Goal: Task Accomplishment & Management: Use online tool/utility

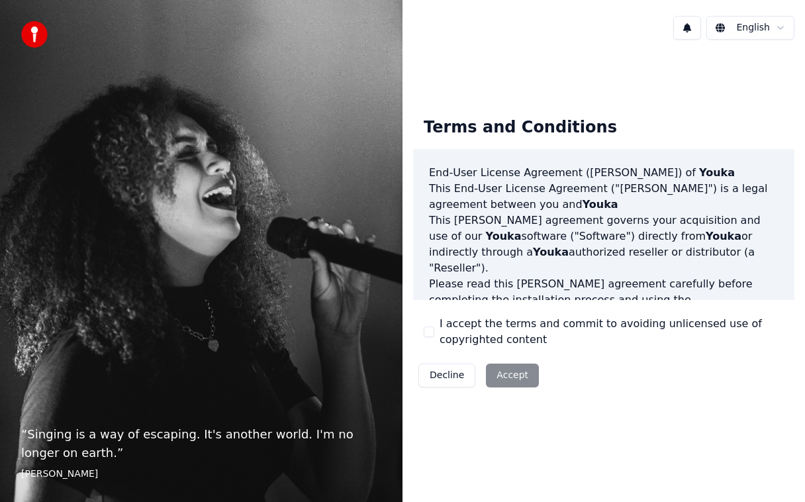
click at [512, 385] on div "Decline Accept" at bounding box center [478, 375] width 131 height 34
click at [498, 391] on div "Decline Accept" at bounding box center [478, 375] width 131 height 34
click at [508, 377] on div "Decline Accept" at bounding box center [478, 375] width 131 height 34
click at [525, 368] on div "Decline Accept" at bounding box center [478, 375] width 131 height 34
click at [513, 380] on div "Decline Accept" at bounding box center [478, 375] width 131 height 34
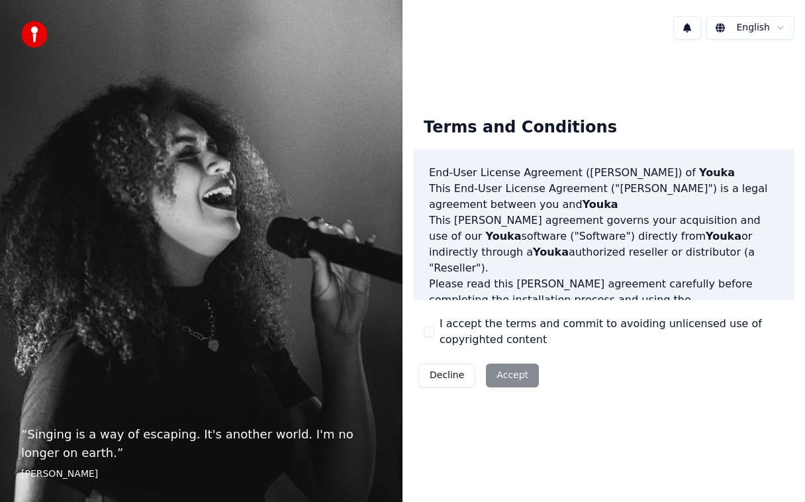
click at [516, 386] on div "Decline Accept" at bounding box center [478, 375] width 131 height 34
click at [509, 373] on div "Decline Accept" at bounding box center [478, 375] width 131 height 34
click at [526, 379] on div "Decline Accept" at bounding box center [478, 375] width 131 height 34
click at [514, 384] on div "Decline Accept" at bounding box center [478, 375] width 131 height 34
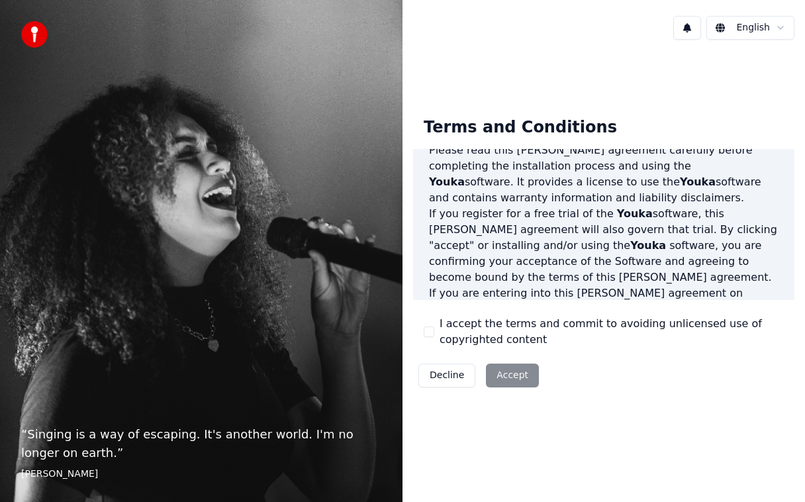
scroll to position [260, 0]
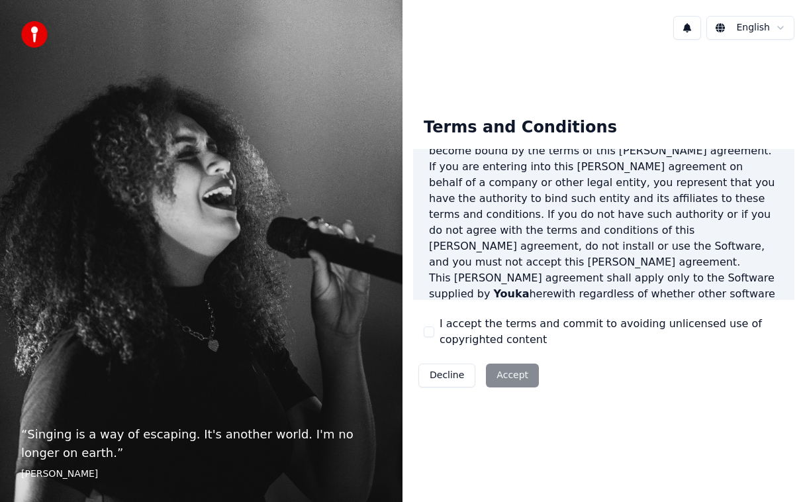
click at [795, 298] on div "Terms and Conditions End-User License Agreement ([PERSON_NAME]) of Youka This E…" at bounding box center [604, 249] width 403 height 307
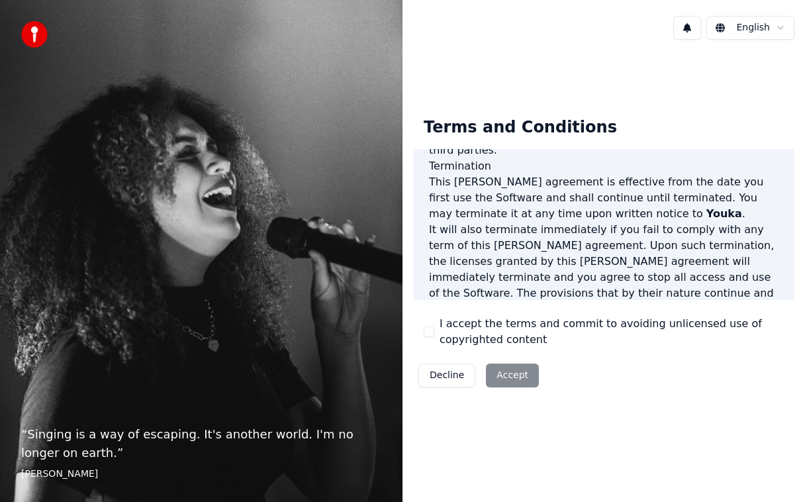
scroll to position [993, 0]
click at [431, 333] on button "I accept the terms and commit to avoiding unlicensed use of copyrighted content" at bounding box center [429, 331] width 11 height 11
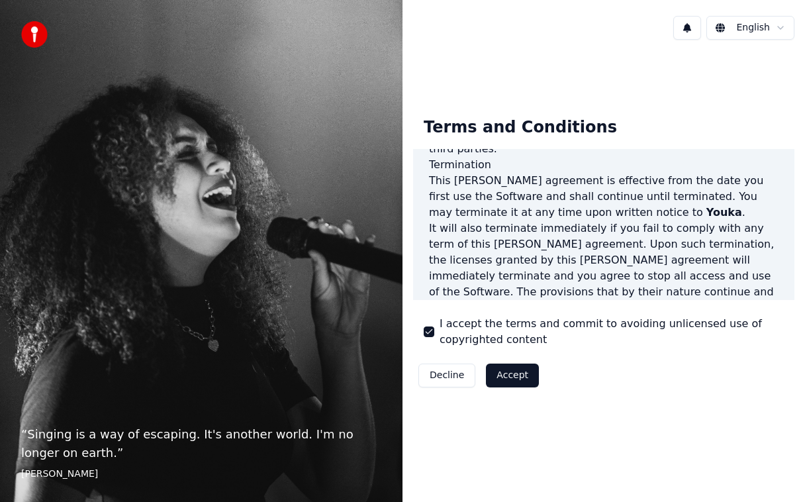
click at [518, 377] on button "Accept" at bounding box center [512, 376] width 53 height 24
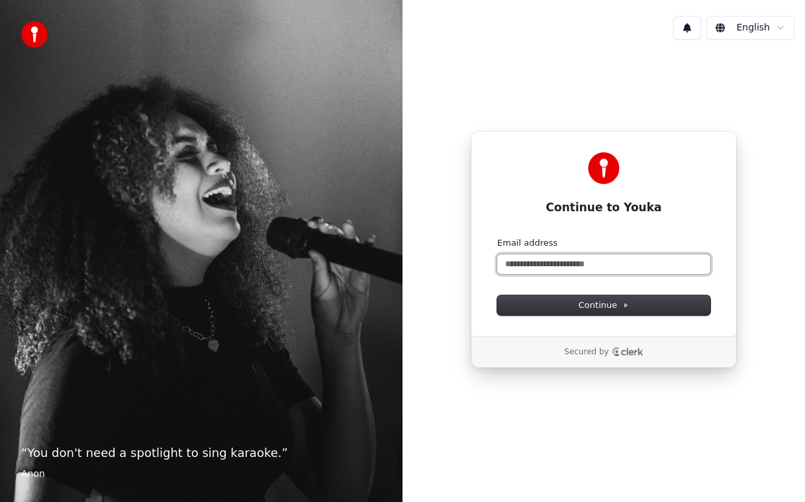
click at [529, 266] on input "Email address" at bounding box center [603, 264] width 213 height 20
click at [644, 305] on button "Continue" at bounding box center [603, 305] width 213 height 20
type input "**********"
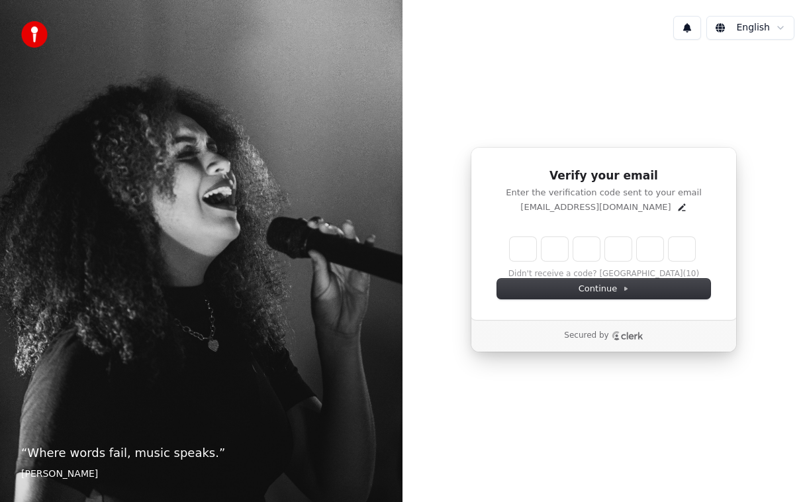
click at [530, 249] on input "Enter verification code. Digit 1" at bounding box center [523, 249] width 26 height 24
type input "*"
type input "**"
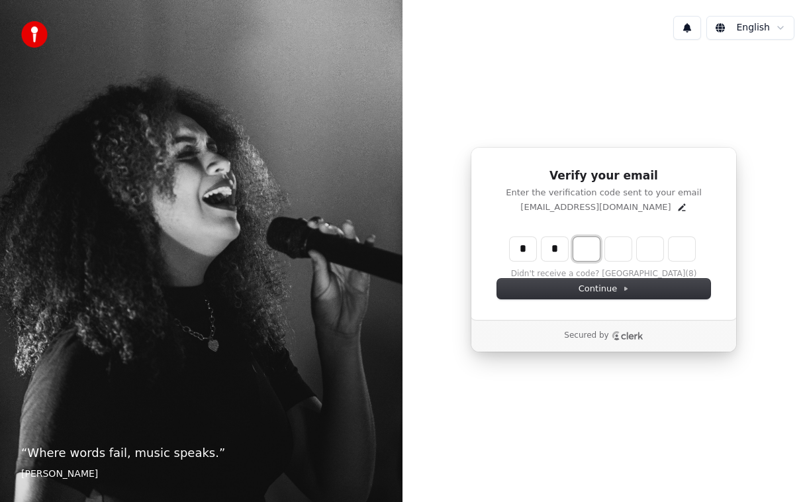
type input "*"
type input "***"
type input "*"
type input "****"
type input "*"
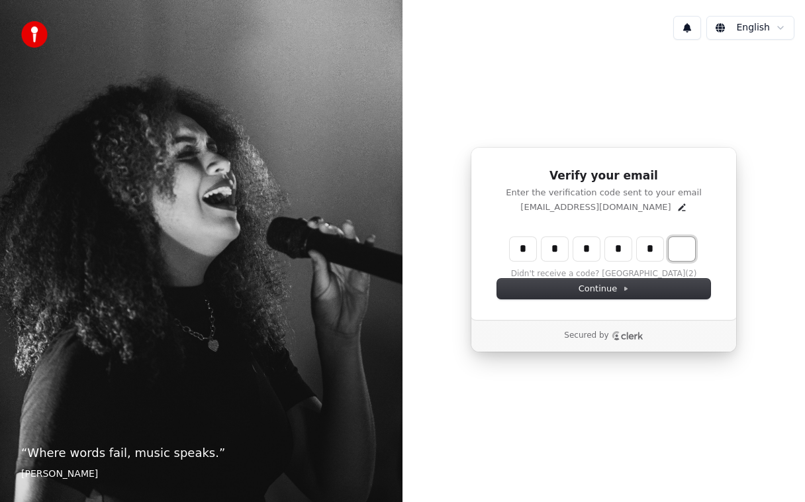
type input "******"
type input "*"
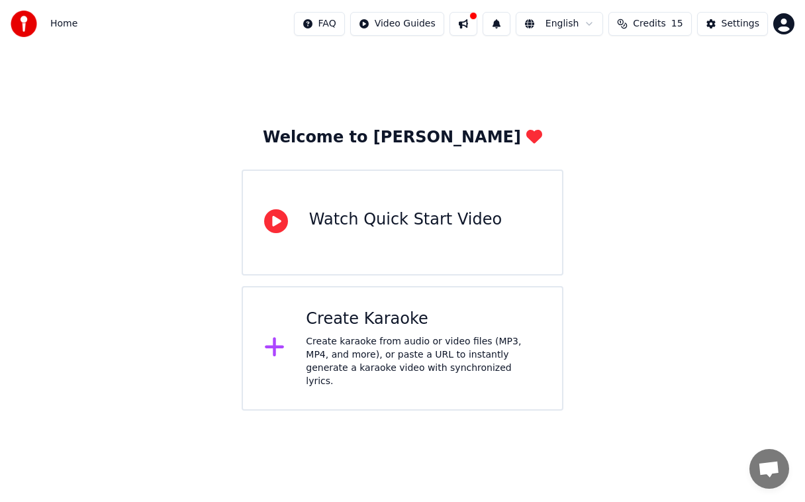
click at [290, 228] on div at bounding box center [281, 222] width 34 height 26
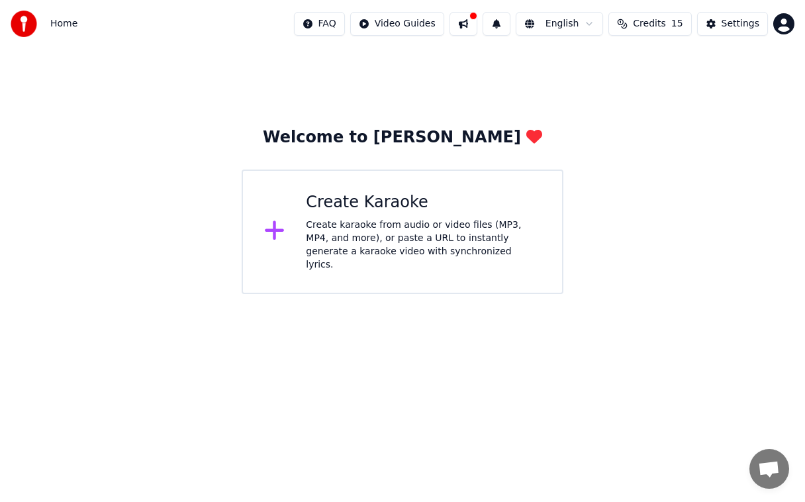
click at [286, 230] on div at bounding box center [280, 232] width 32 height 26
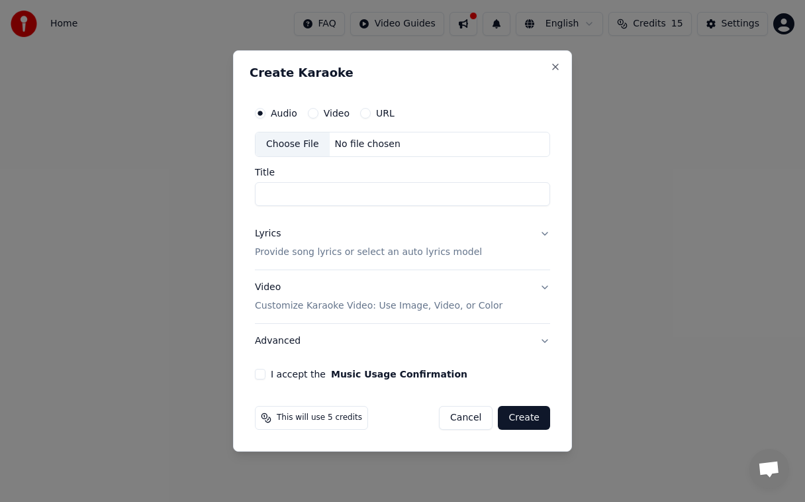
click at [387, 375] on button "Music Usage Confirmation" at bounding box center [399, 373] width 136 height 9
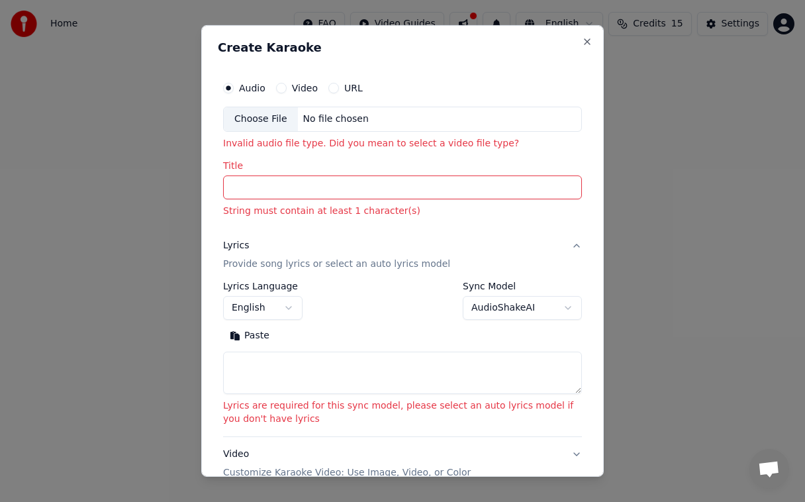
click at [262, 128] on div "Choose File" at bounding box center [261, 119] width 74 height 24
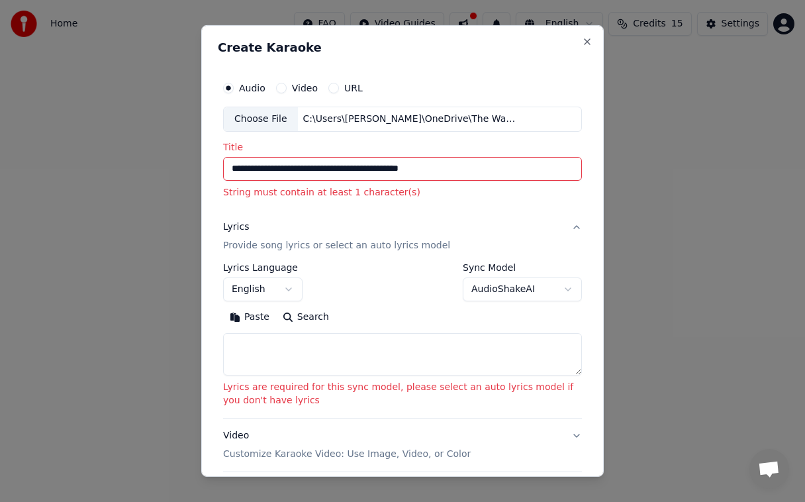
type input "**********"
click at [256, 319] on button "Paste" at bounding box center [249, 317] width 53 height 21
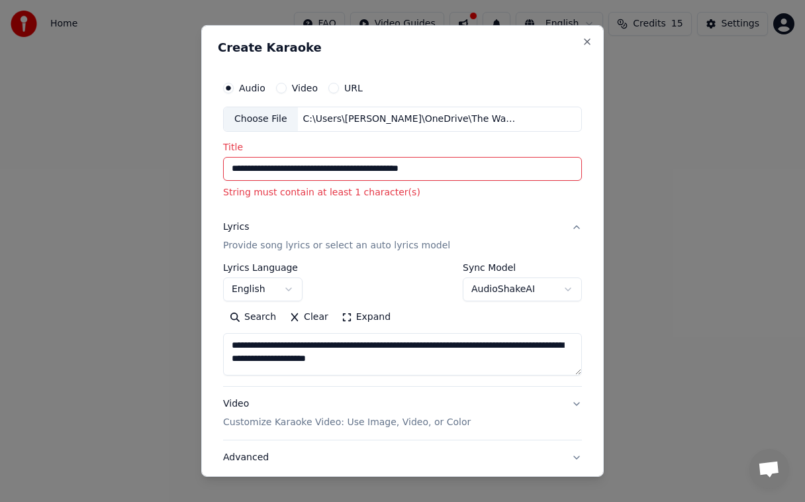
type textarea "**********"
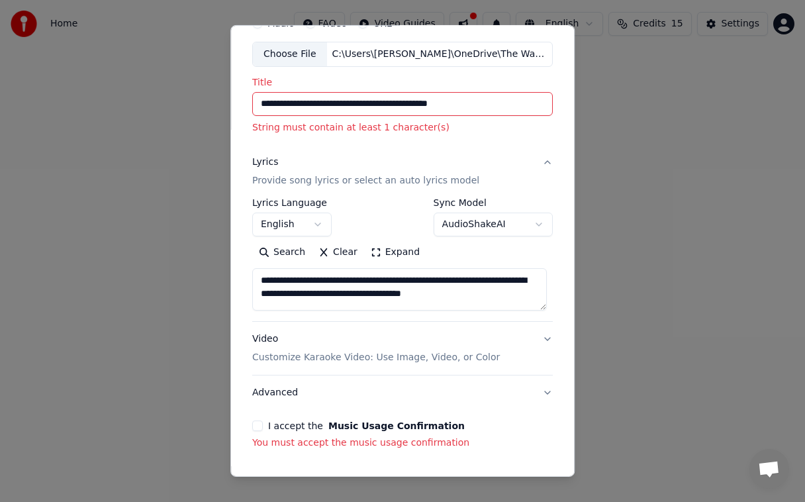
scroll to position [109, 0]
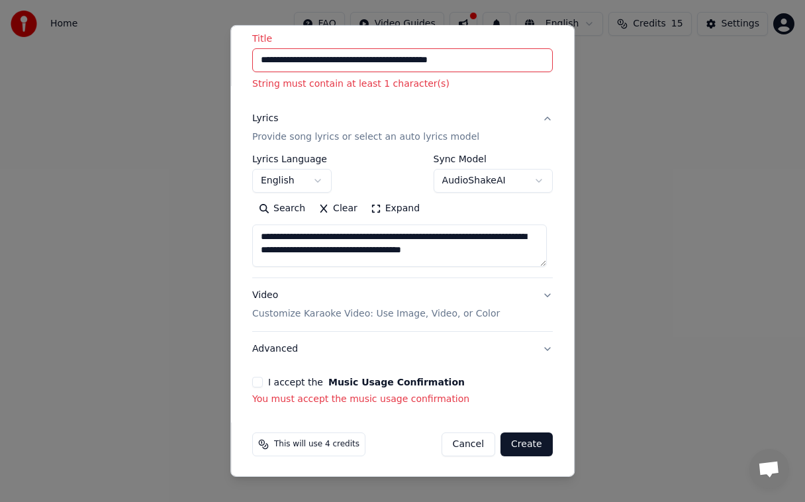
click at [529, 445] on button "Create" at bounding box center [527, 444] width 52 height 24
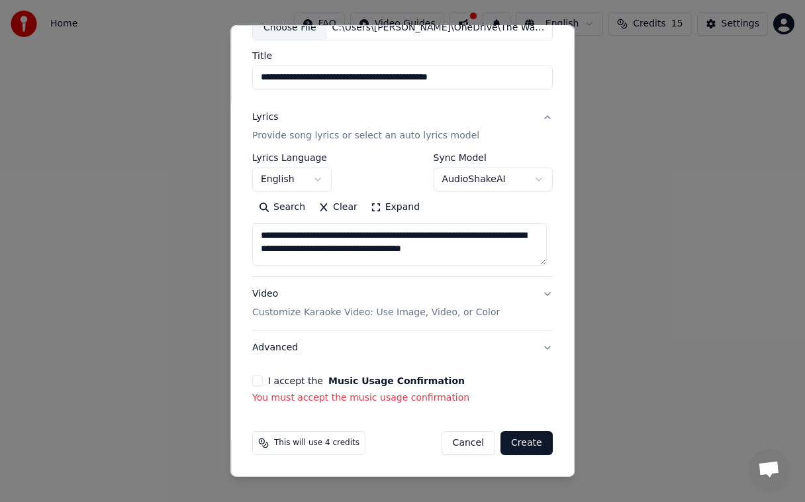
scroll to position [90, 0]
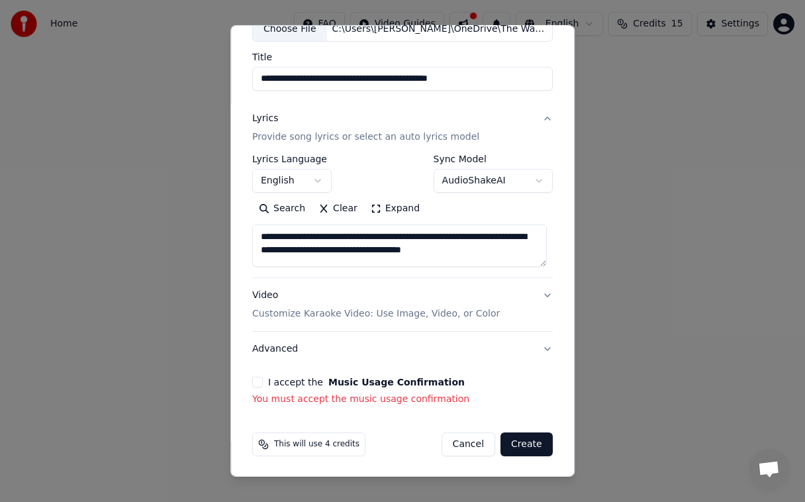
click at [256, 382] on button "I accept the Music Usage Confirmation" at bounding box center [257, 382] width 11 height 11
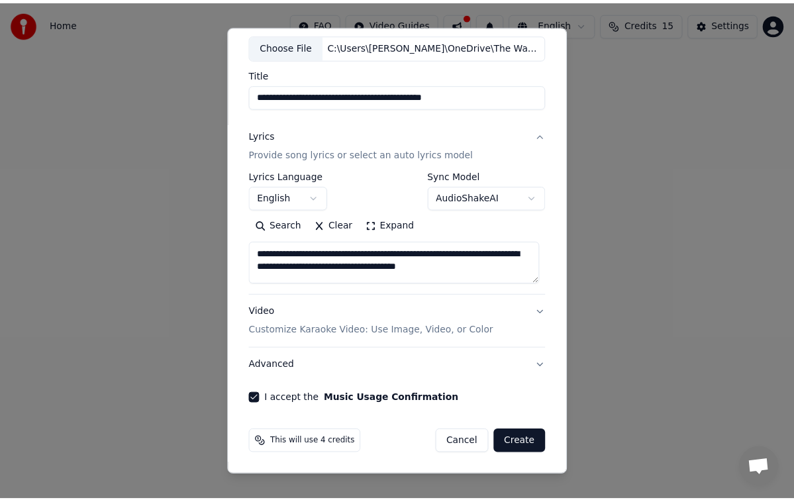
scroll to position [72, 0]
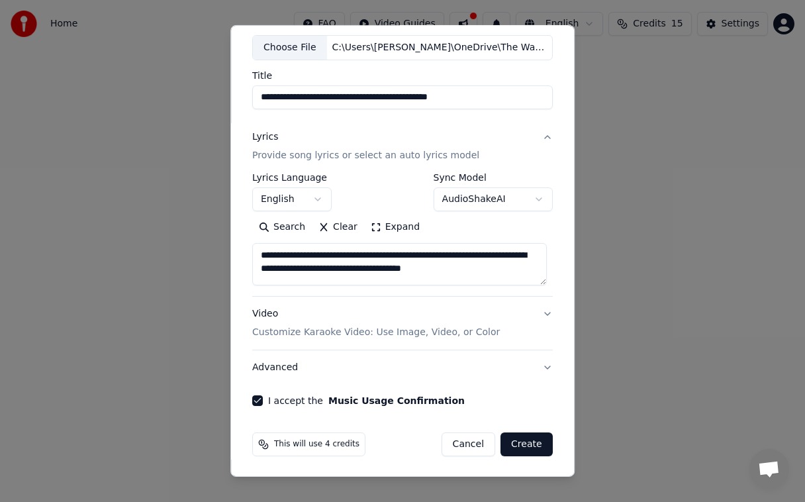
click at [532, 438] on button "Create" at bounding box center [527, 444] width 52 height 24
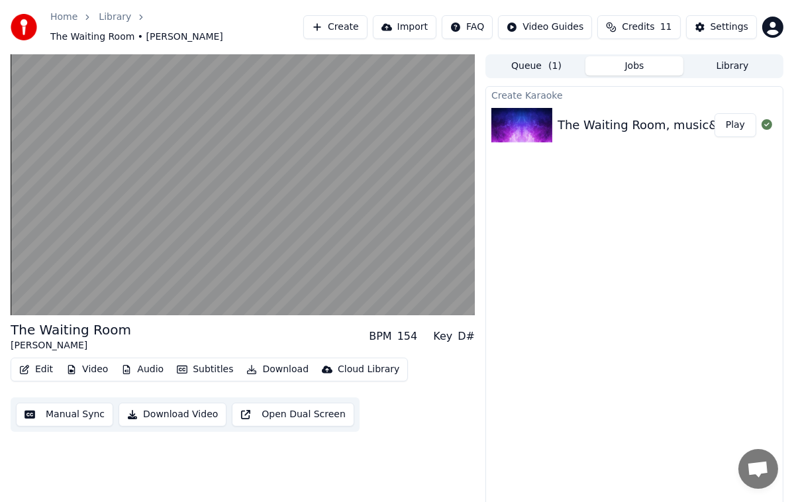
click at [129, 204] on video at bounding box center [243, 184] width 464 height 261
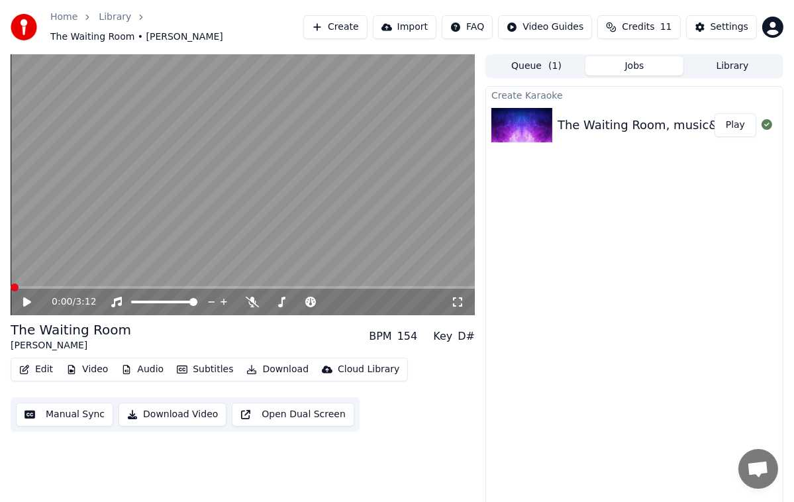
click at [710, 493] on div "Create Karaoke The Waiting Room, music&lyrics Ray.Jordan,copyight Play" at bounding box center [634, 299] width 298 height 426
click at [728, 489] on div "Create Karaoke The Waiting Room, music&lyrics Ray.Jordan,copyight Play" at bounding box center [634, 299] width 298 height 426
click at [35, 297] on icon at bounding box center [36, 302] width 30 height 11
click at [283, 299] on icon at bounding box center [281, 302] width 13 height 11
click at [328, 298] on span at bounding box center [329, 302] width 8 height 8
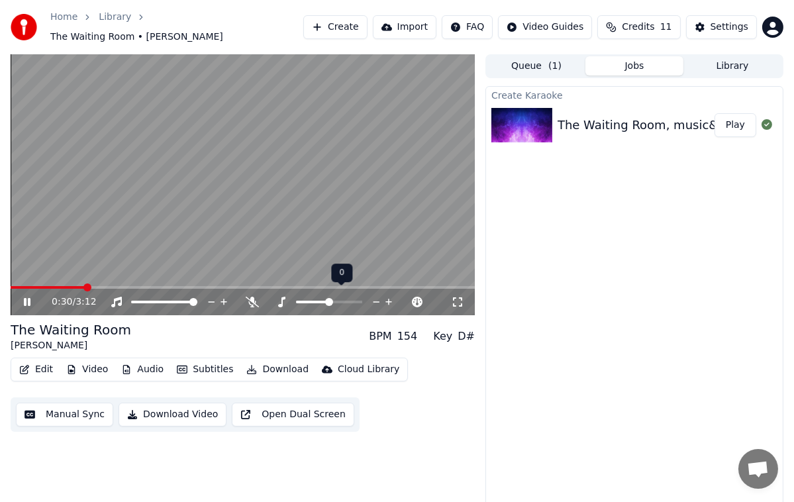
click at [254, 297] on icon at bounding box center [252, 302] width 13 height 11
click at [35, 295] on div "0:11 / 3:12" at bounding box center [243, 301] width 454 height 13
click at [14, 289] on div "0:11 / 3:12" at bounding box center [243, 302] width 464 height 26
click at [308, 297] on icon at bounding box center [310, 302] width 11 height 11
click at [358, 305] on div "1:06 / 3:12" at bounding box center [243, 302] width 464 height 26
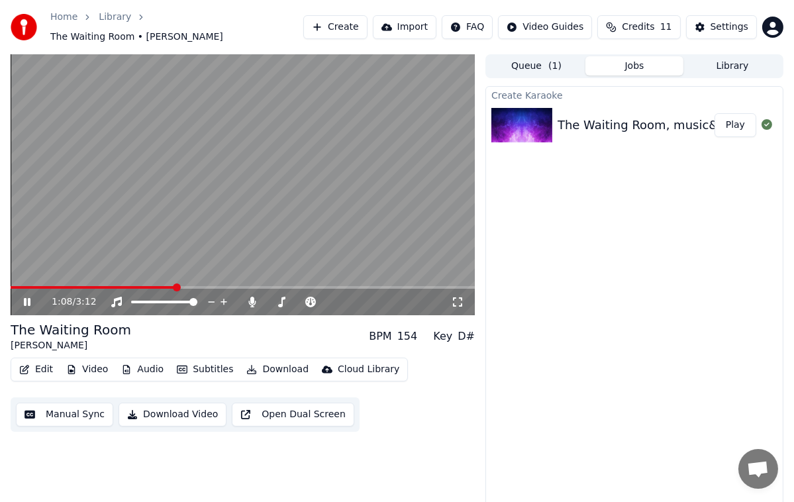
click at [352, 289] on div "1:08 / 3:12" at bounding box center [243, 302] width 464 height 26
click at [339, 309] on div "1:09 / 3:12" at bounding box center [243, 302] width 464 height 26
click at [344, 295] on div "1:09 / 3:12" at bounding box center [251, 301] width 399 height 13
click at [312, 297] on icon at bounding box center [310, 302] width 11 height 11
click at [458, 299] on icon at bounding box center [457, 302] width 13 height 11
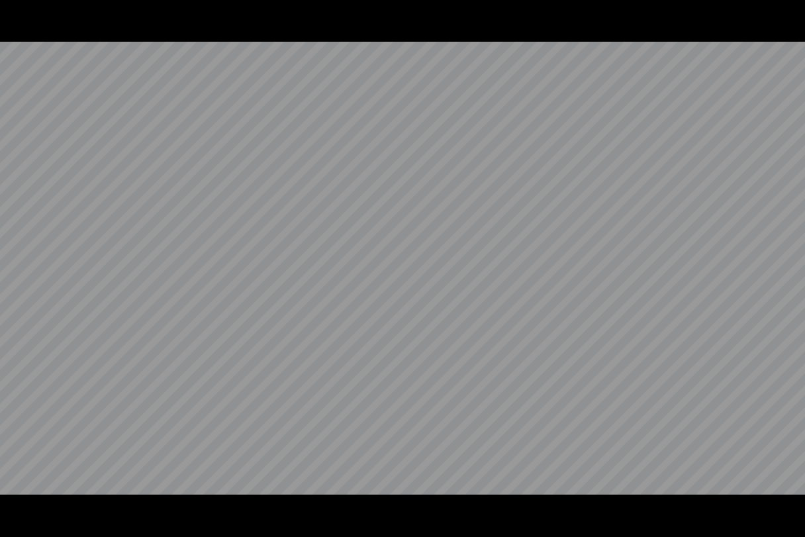
click at [508, 338] on video at bounding box center [402, 268] width 805 height 537
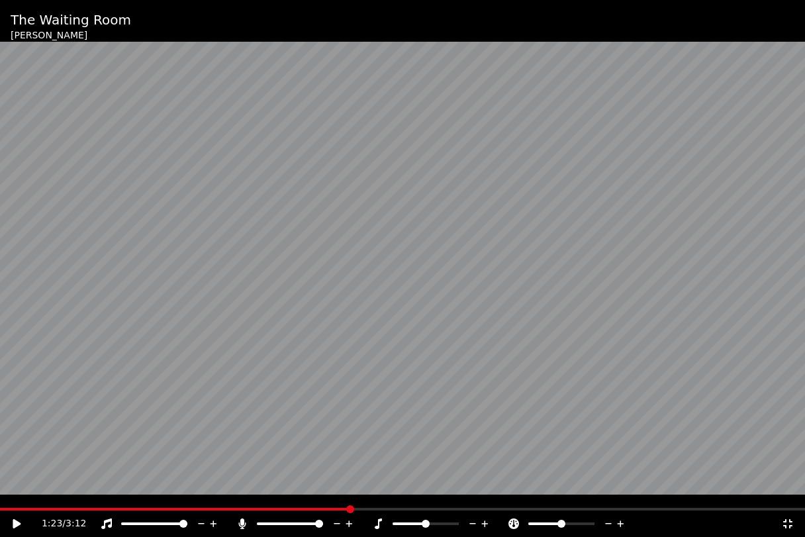
click at [446, 434] on video at bounding box center [402, 268] width 805 height 537
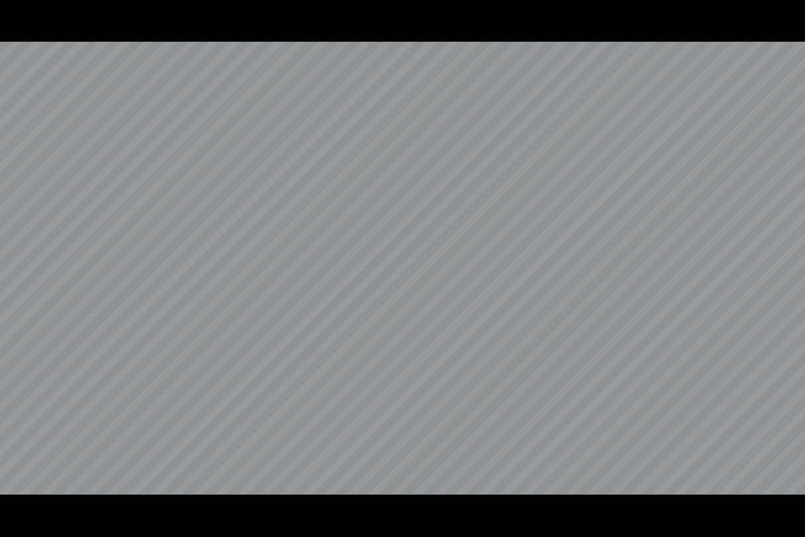
click at [452, 254] on video at bounding box center [402, 268] width 805 height 537
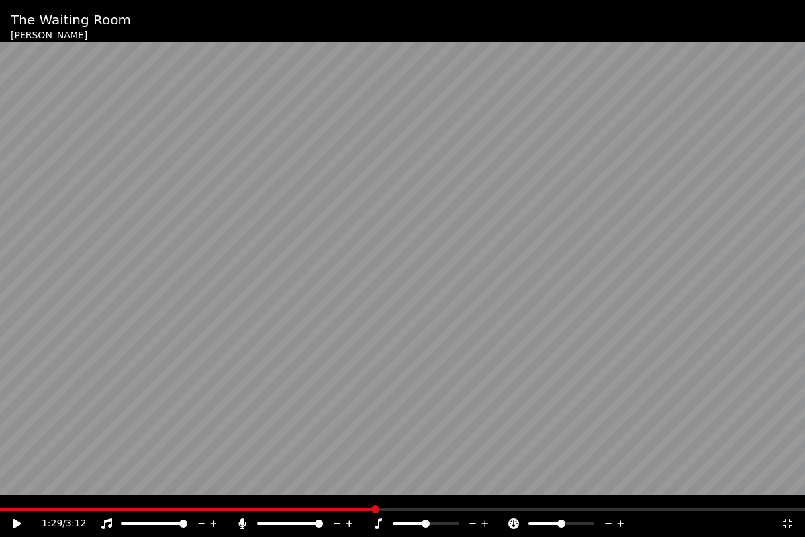
click at [365, 291] on video at bounding box center [402, 268] width 805 height 537
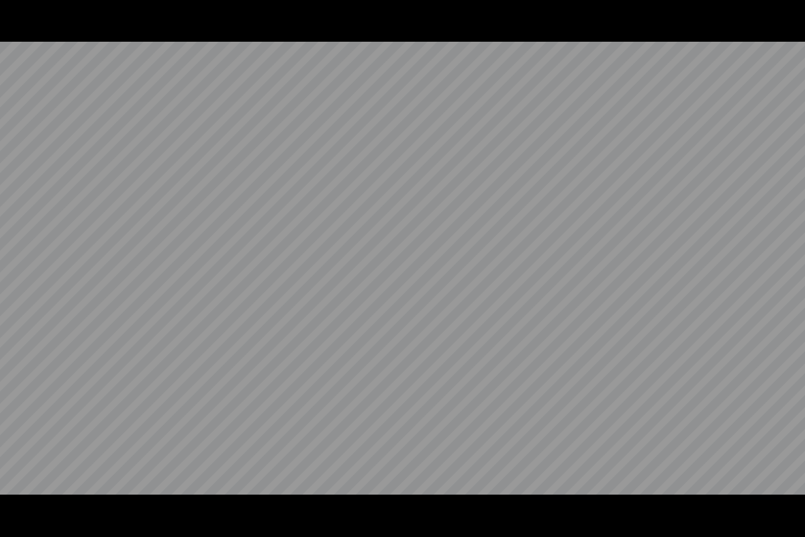
click at [567, 318] on video at bounding box center [402, 268] width 805 height 537
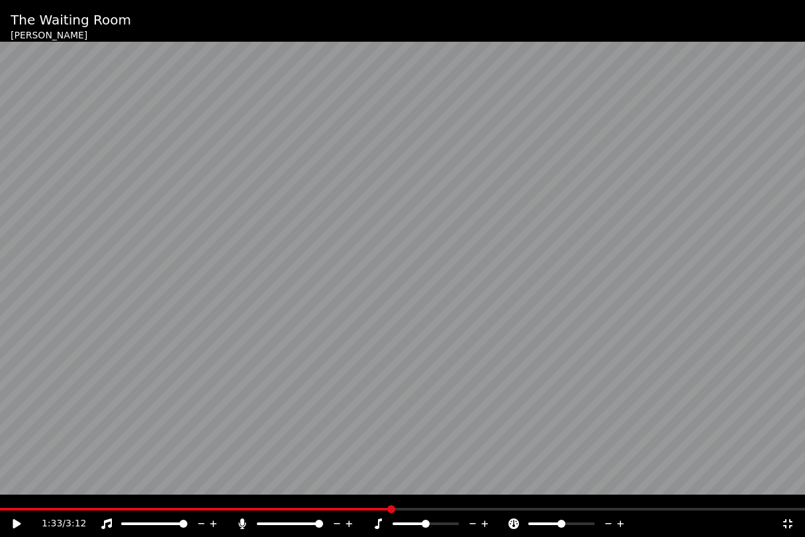
click at [454, 331] on video at bounding box center [402, 268] width 805 height 537
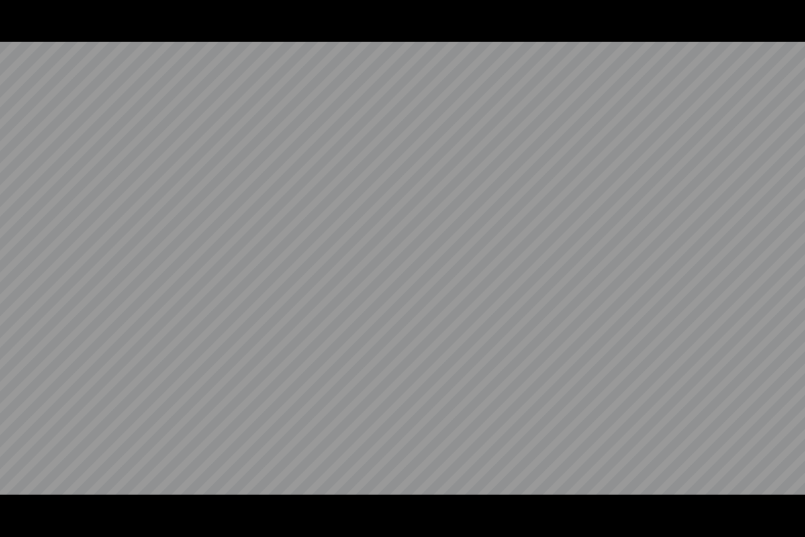
click at [133, 416] on video at bounding box center [402, 268] width 805 height 537
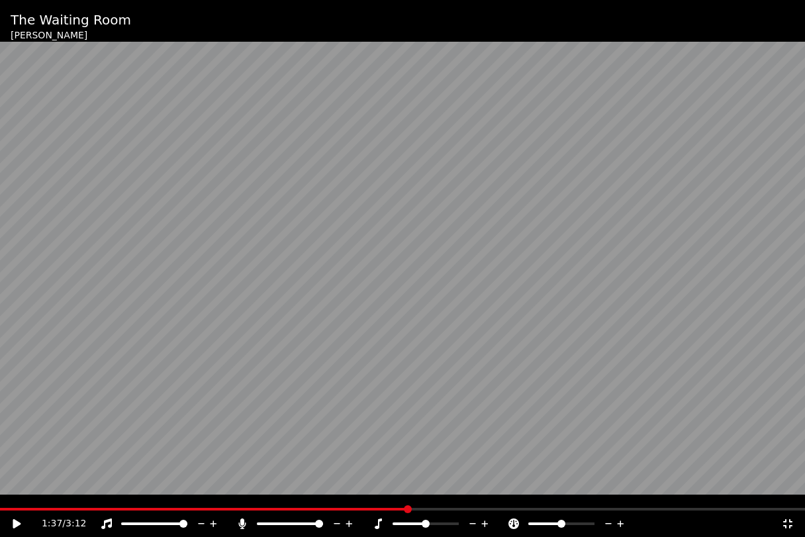
click at [514, 501] on div at bounding box center [567, 523] width 120 height 13
click at [513, 501] on div "1:37 / 3:12" at bounding box center [402, 523] width 805 height 26
click at [516, 501] on div "1:37 / 3:12" at bounding box center [402, 523] width 805 height 26
click at [124, 501] on video at bounding box center [402, 268] width 805 height 537
click at [10, 499] on video at bounding box center [402, 268] width 805 height 537
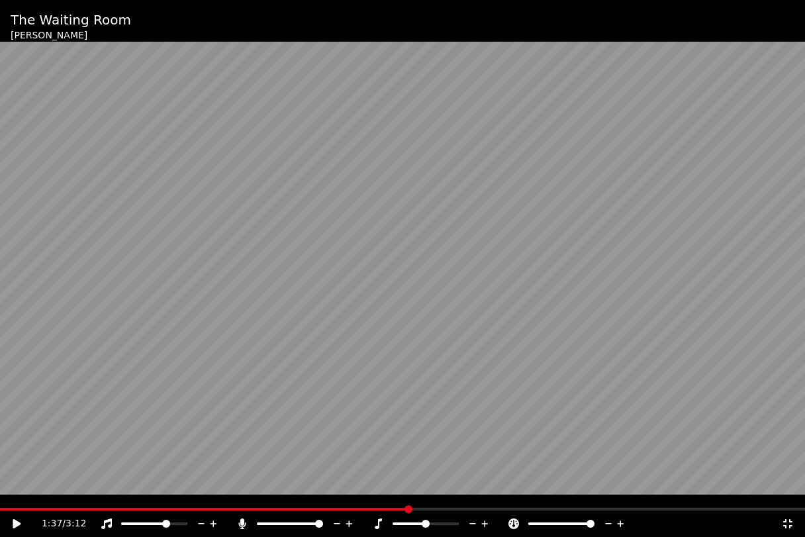
click at [6, 501] on div "1:37 / 3:12" at bounding box center [402, 523] width 795 height 13
click at [405, 501] on span at bounding box center [409, 509] width 8 height 8
click at [349, 501] on span at bounding box center [353, 509] width 8 height 8
click at [220, 501] on span at bounding box center [224, 509] width 8 height 8
click at [34, 501] on div "0:22 / 3:12" at bounding box center [402, 523] width 805 height 26
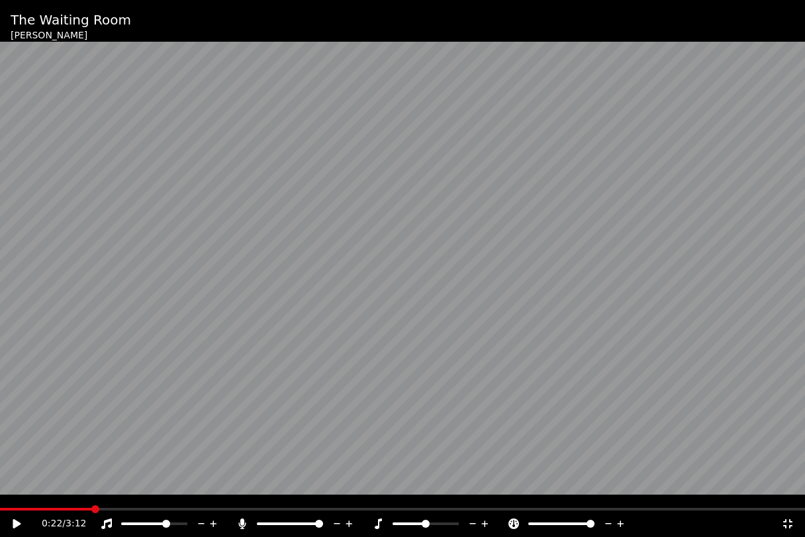
click at [31, 501] on video at bounding box center [402, 268] width 805 height 537
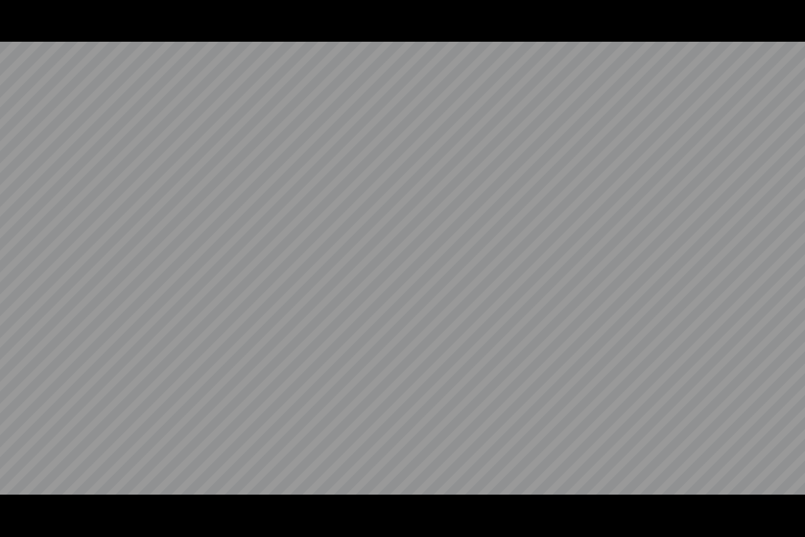
click at [587, 370] on video at bounding box center [402, 268] width 805 height 537
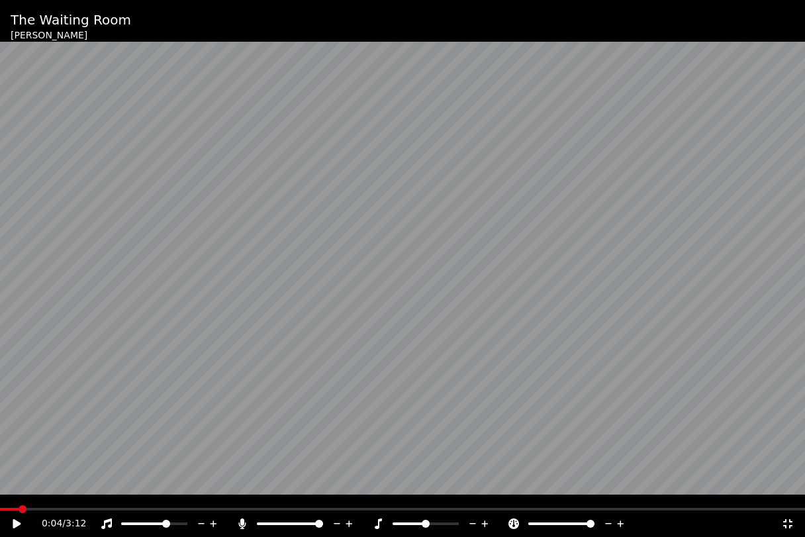
click at [444, 452] on video at bounding box center [402, 268] width 805 height 537
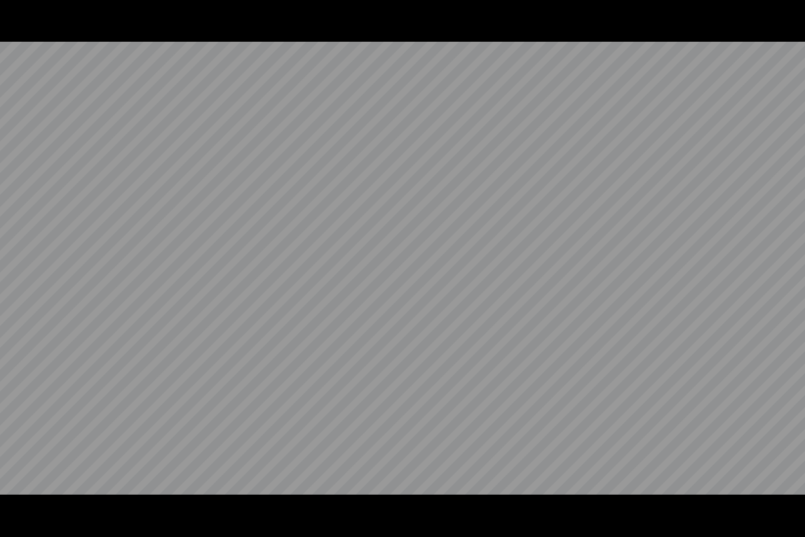
click at [549, 461] on video at bounding box center [402, 268] width 805 height 537
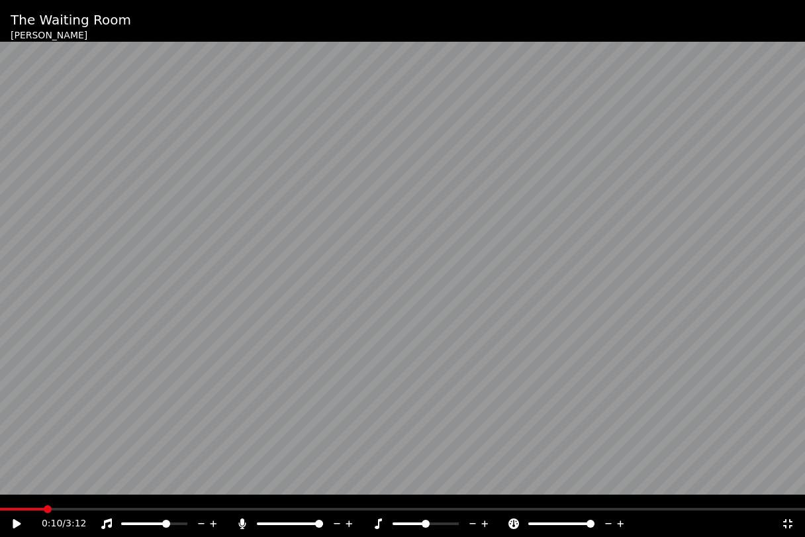
click at [563, 501] on div at bounding box center [573, 523] width 107 height 13
click at [573, 501] on div at bounding box center [573, 523] width 107 height 13
click at [603, 501] on icon at bounding box center [609, 523] width 13 height 13
click at [614, 501] on icon at bounding box center [620, 523] width 13 height 13
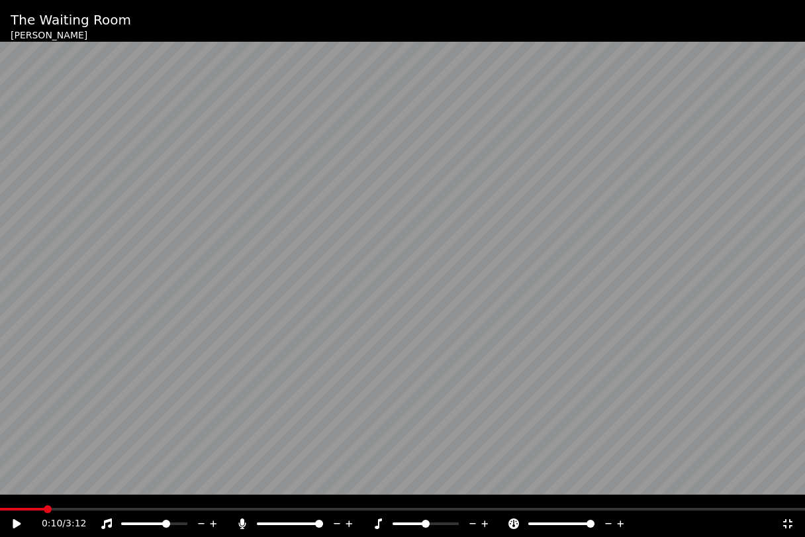
click at [614, 501] on icon at bounding box center [609, 523] width 13 height 13
click at [475, 501] on icon at bounding box center [473, 523] width 13 height 13
click at [613, 501] on icon at bounding box center [609, 523] width 13 height 13
click at [605, 501] on icon at bounding box center [609, 523] width 13 height 13
click at [609, 501] on icon at bounding box center [609, 523] width 13 height 13
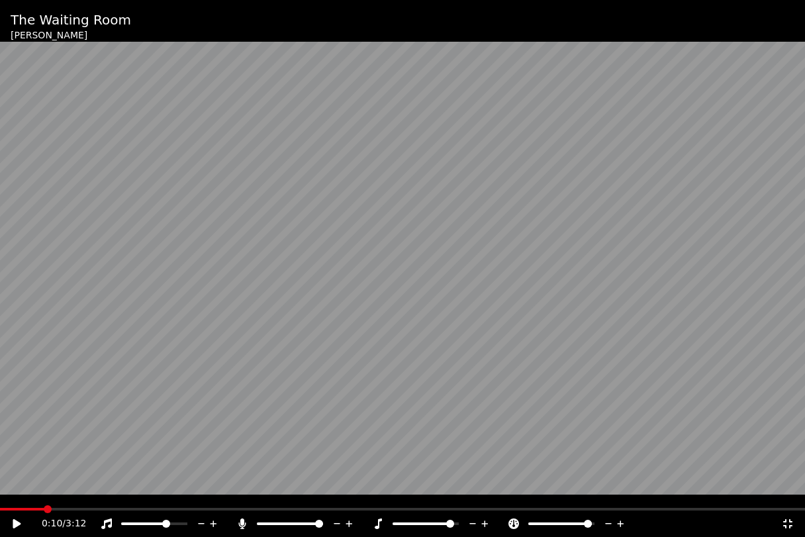
click at [607, 501] on icon at bounding box center [609, 523] width 13 height 13
click at [610, 501] on icon at bounding box center [609, 523] width 13 height 13
click at [18, 501] on div "0:10 / 3:12" at bounding box center [402, 523] width 795 height 13
click at [14, 501] on div "0:10 / 3:12" at bounding box center [402, 523] width 795 height 13
click at [17, 501] on icon at bounding box center [26, 523] width 31 height 11
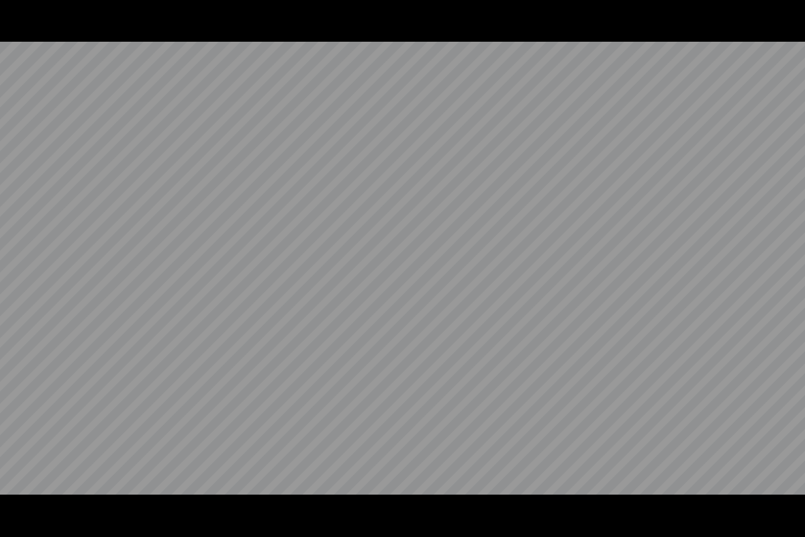
click at [82, 251] on video at bounding box center [402, 268] width 805 height 537
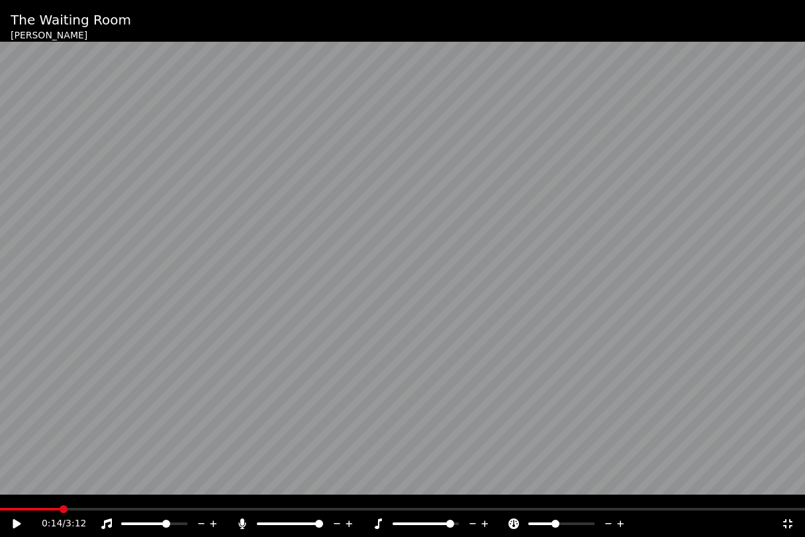
click at [446, 501] on span at bounding box center [450, 524] width 8 height 8
click at [17, 501] on icon at bounding box center [17, 523] width 8 height 9
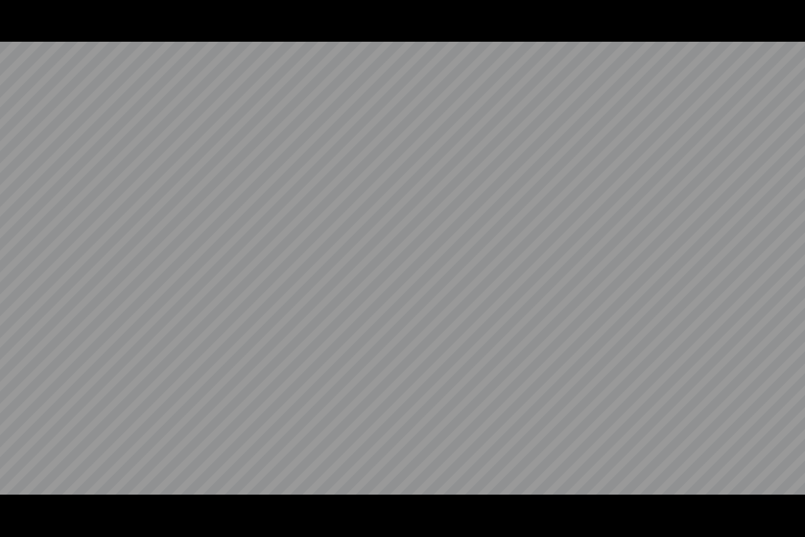
click at [449, 404] on video at bounding box center [402, 268] width 805 height 537
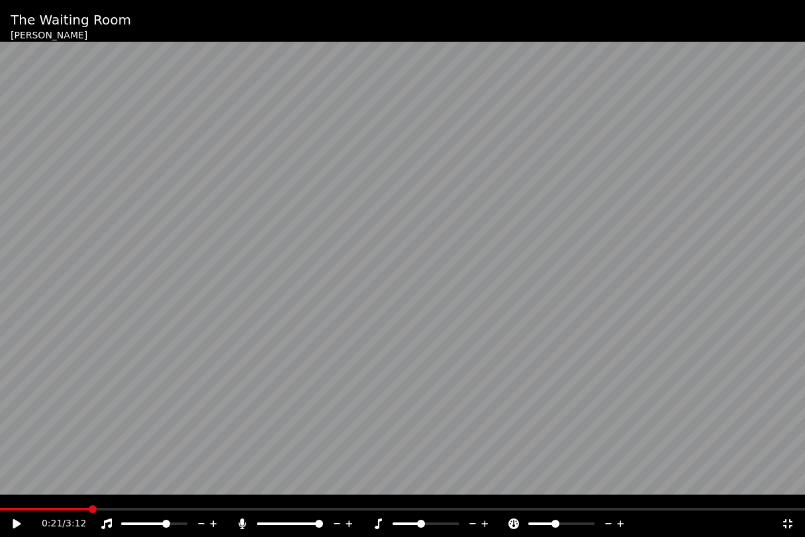
click at [792, 501] on icon at bounding box center [787, 523] width 13 height 11
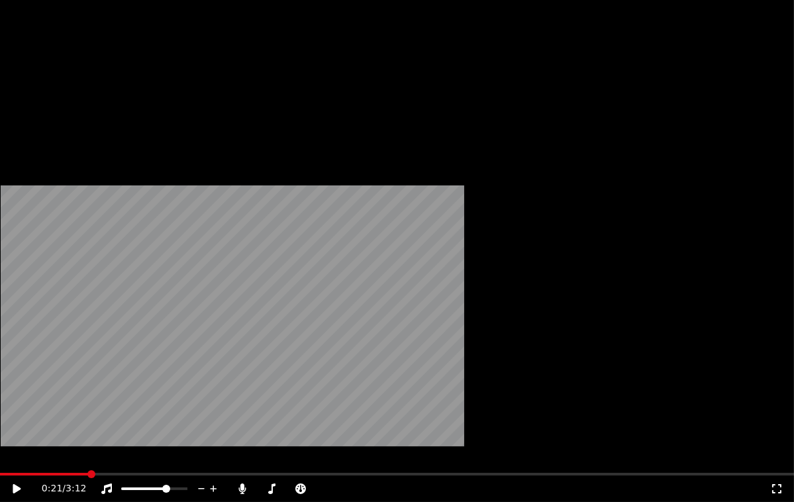
click at [205, 118] on button "Subtitles" at bounding box center [204, 108] width 67 height 19
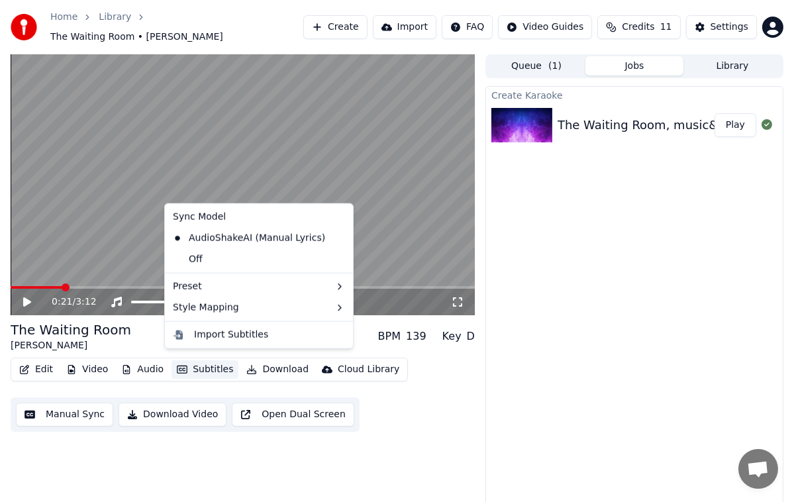
click at [512, 438] on div "Create Karaoke The Waiting Room, music&lyrics Ray.Jordan,copyight Play" at bounding box center [634, 299] width 298 height 426
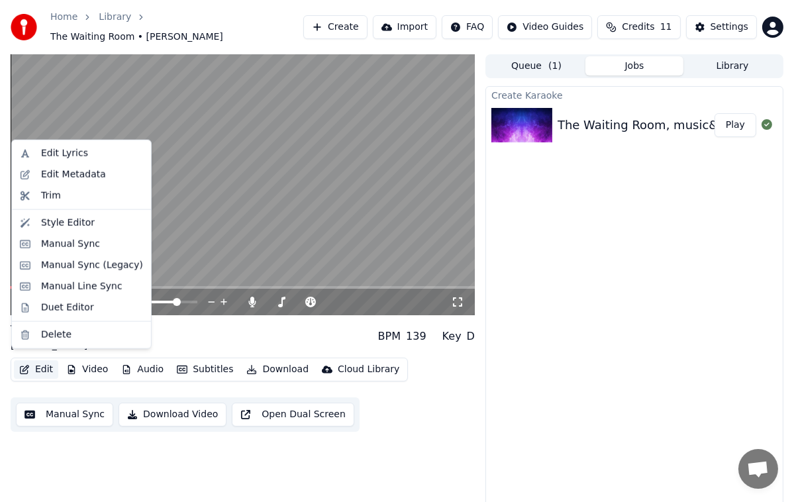
click at [40, 365] on button "Edit" at bounding box center [36, 369] width 44 height 19
click at [486, 416] on div "Create Karaoke The Waiting Room, music&lyrics Ray.Jordan,copyight Play" at bounding box center [634, 299] width 298 height 426
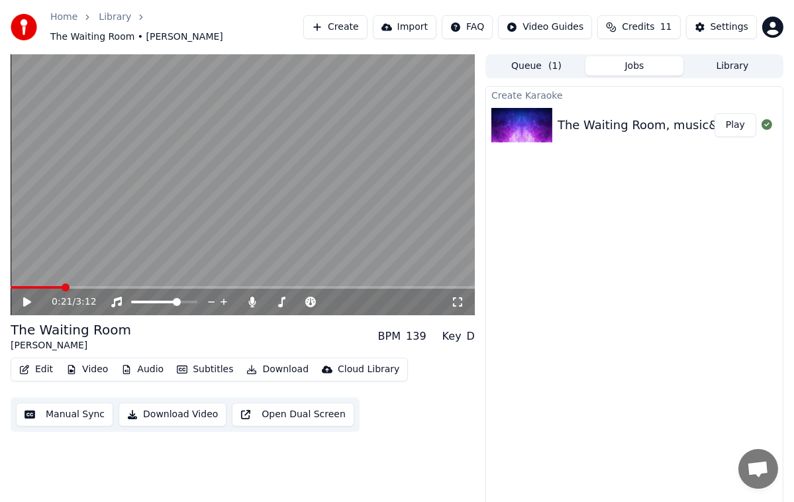
click at [65, 411] on button "Manual Sync" at bounding box center [64, 415] width 97 height 24
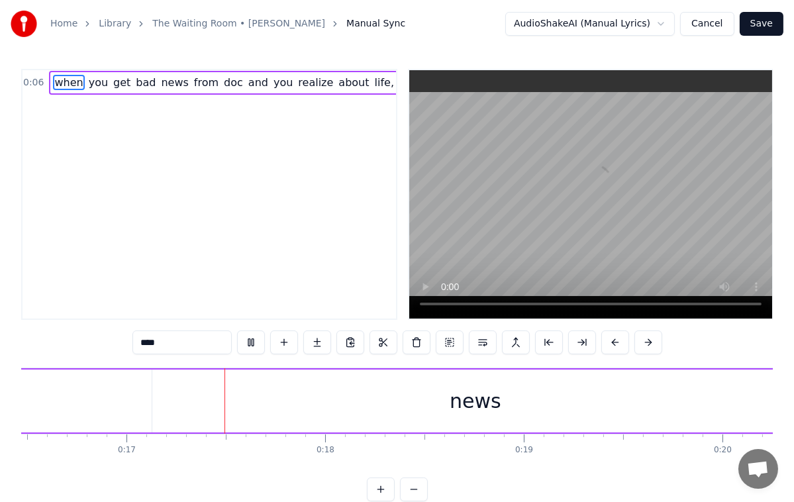
scroll to position [0, 3272]
click at [21, 314] on div "0:06 when you get bad news from doc and you realize about life, love and tou re…" at bounding box center [209, 194] width 376 height 251
click at [32, 319] on div "0:06 when you get bad news from doc and you realize about life, love and tou re…" at bounding box center [209, 194] width 376 height 251
click at [41, 238] on div "0:06 when you get bad news from doc and you realize about life, love and tou re…" at bounding box center [209, 194] width 376 height 251
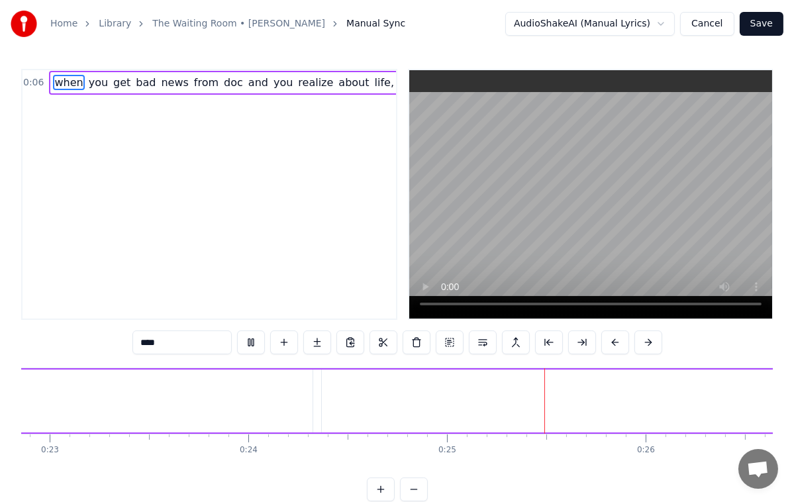
click at [19, 309] on div "Home Library The Waiting Room • Ray Jordan Manual Sync AudioShakeAI (Manual Lyr…" at bounding box center [397, 250] width 794 height 501
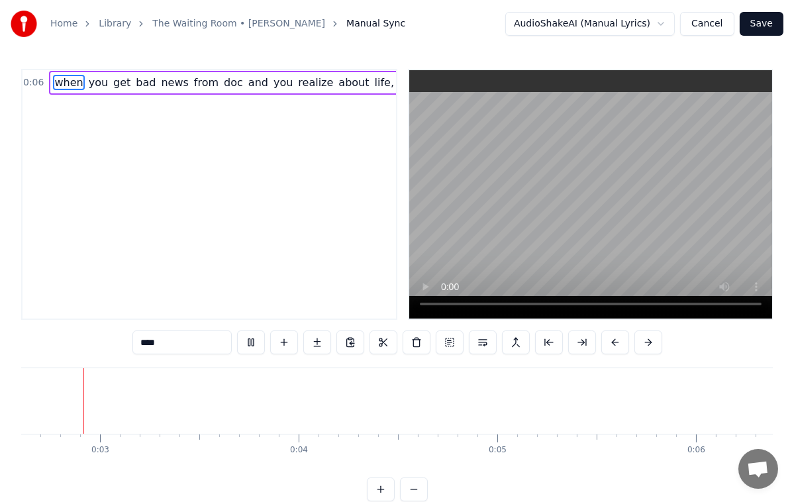
scroll to position [0, 509]
click at [55, 84] on span "when" at bounding box center [68, 82] width 31 height 15
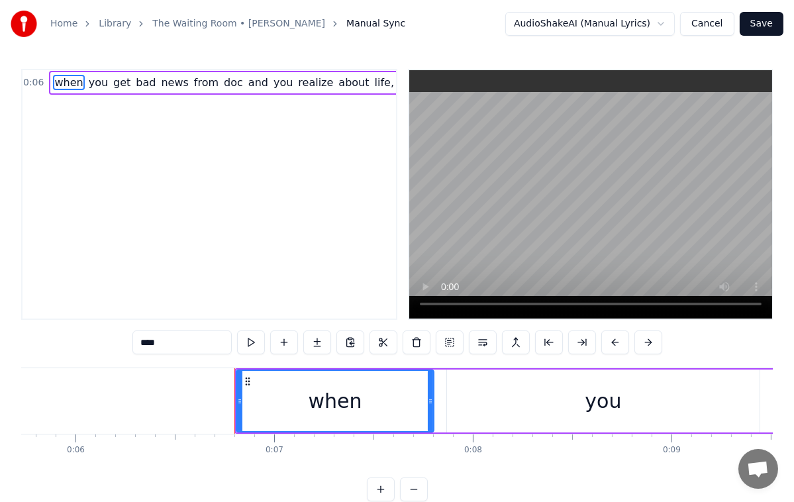
click at [89, 85] on span "you" at bounding box center [98, 82] width 22 height 15
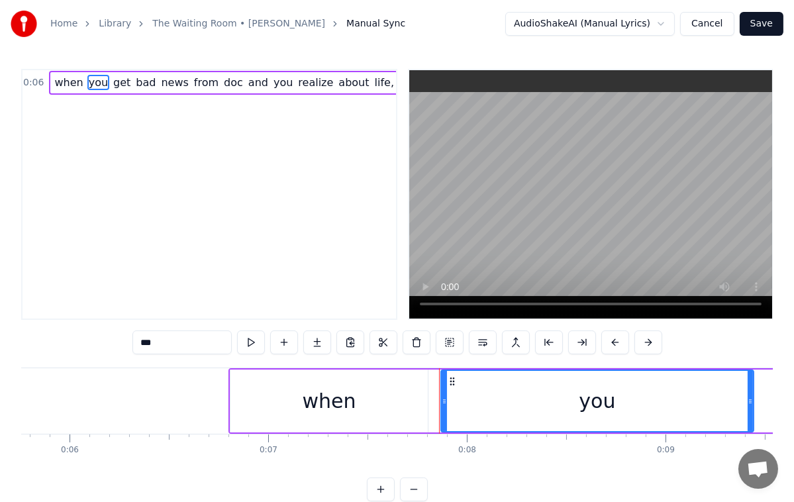
click at [116, 88] on span "get" at bounding box center [122, 82] width 20 height 15
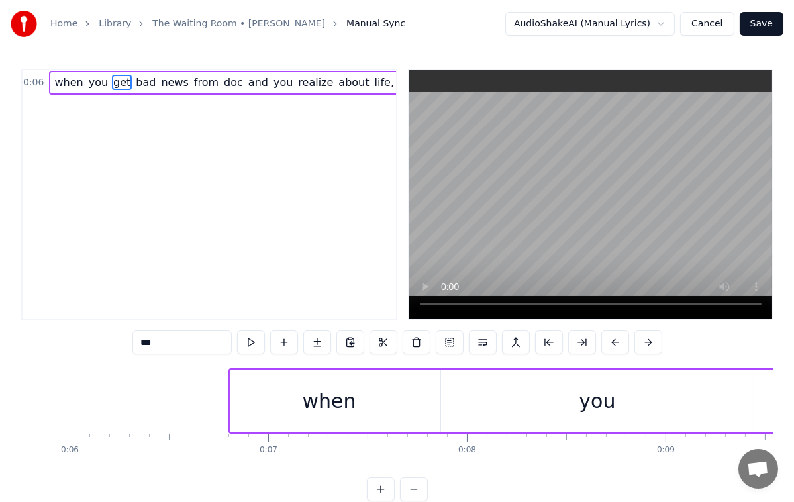
click at [136, 83] on span "bad" at bounding box center [145, 82] width 23 height 15
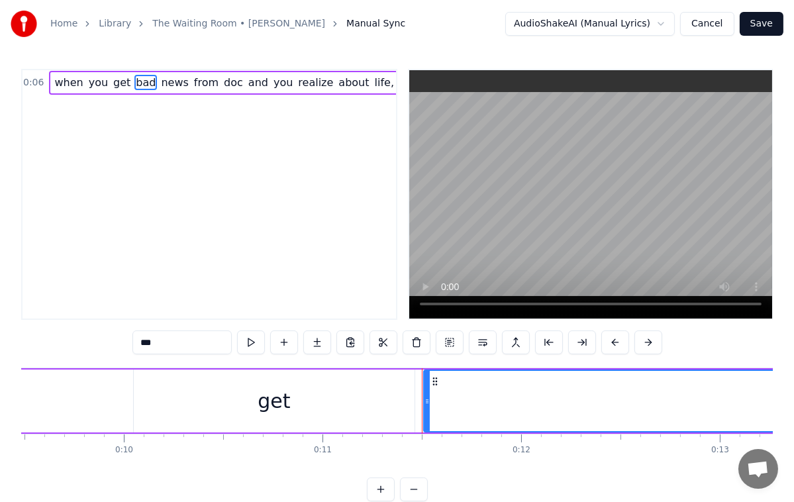
scroll to position [0, 1928]
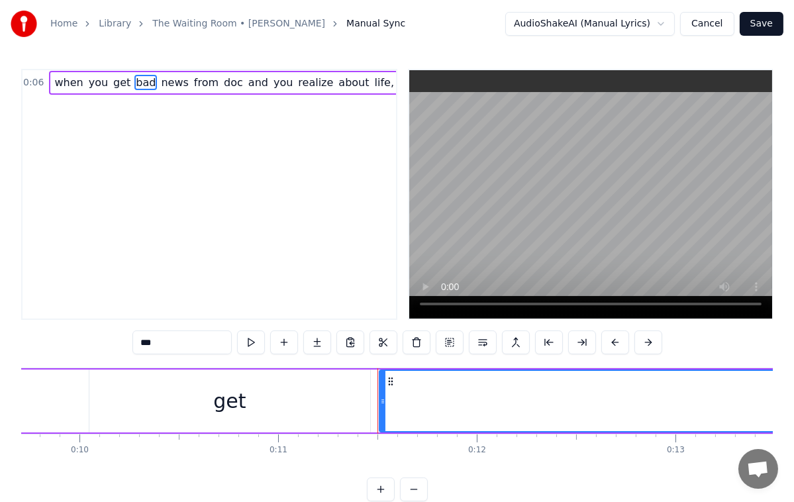
click at [163, 77] on span "news" at bounding box center [175, 82] width 30 height 15
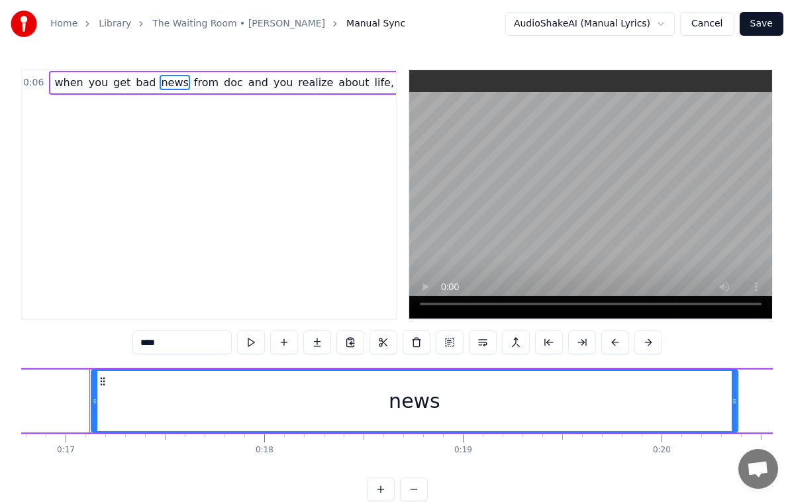
scroll to position [0, 3334]
click at [197, 90] on span "from" at bounding box center [206, 83] width 27 height 16
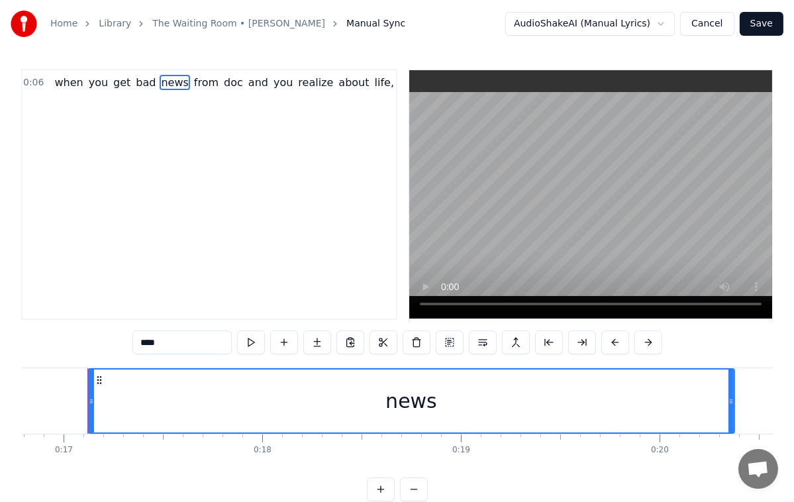
click at [196, 89] on span "from" at bounding box center [206, 82] width 27 height 15
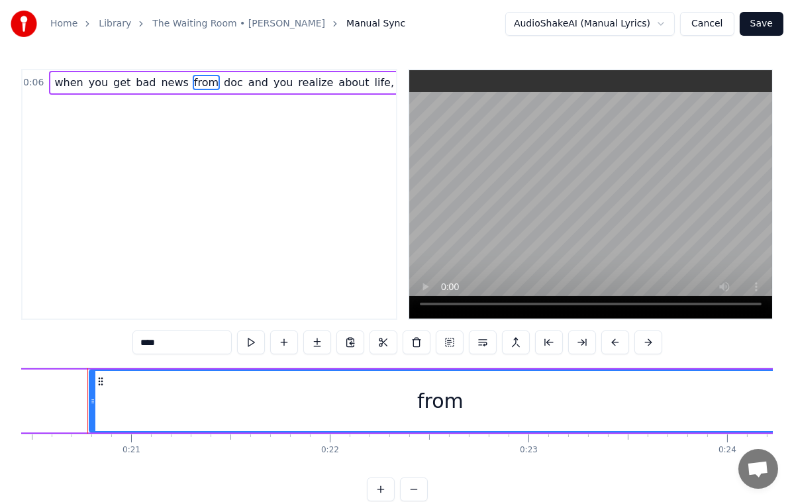
click at [222, 87] on span "doc" at bounding box center [233, 82] width 22 height 15
type input "***"
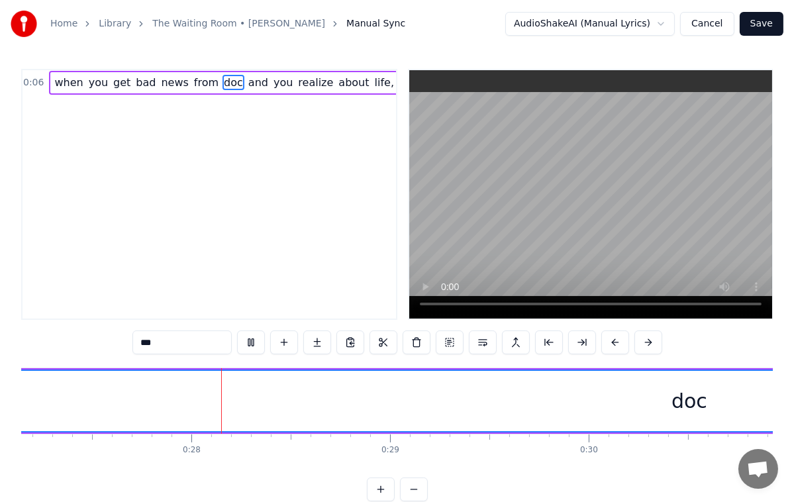
scroll to position [0, 5394]
click at [664, 30] on button "AudioShakeAI (Manual Lyrics)" at bounding box center [590, 24] width 170 height 24
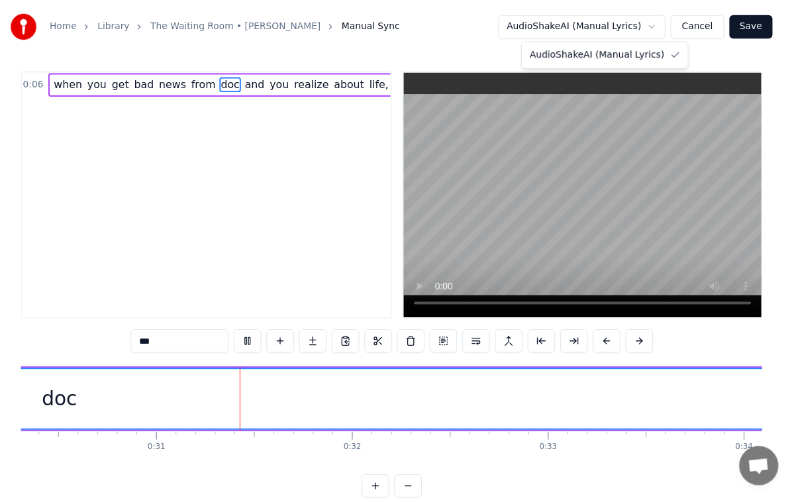
scroll to position [0, 6027]
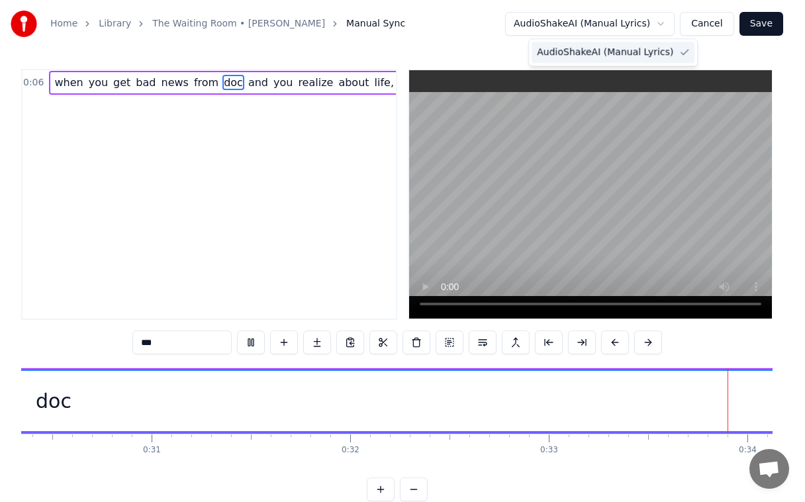
click at [654, 48] on span "AudioShakeAI (Manual Lyrics)" at bounding box center [605, 52] width 136 height 13
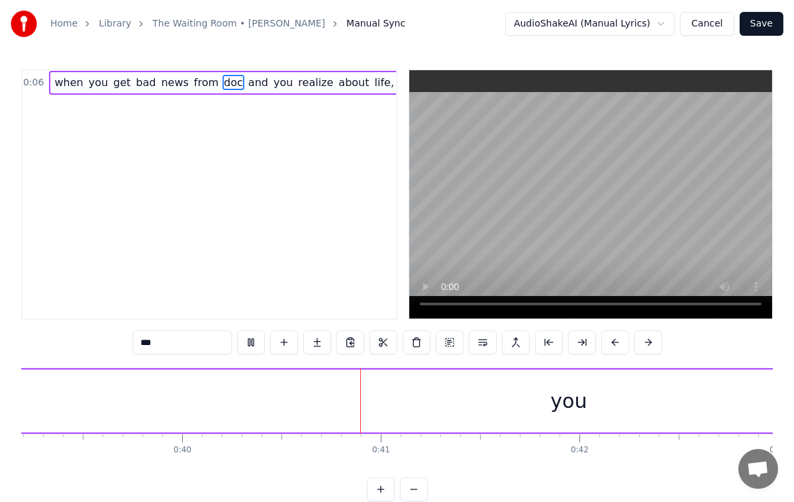
scroll to position [0, 7916]
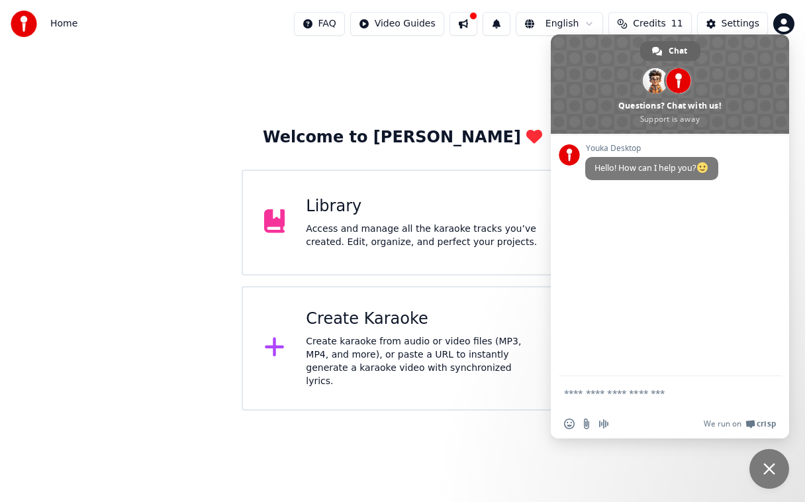
click at [395, 226] on div "Access and manage all the karaoke tracks you’ve created. Edit, organize, and pe…" at bounding box center [423, 235] width 235 height 26
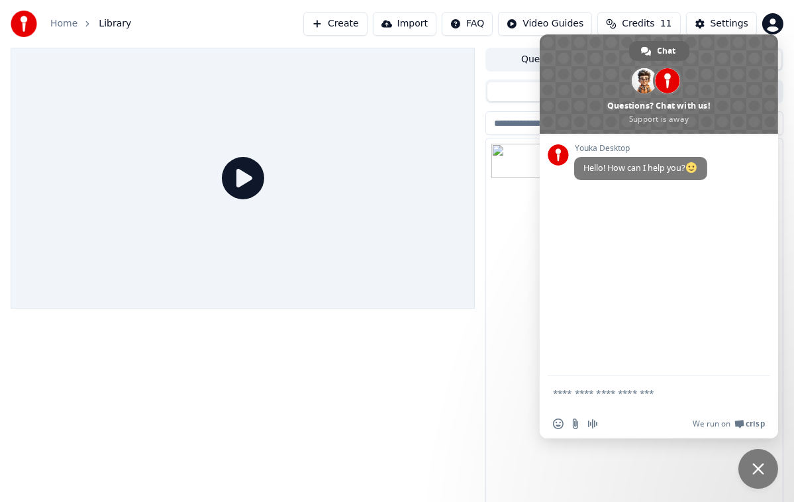
click at [228, 424] on div at bounding box center [243, 281] width 464 height 467
click at [422, 21] on button "Import" at bounding box center [405, 24] width 64 height 24
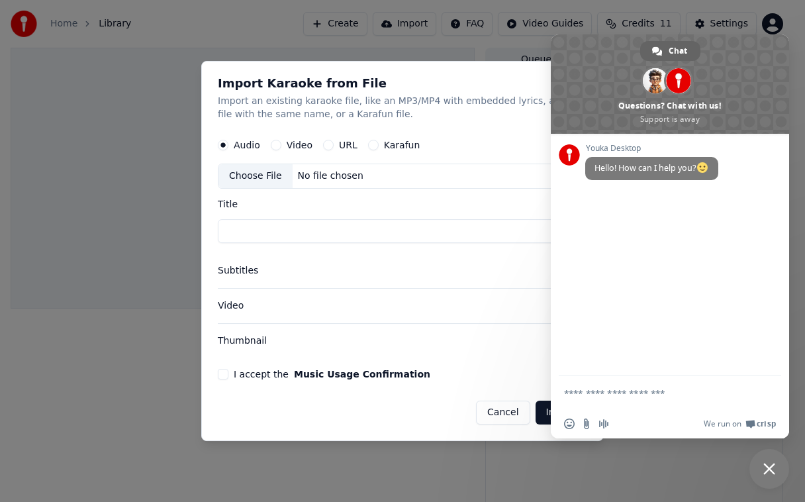
click at [250, 177] on div "Choose File" at bounding box center [256, 176] width 74 height 24
type input "**********"
click at [222, 370] on button "I accept the Music Usage Confirmation" at bounding box center [223, 374] width 11 height 11
click at [532, 71] on div "**********" at bounding box center [402, 251] width 403 height 380
click at [779, 144] on div at bounding box center [402, 251] width 805 height 502
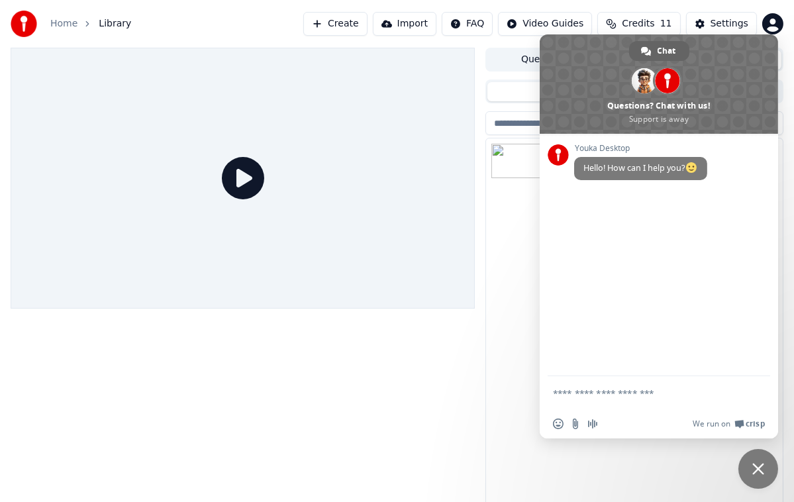
click at [516, 279] on div "The Waiting Room Ray Jordan" at bounding box center [634, 325] width 297 height 375
click at [487, 413] on div "The Waiting Room Ray Jordan" at bounding box center [634, 325] width 297 height 375
click at [488, 403] on div "The Waiting Room Ray Jordan" at bounding box center [634, 325] width 297 height 375
click at [759, 473] on span "Close chat" at bounding box center [758, 469] width 12 height 12
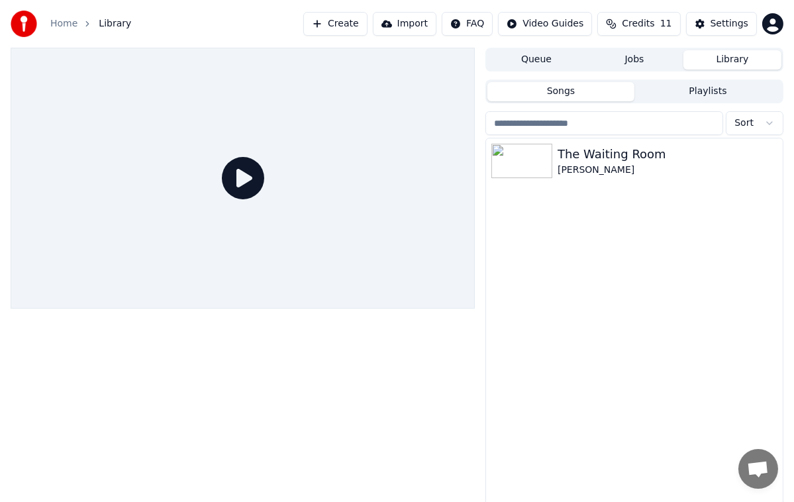
click at [245, 182] on icon at bounding box center [243, 178] width 42 height 42
click at [246, 177] on icon at bounding box center [243, 178] width 42 height 42
click at [236, 152] on div at bounding box center [243, 178] width 464 height 261
click at [572, 27] on html "Home Library Create Import FAQ Video Guides Credits 11 Settings Queue Jobs Libr…" at bounding box center [397, 251] width 794 height 502
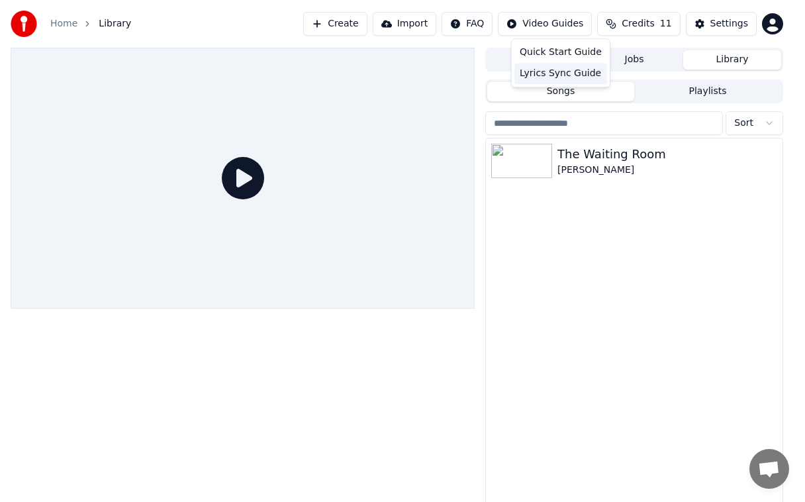
click at [559, 70] on div "Lyrics Sync Guide" at bounding box center [560, 73] width 93 height 21
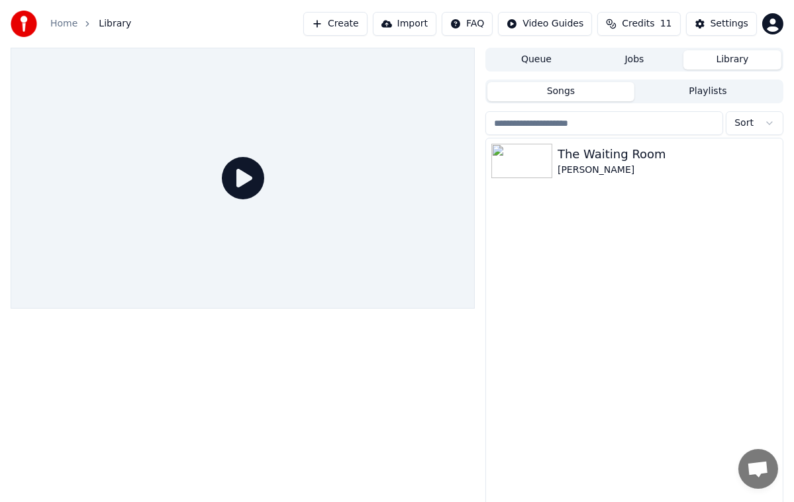
click at [588, 329] on div "The Waiting Room Ray Jordan" at bounding box center [634, 325] width 297 height 375
click at [552, 19] on html "Home Library Create Import FAQ Video Guides Credits 11 Settings Queue Jobs Libr…" at bounding box center [397, 251] width 794 height 502
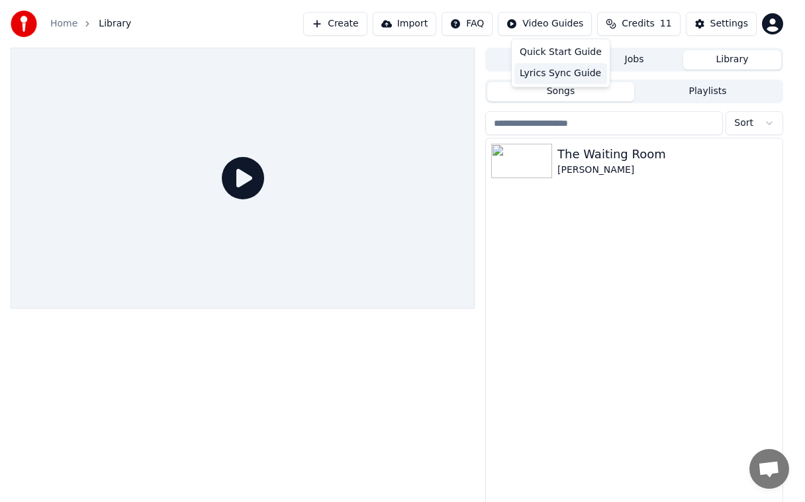
click at [576, 77] on div "Lyrics Sync Guide" at bounding box center [560, 73] width 93 height 21
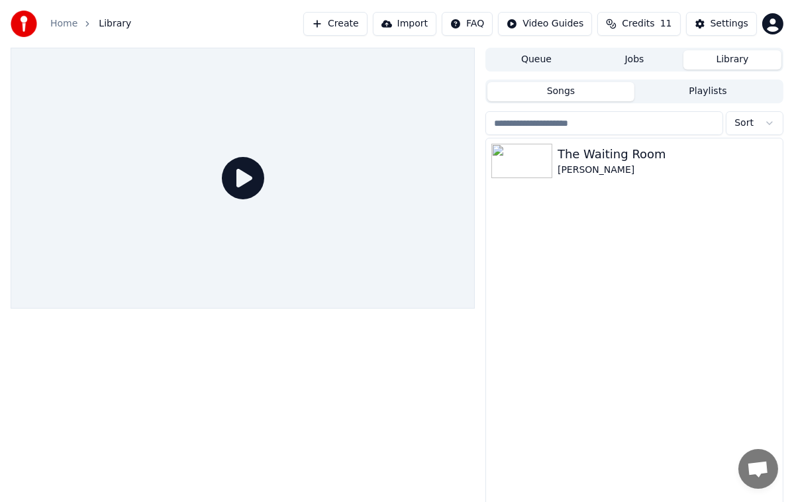
click at [246, 179] on icon at bounding box center [243, 178] width 42 height 42
click at [248, 174] on icon at bounding box center [243, 178] width 42 height 42
click at [611, 164] on div "Ray Jordan" at bounding box center [668, 170] width 220 height 13
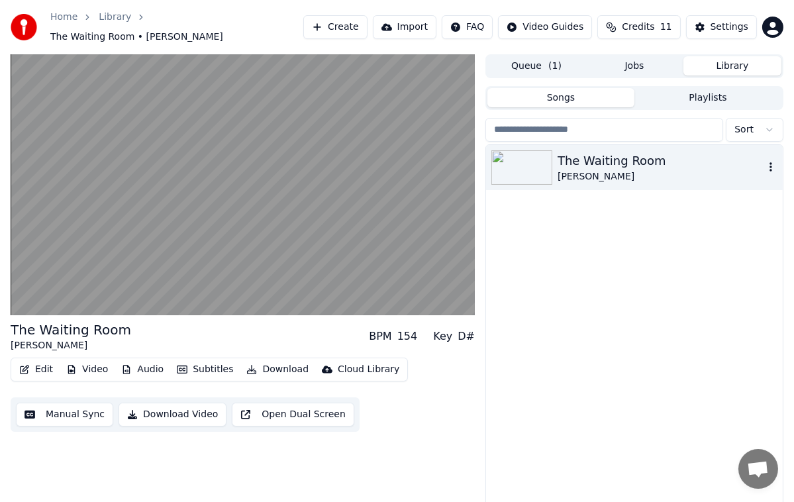
click at [77, 260] on video at bounding box center [243, 184] width 464 height 261
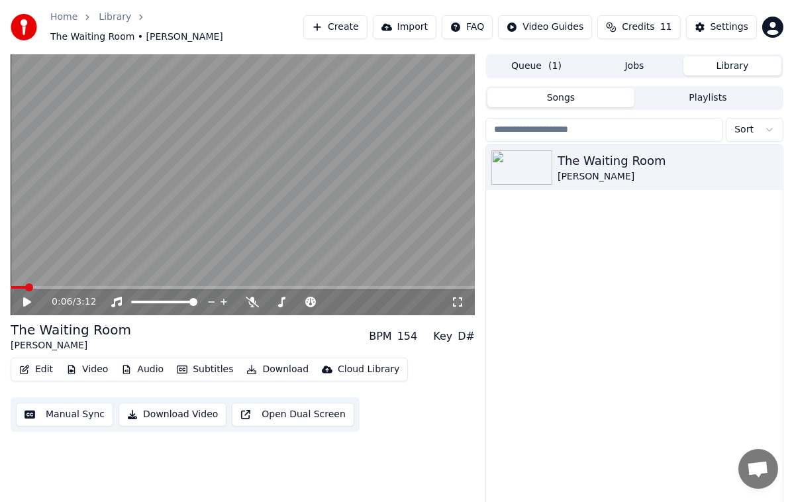
click at [17, 299] on div "0:06 / 3:12" at bounding box center [243, 301] width 454 height 13
click at [22, 308] on div "0:06 / 3:12" at bounding box center [243, 302] width 464 height 26
click at [24, 297] on icon at bounding box center [27, 301] width 8 height 9
click at [24, 297] on icon at bounding box center [36, 302] width 30 height 11
click at [256, 297] on icon at bounding box center [252, 302] width 13 height 11
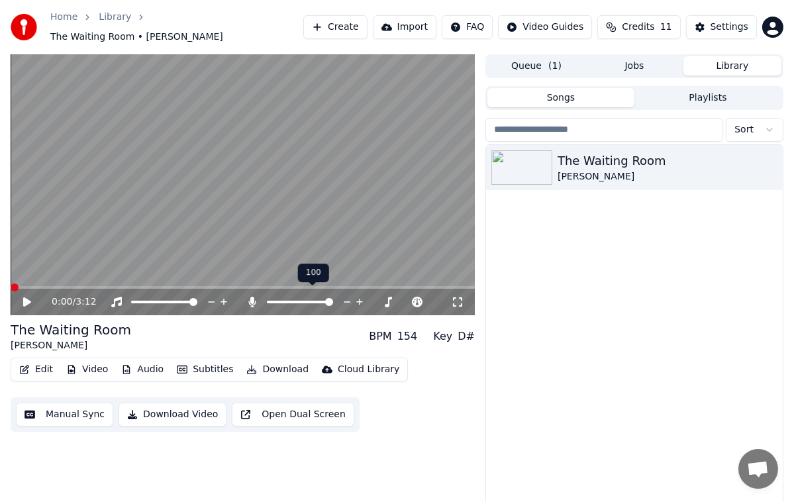
click at [21, 297] on div "0:00 / 3:12" at bounding box center [243, 301] width 454 height 13
click at [35, 297] on icon at bounding box center [36, 302] width 30 height 11
click at [21, 297] on div "0:13 / 3:12" at bounding box center [243, 301] width 454 height 13
click at [26, 299] on icon at bounding box center [36, 302] width 30 height 11
click at [260, 367] on button "Download" at bounding box center [277, 369] width 73 height 19
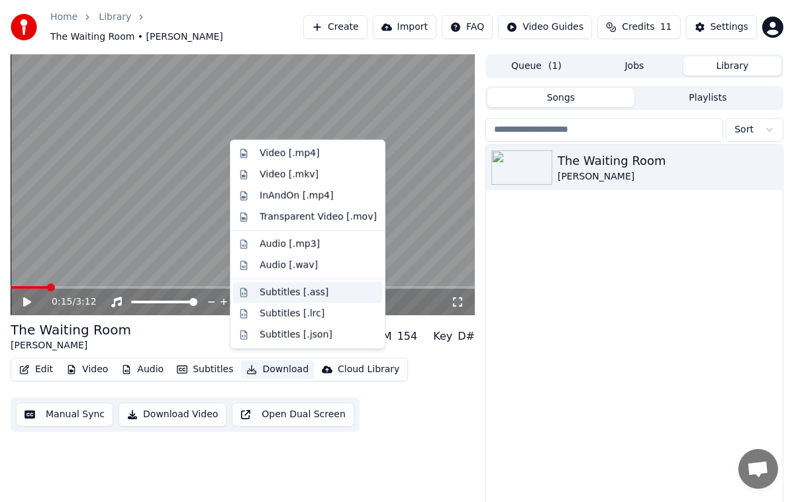
click at [287, 295] on div "Subtitles [.ass]" at bounding box center [294, 292] width 69 height 13
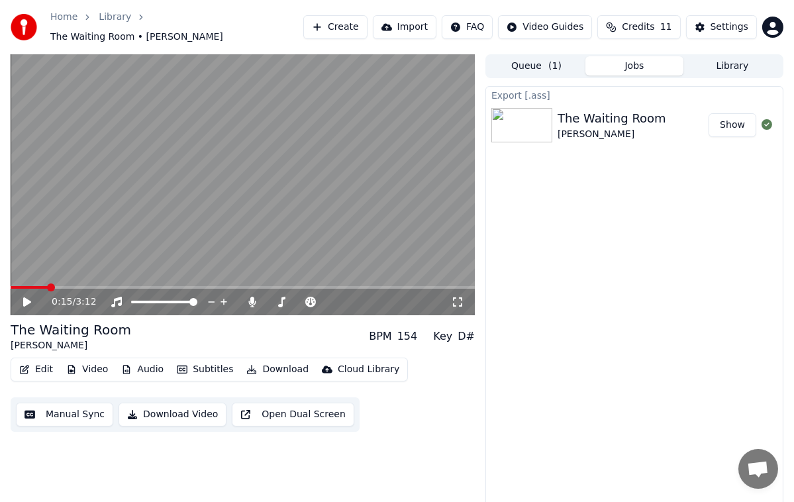
click at [201, 369] on button "Subtitles" at bounding box center [204, 369] width 67 height 19
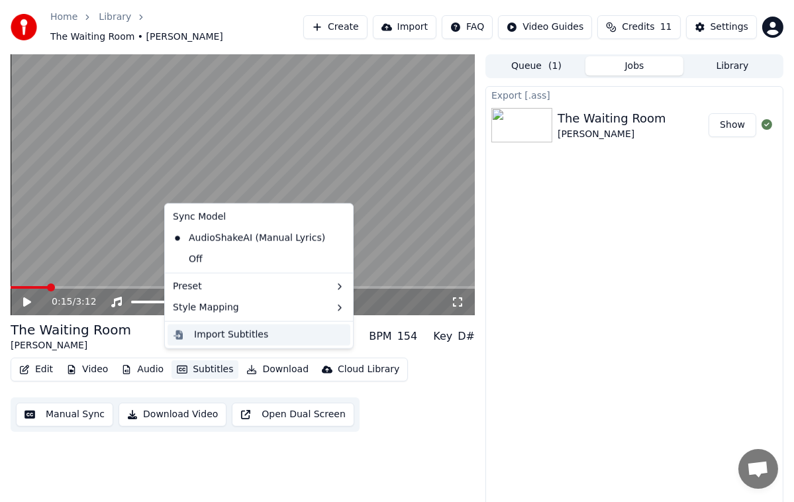
click at [242, 334] on div "Import Subtitles" at bounding box center [231, 334] width 74 height 13
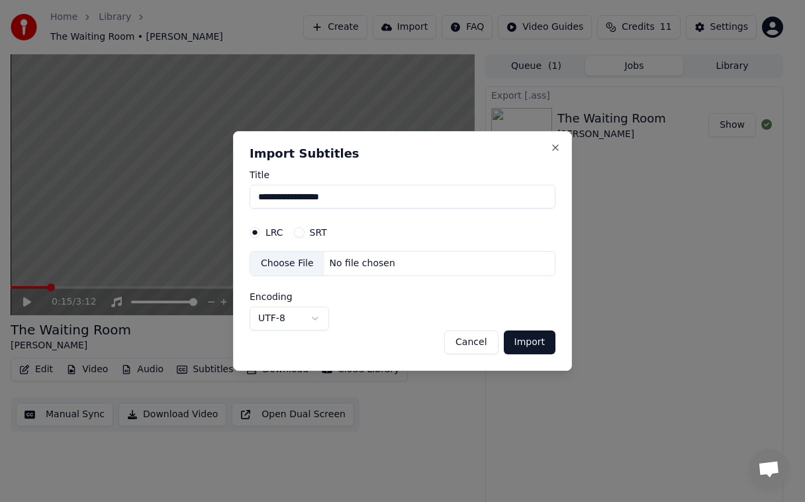
click at [504, 330] on button "Import" at bounding box center [530, 342] width 52 height 24
click at [538, 343] on button "Import" at bounding box center [530, 342] width 52 height 24
click at [350, 264] on div "No file chosen" at bounding box center [362, 263] width 76 height 13
click at [556, 148] on button "Close" at bounding box center [555, 147] width 11 height 11
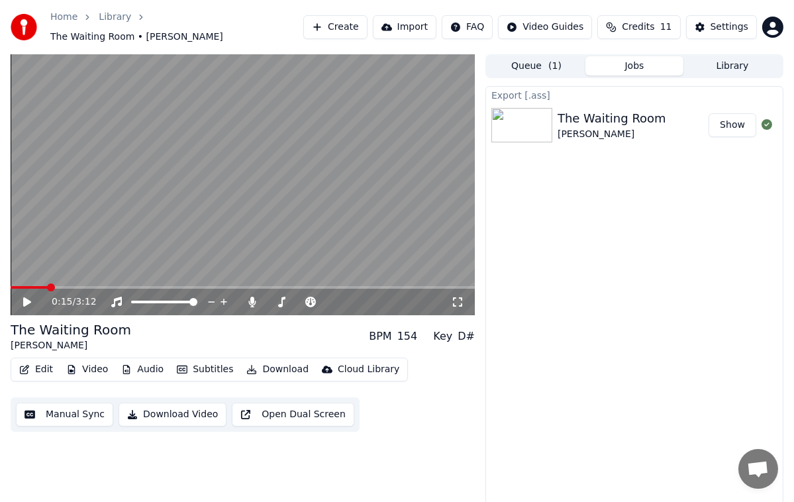
click at [360, 364] on div "Cloud Library" at bounding box center [369, 369] width 62 height 13
click at [217, 362] on button "Subtitles" at bounding box center [204, 369] width 67 height 19
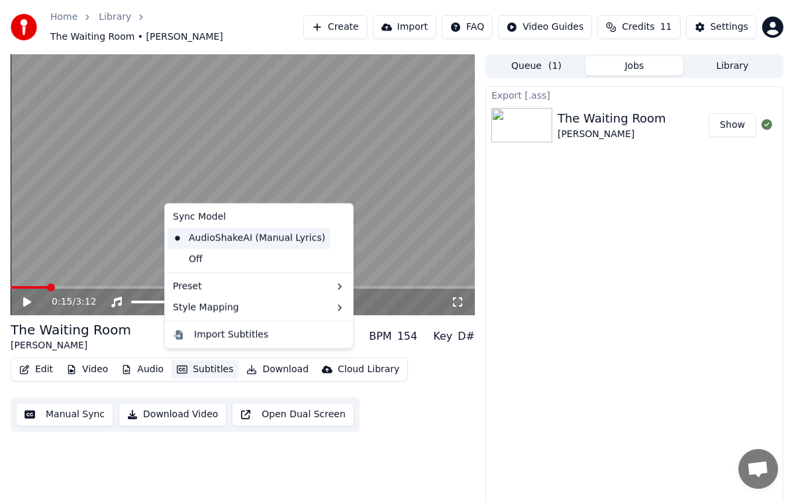
click at [275, 236] on div "AudioShakeAI (Manual Lyrics)" at bounding box center [249, 238] width 163 height 21
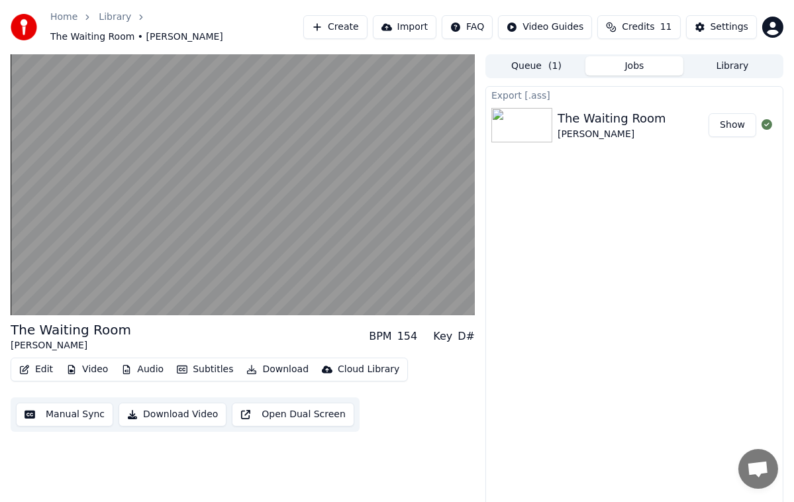
click at [89, 411] on button "Manual Sync" at bounding box center [64, 415] width 97 height 24
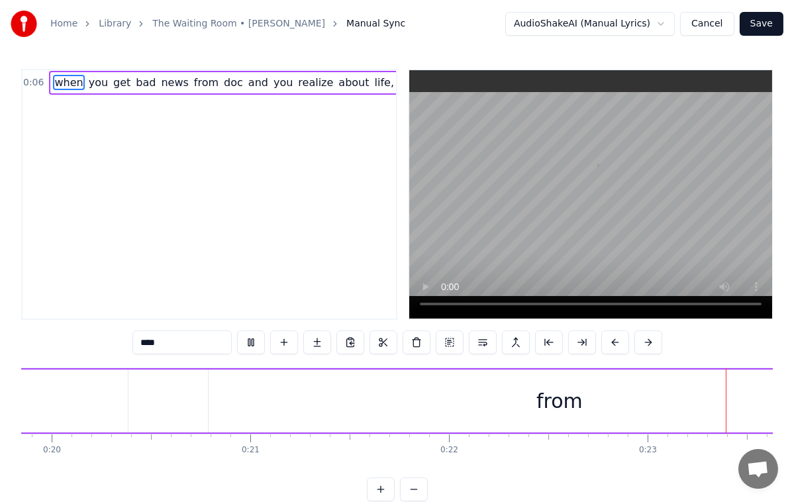
scroll to position [0, 4034]
click at [244, 25] on link "The Waiting Room • Ray Jordan" at bounding box center [238, 23] width 173 height 13
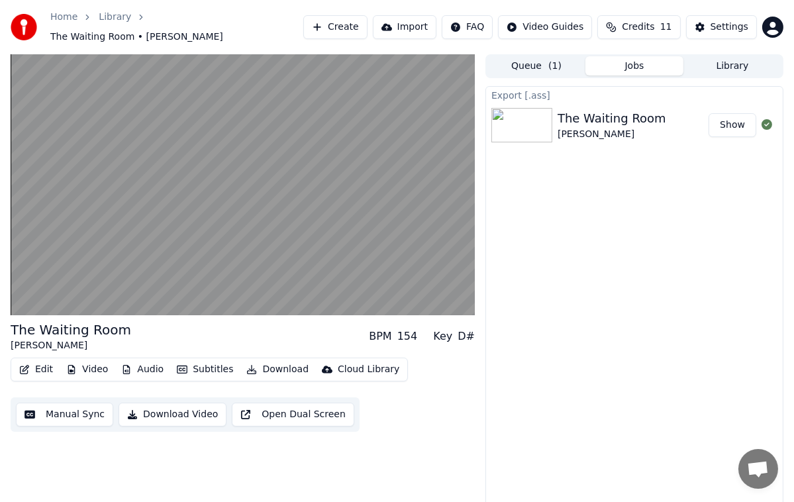
click at [189, 367] on button "Subtitles" at bounding box center [204, 369] width 67 height 19
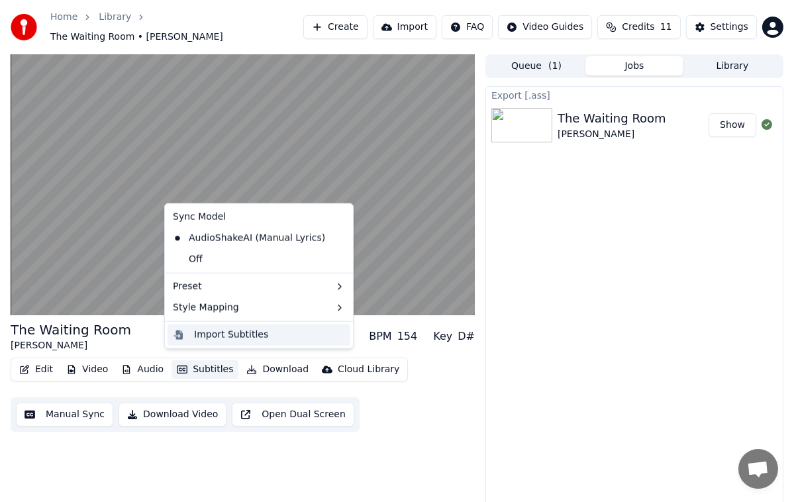
click at [246, 337] on div "Import Subtitles" at bounding box center [231, 334] width 74 height 13
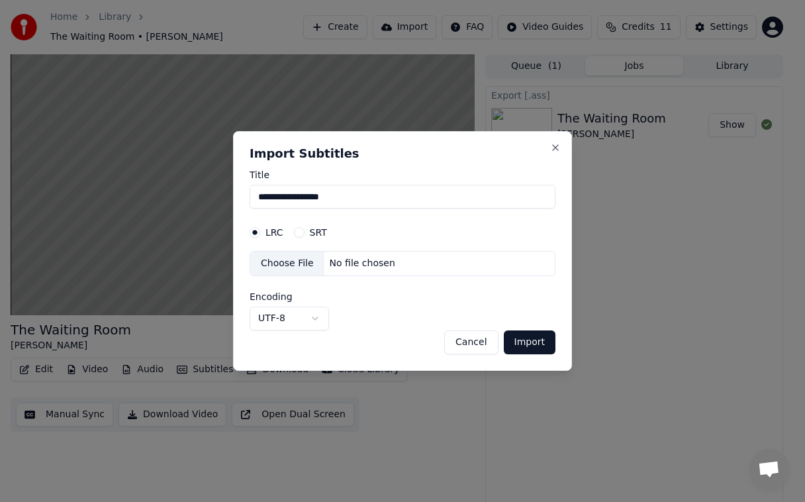
click at [354, 261] on div "No file chosen" at bounding box center [362, 263] width 76 height 13
click at [328, 200] on input "**********" at bounding box center [403, 197] width 306 height 24
click at [288, 271] on div "Choose File" at bounding box center [287, 264] width 74 height 24
click at [559, 144] on button "Close" at bounding box center [555, 147] width 11 height 11
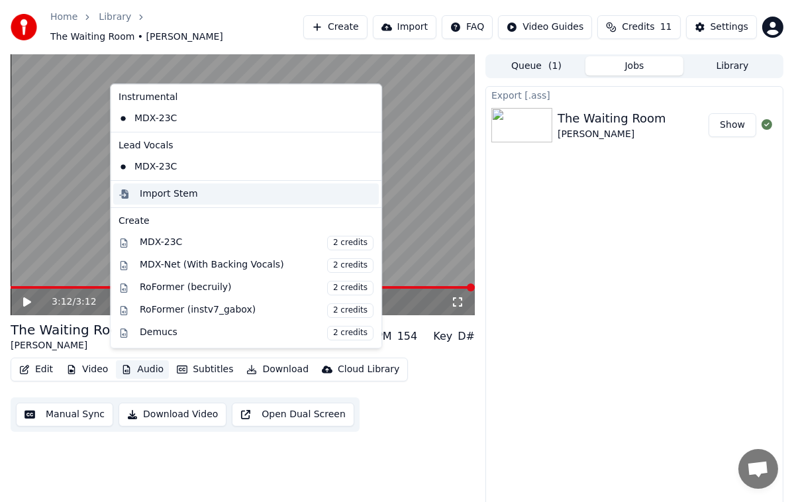
click at [175, 196] on div "Import Stem" at bounding box center [169, 193] width 58 height 13
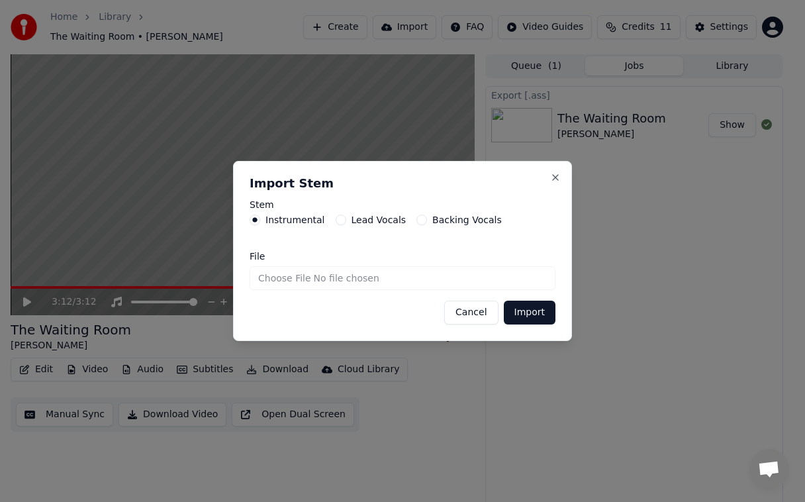
click at [380, 217] on label "Lead Vocals" at bounding box center [379, 219] width 55 height 9
click at [346, 217] on button "Lead Vocals" at bounding box center [341, 220] width 11 height 11
click at [350, 281] on input "File" at bounding box center [403, 278] width 306 height 24
click at [556, 177] on button "Close" at bounding box center [555, 177] width 11 height 11
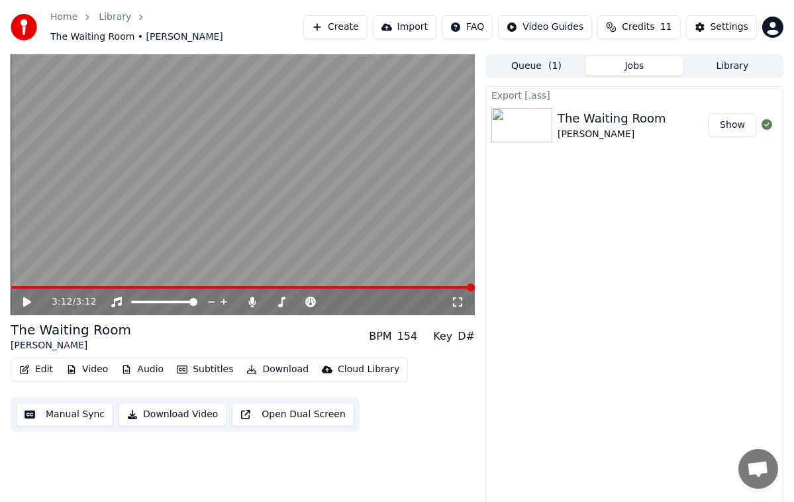
click at [199, 407] on button "Download Video" at bounding box center [173, 415] width 108 height 24
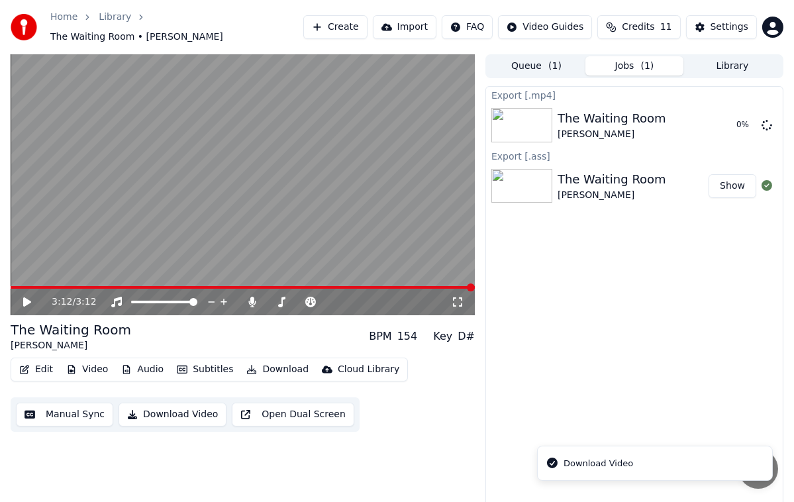
click at [177, 413] on button "Download Video" at bounding box center [173, 415] width 108 height 24
click at [140, 408] on button "Download Video" at bounding box center [173, 415] width 108 height 24
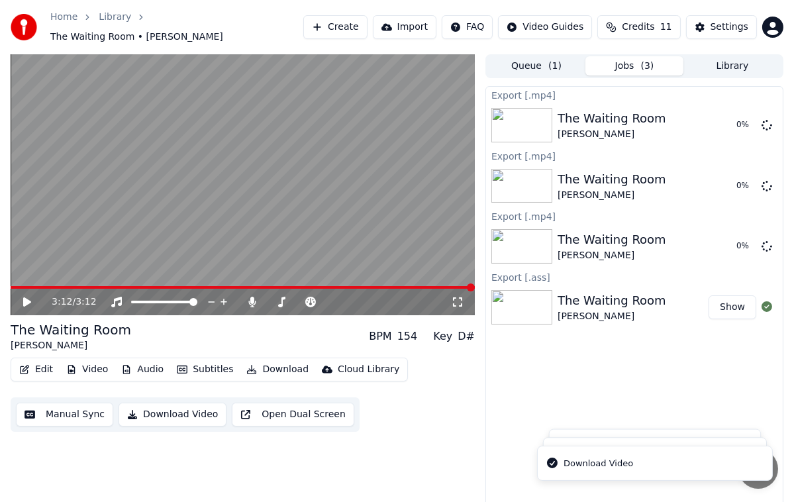
click at [614, 473] on li "Download Video" at bounding box center [655, 464] width 236 height 36
click at [626, 377] on div "Download Video" at bounding box center [598, 373] width 70 height 13
click at [638, 413] on li "Download Video" at bounding box center [655, 418] width 236 height 35
click at [559, 421] on li "Download Video" at bounding box center [655, 418] width 236 height 35
click at [590, 461] on div "Download Video" at bounding box center [598, 463] width 70 height 13
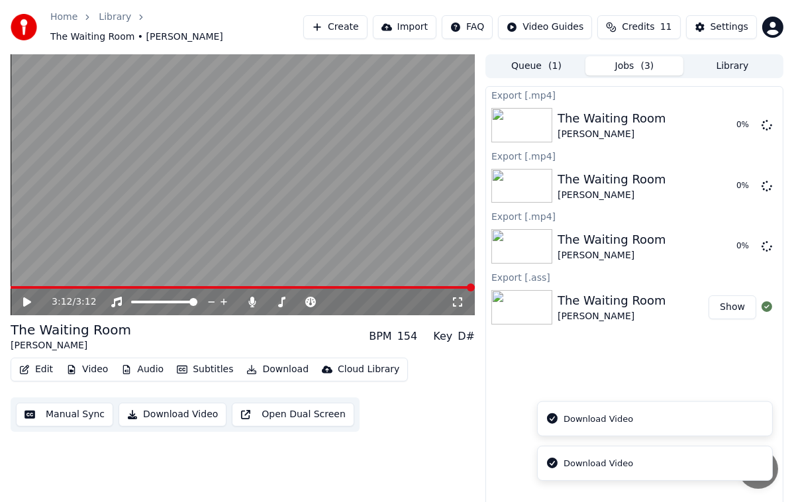
click at [350, 363] on div "Cloud Library" at bounding box center [369, 369] width 62 height 13
click at [363, 363] on div "Cloud Library" at bounding box center [369, 369] width 62 height 13
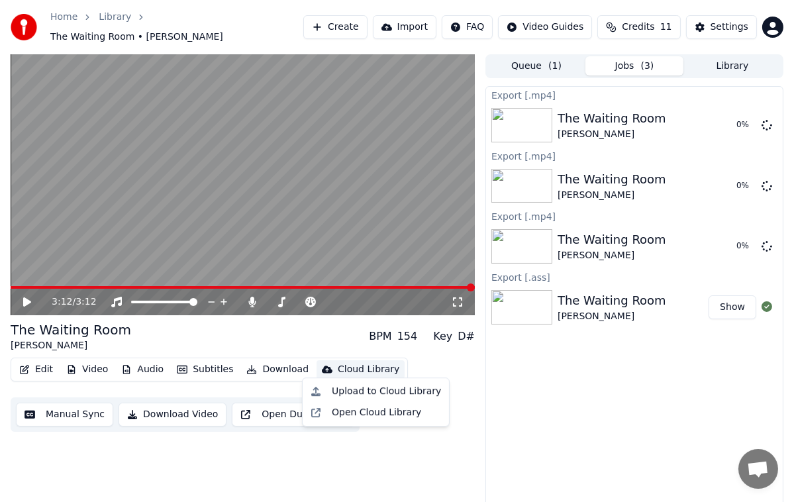
click at [319, 305] on div "3:12 / 3:12" at bounding box center [243, 302] width 464 height 26
click at [313, 295] on div "3:12 / 3:12" at bounding box center [251, 301] width 399 height 13
click at [659, 56] on button "Jobs ( 3 )" at bounding box center [634, 65] width 98 height 19
click at [739, 296] on button "Show" at bounding box center [732, 307] width 48 height 24
click at [742, 301] on button "Show" at bounding box center [732, 307] width 48 height 24
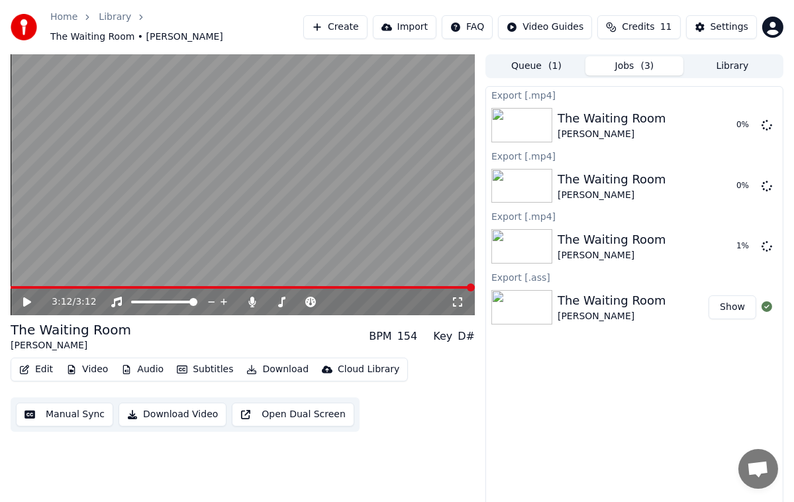
click at [279, 411] on button "Open Dual Screen" at bounding box center [293, 415] width 122 height 24
click at [250, 408] on button "Open Dual Screen" at bounding box center [293, 415] width 122 height 24
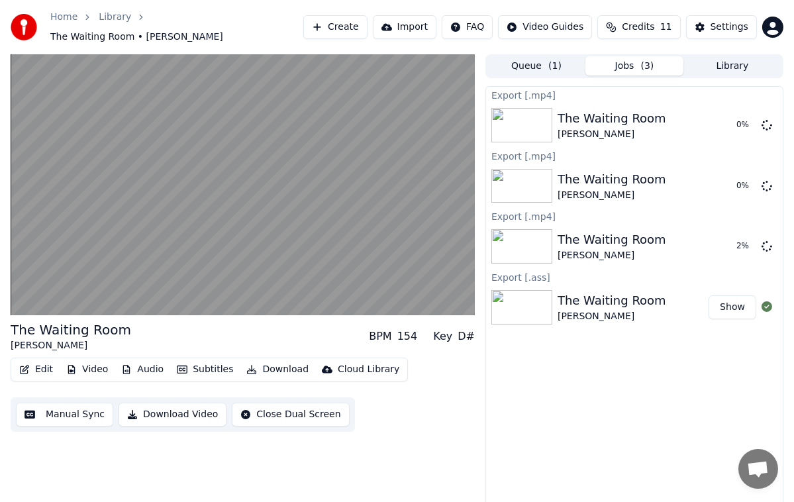
click at [167, 413] on button "Download Video" at bounding box center [173, 415] width 108 height 24
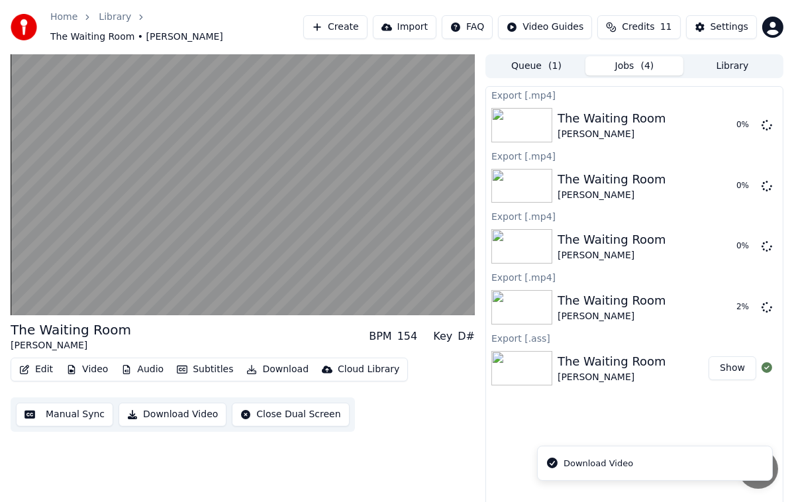
click at [166, 403] on button "Download Video" at bounding box center [173, 415] width 108 height 24
click at [138, 403] on button "Download Video" at bounding box center [173, 415] width 108 height 24
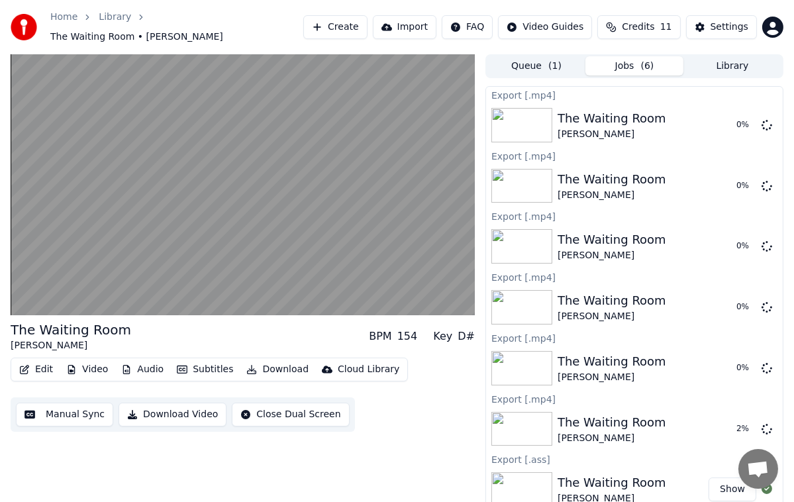
scroll to position [2, 0]
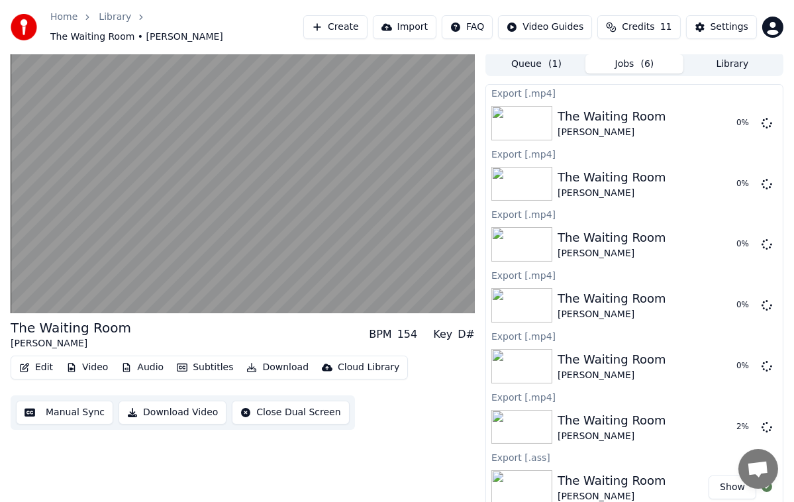
click at [738, 482] on button "Show" at bounding box center [732, 487] width 48 height 24
click at [767, 466] on span "Open chat" at bounding box center [758, 470] width 22 height 19
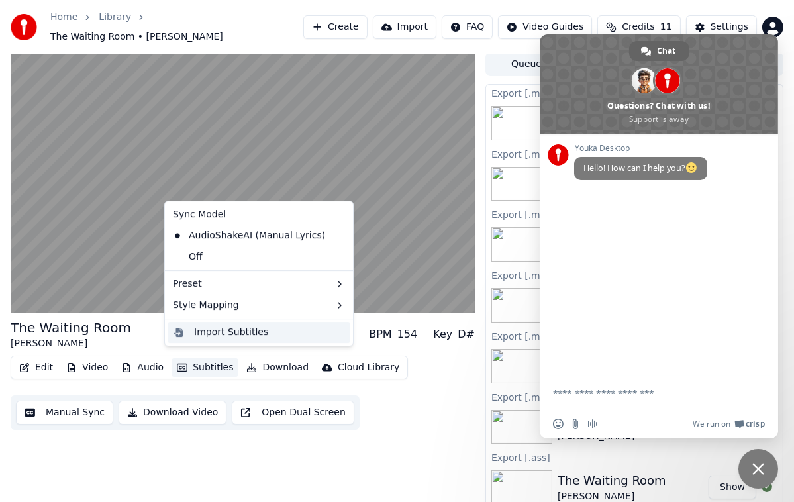
click at [252, 332] on div "Import Subtitles" at bounding box center [231, 332] width 74 height 13
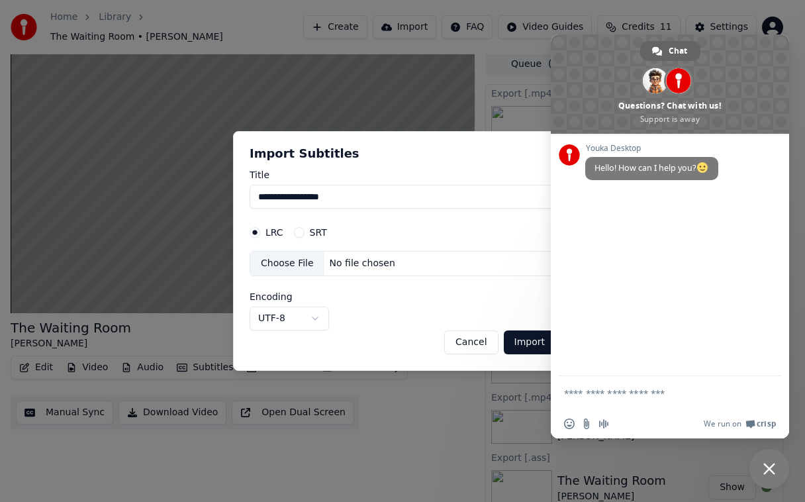
click at [338, 197] on input "**********" at bounding box center [403, 197] width 306 height 24
click at [527, 344] on button "Import" at bounding box center [530, 342] width 52 height 24
click at [456, 448] on div at bounding box center [402, 251] width 805 height 502
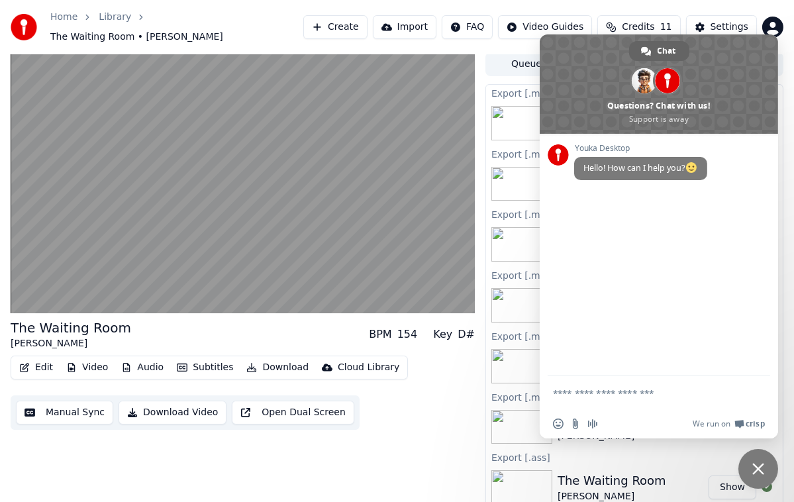
click at [284, 364] on button "Download" at bounding box center [277, 367] width 73 height 19
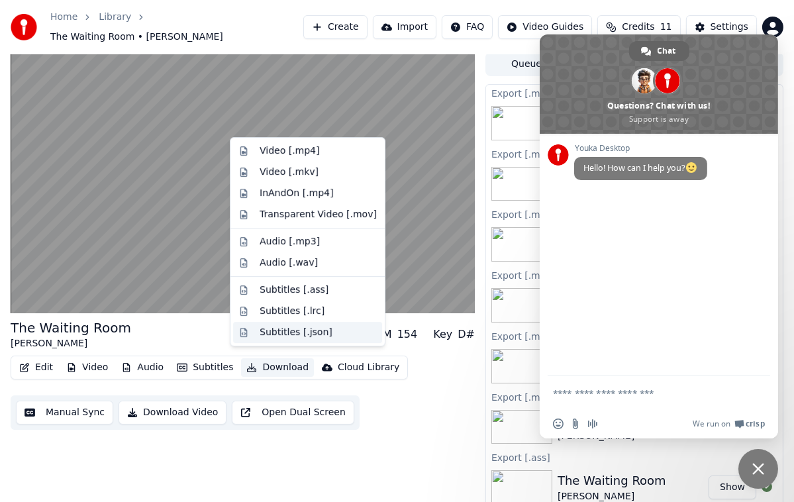
click at [293, 337] on div "Subtitles [.json]" at bounding box center [296, 332] width 73 height 13
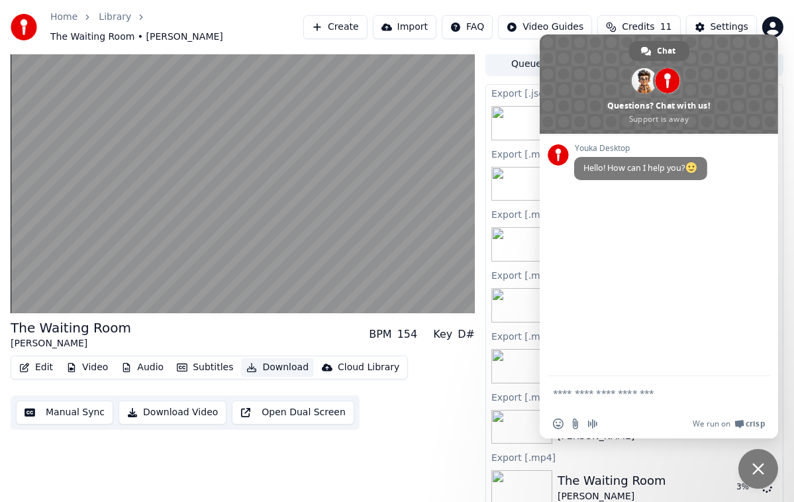
scroll to position [4, 0]
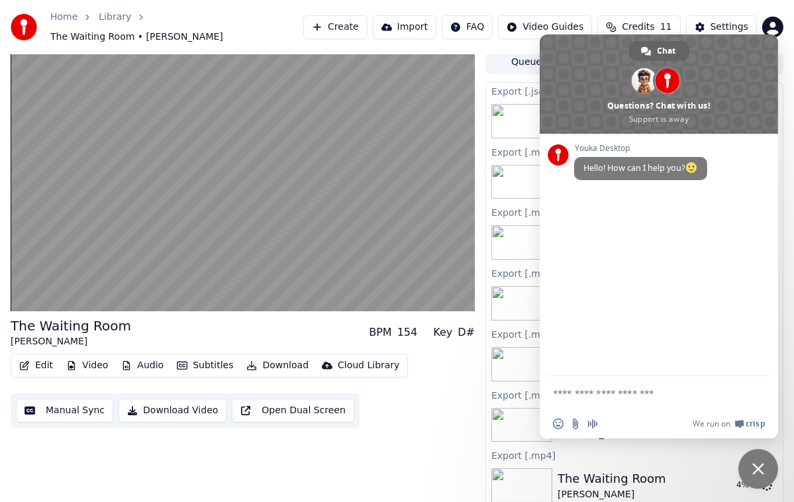
click at [753, 471] on span "Close chat" at bounding box center [758, 469] width 12 height 12
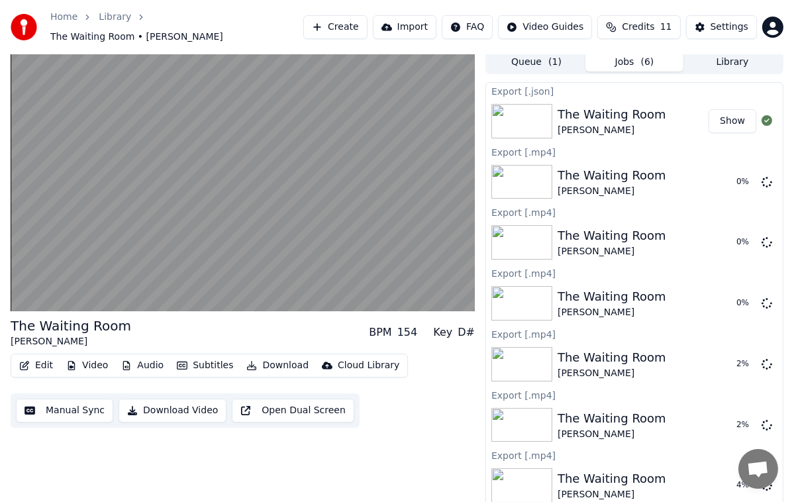
click at [744, 411] on div "The Waiting Room Ray Jordan 2 %" at bounding box center [634, 425] width 297 height 45
click at [761, 419] on icon at bounding box center [766, 424] width 11 height 11
click at [761, 358] on icon at bounding box center [766, 363] width 11 height 11
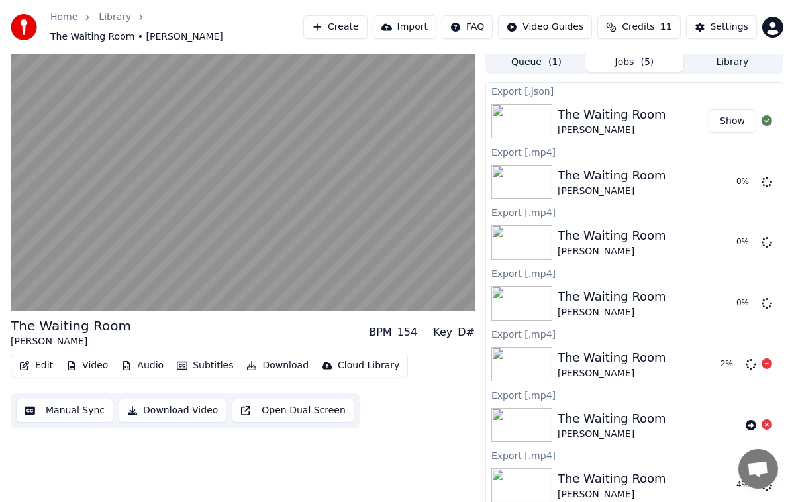
click at [761, 358] on icon at bounding box center [766, 363] width 11 height 11
click at [758, 289] on div "The Waiting Room Ray Jordan 0 %" at bounding box center [634, 303] width 297 height 45
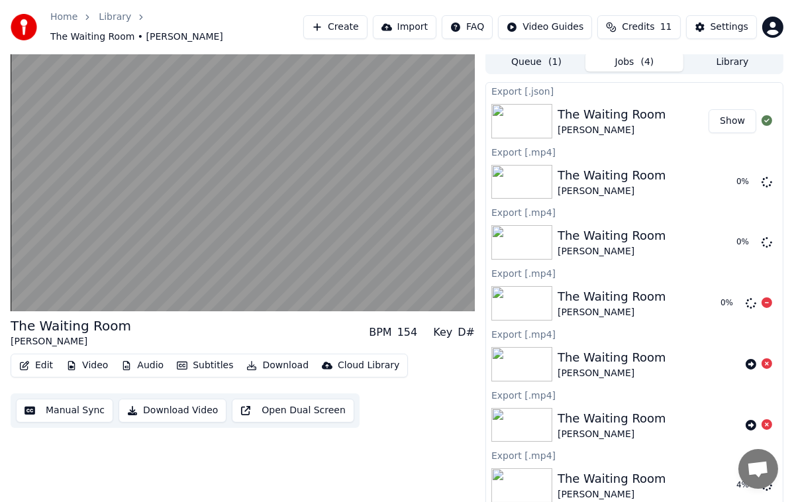
click at [761, 299] on icon at bounding box center [766, 302] width 11 height 11
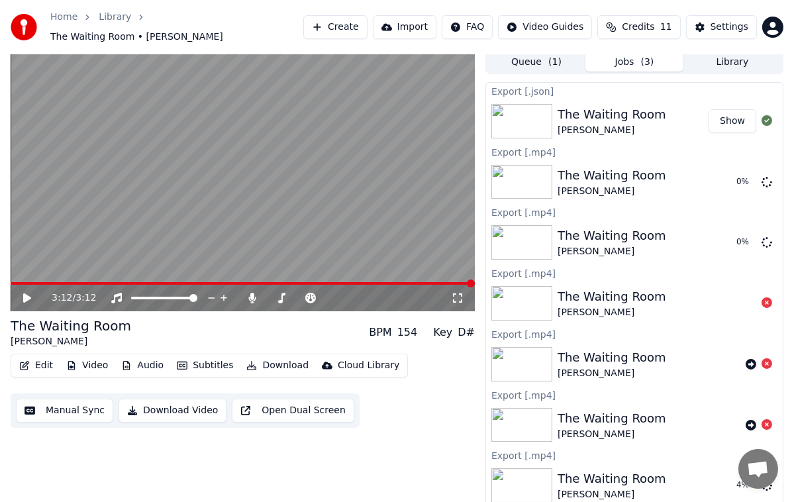
click at [724, 117] on button "Show" at bounding box center [732, 121] width 48 height 24
click at [426, 28] on button "Import" at bounding box center [405, 27] width 64 height 24
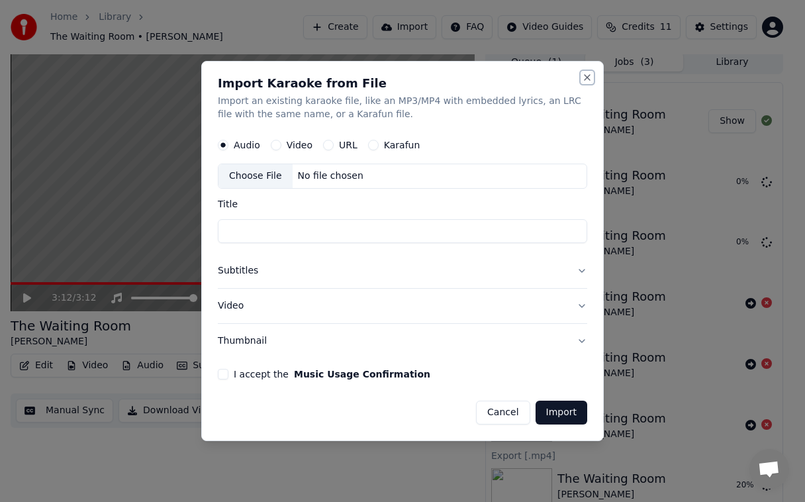
click at [587, 76] on button "Close" at bounding box center [587, 77] width 11 height 11
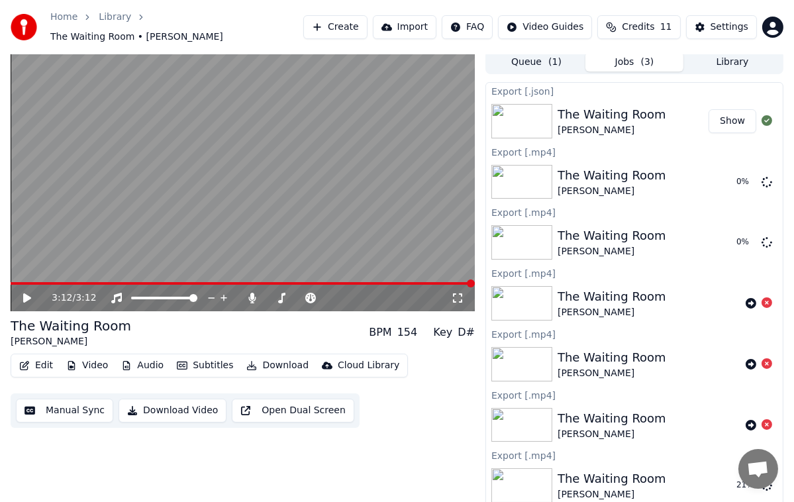
click at [0, 41] on div "Home Library The Waiting Room • Ray Jordan Create Import FAQ Video Guides Credi…" at bounding box center [397, 27] width 794 height 54
click at [746, 299] on icon at bounding box center [751, 303] width 11 height 11
click at [723, 299] on button "Show" at bounding box center [732, 303] width 48 height 24
click at [36, 358] on button "Edit" at bounding box center [36, 365] width 44 height 19
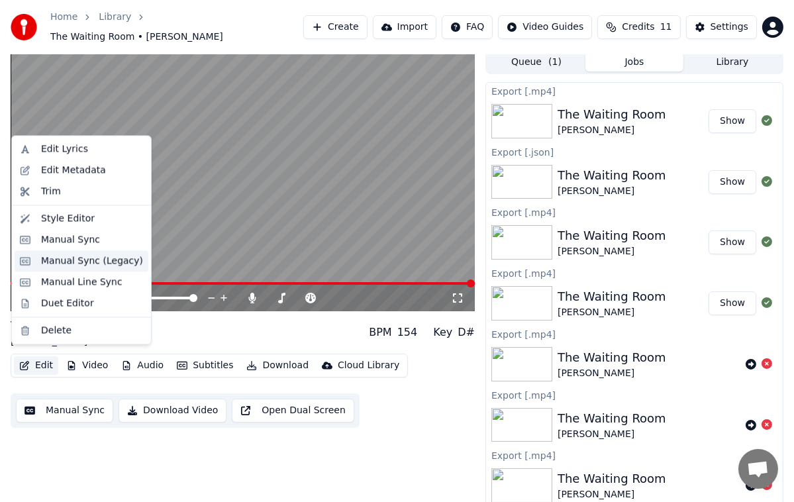
click at [103, 266] on div "Manual Sync (Legacy)" at bounding box center [92, 260] width 102 height 13
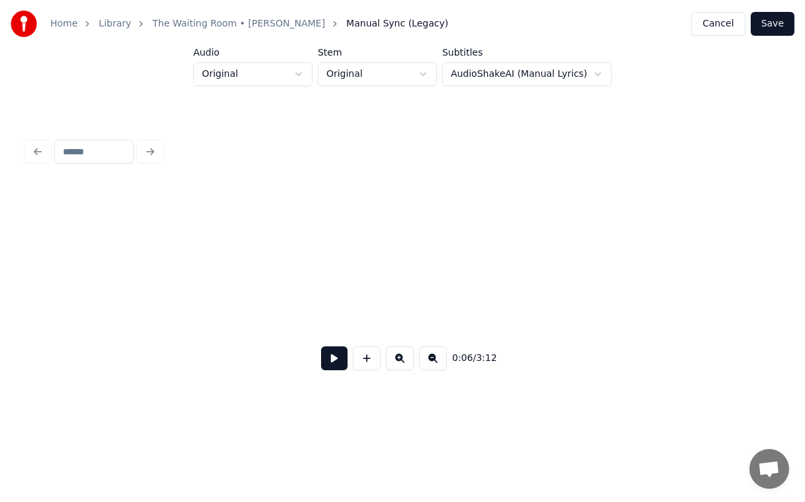
scroll to position [0, 900]
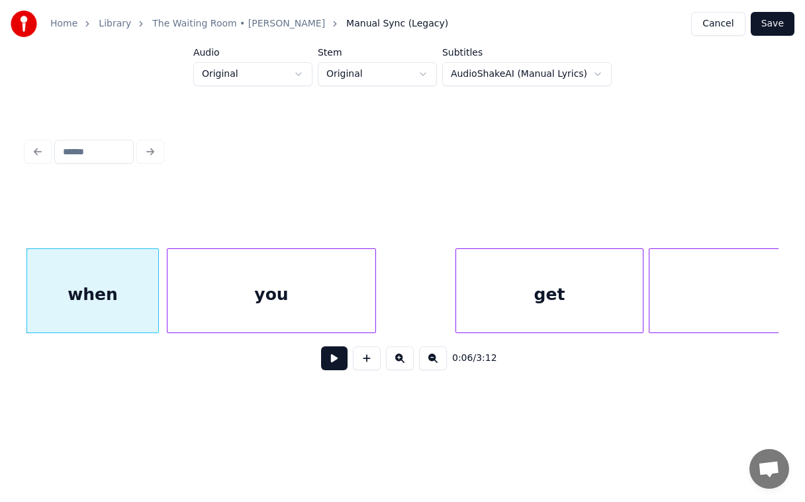
click at [331, 370] on button at bounding box center [334, 358] width 26 height 24
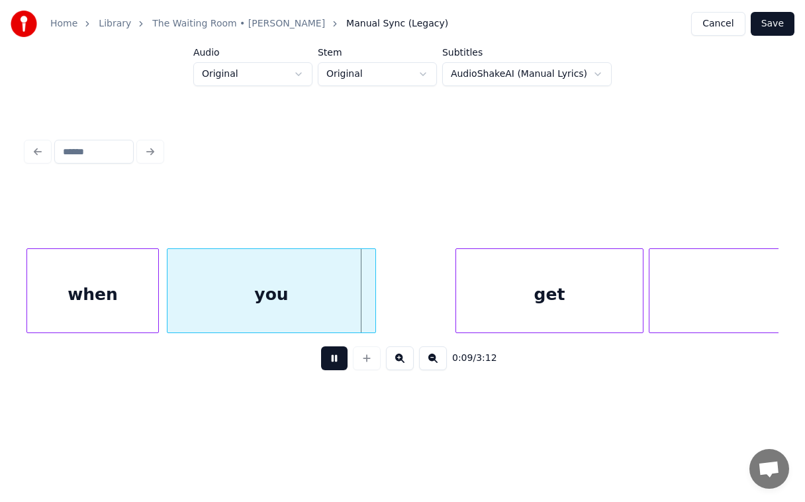
click at [344, 369] on button at bounding box center [334, 358] width 26 height 24
click at [403, 367] on button at bounding box center [400, 358] width 28 height 24
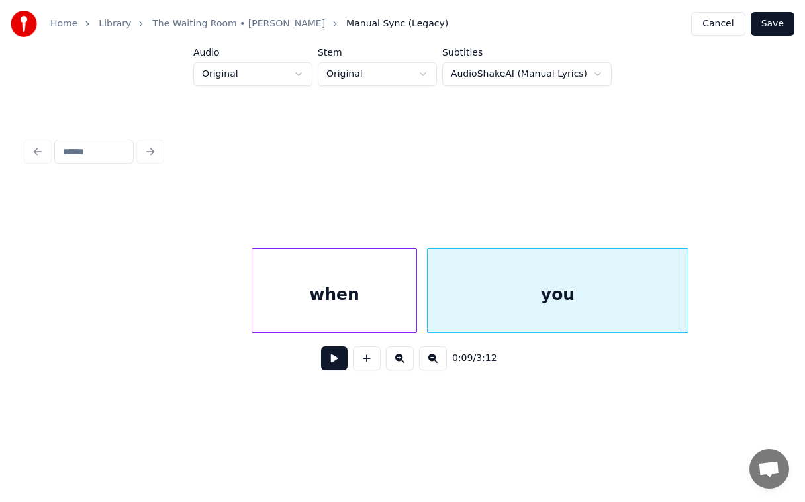
scroll to position [0, 1211]
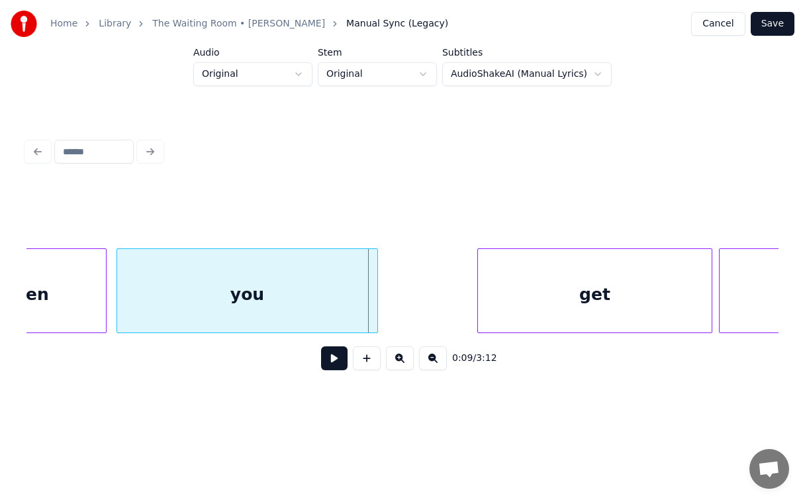
click at [442, 362] on button at bounding box center [433, 358] width 28 height 24
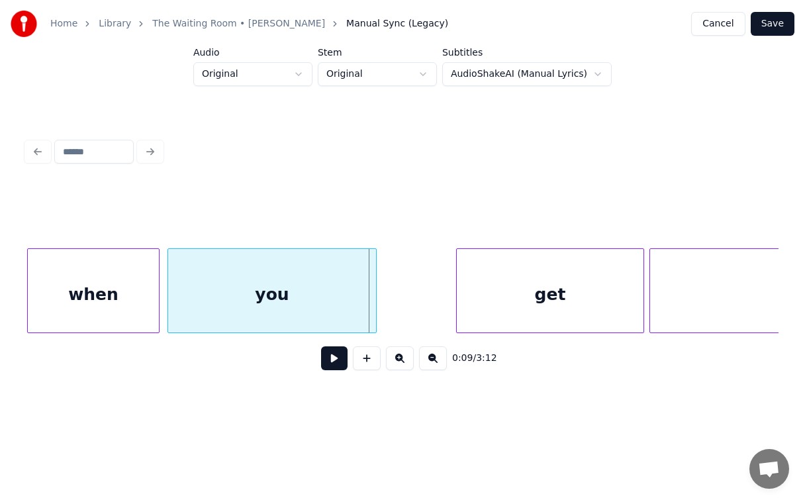
click at [441, 362] on button at bounding box center [433, 358] width 28 height 24
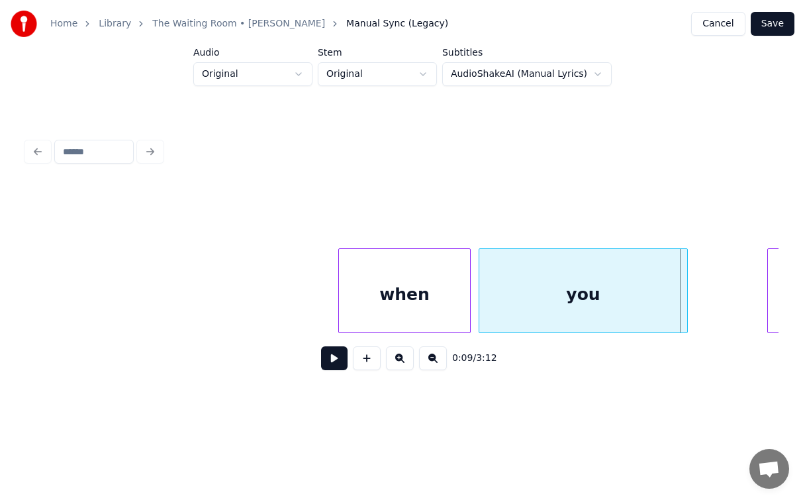
click at [438, 365] on button at bounding box center [433, 358] width 28 height 24
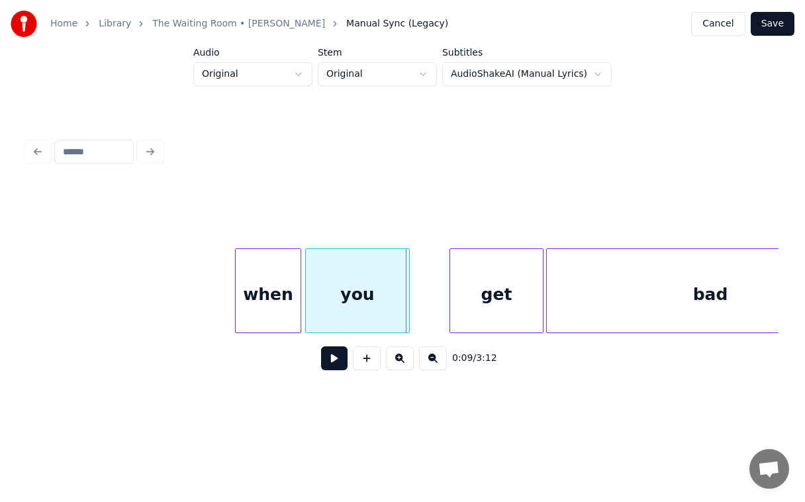
scroll to position [0, 241]
click at [432, 363] on button at bounding box center [433, 358] width 28 height 24
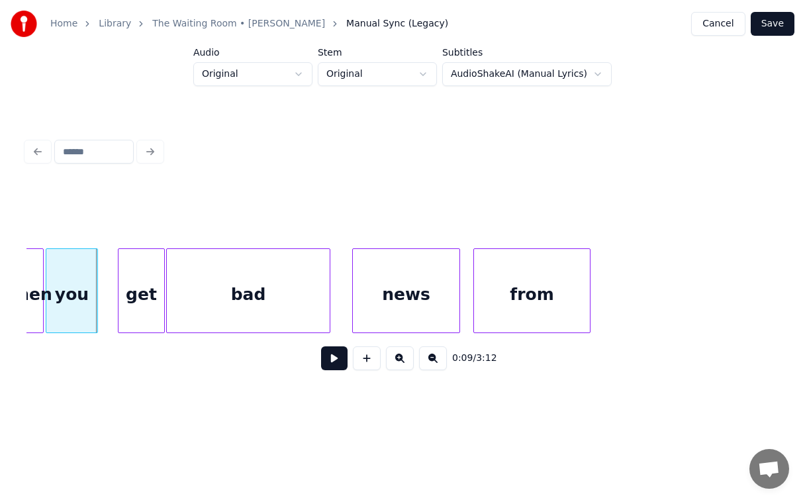
scroll to position [0, 0]
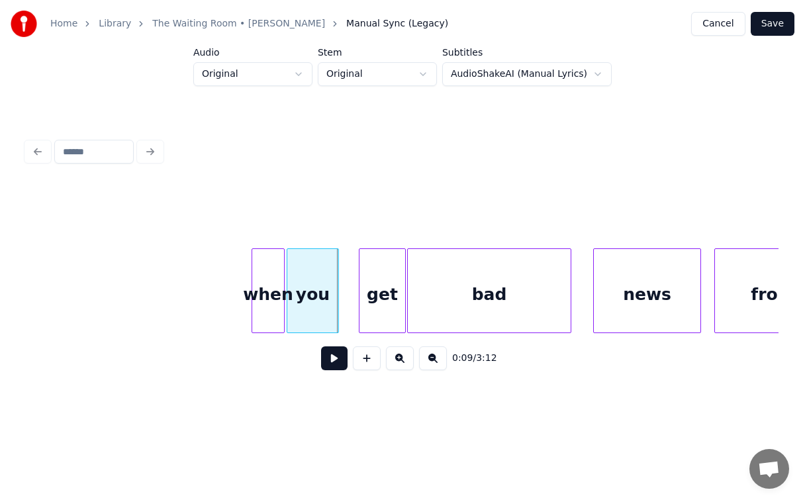
click at [438, 366] on button at bounding box center [433, 358] width 28 height 24
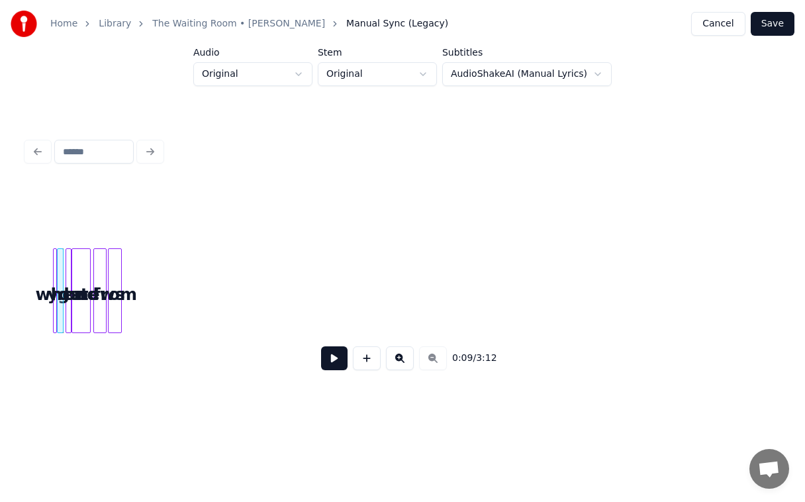
click at [434, 369] on div "0:09 / 3:12" at bounding box center [402, 358] width 731 height 29
click at [430, 369] on div "0:09 / 3:12" at bounding box center [402, 358] width 731 height 29
click at [399, 75] on button "Original" at bounding box center [377, 74] width 119 height 24
click at [246, 189] on div at bounding box center [402, 215] width 752 height 66
click at [597, 68] on button "AudioShakeAI (Manual Lyrics)" at bounding box center [527, 74] width 170 height 24
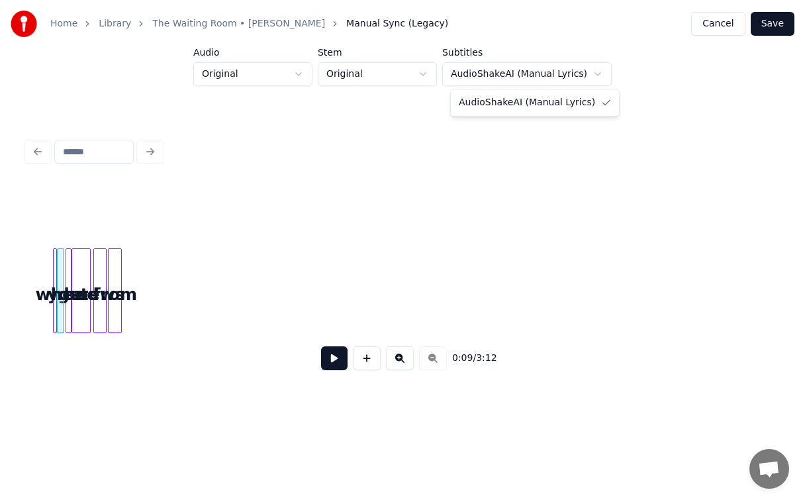
click at [397, 183] on div at bounding box center [402, 215] width 752 height 66
click at [432, 68] on button "Original" at bounding box center [377, 74] width 119 height 24
click at [491, 189] on div at bounding box center [402, 215] width 752 height 66
click at [313, 79] on button "Original" at bounding box center [252, 74] width 119 height 24
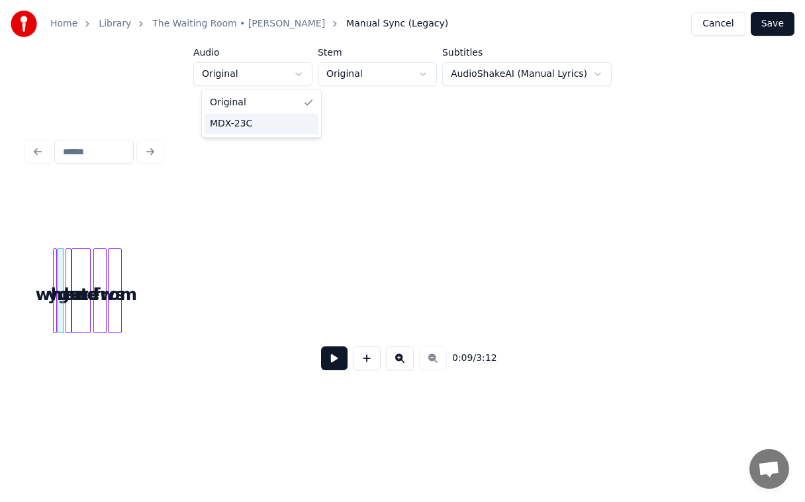
click at [258, 122] on div "MDX-23C" at bounding box center [262, 123] width 114 height 21
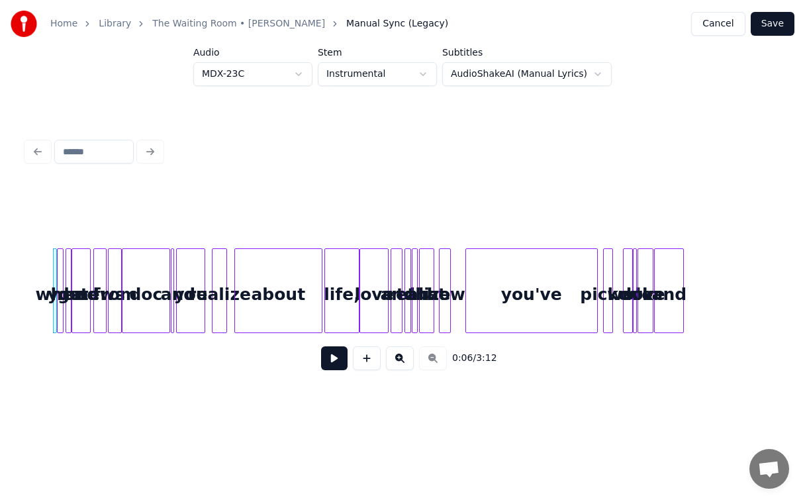
click at [339, 350] on button at bounding box center [334, 358] width 26 height 24
click at [590, 72] on button "AudioShakeAI (Manual Lyrics)" at bounding box center [527, 74] width 170 height 24
click at [440, 418] on html "Home Library The Waiting Room • Ray Jordan Manual Sync (Legacy) Cancel Save Aud…" at bounding box center [402, 215] width 805 height 430
click at [142, 157] on div at bounding box center [402, 151] width 763 height 29
click at [35, 150] on div at bounding box center [402, 151] width 763 height 29
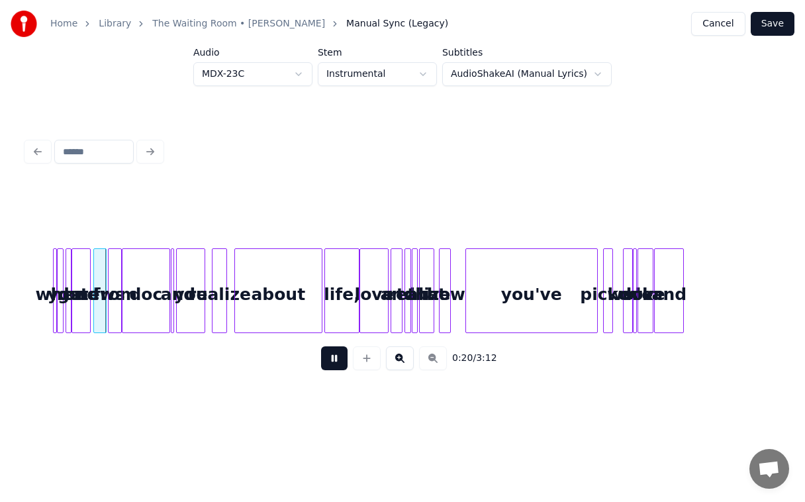
click at [28, 156] on div at bounding box center [402, 151] width 763 height 29
click at [32, 156] on div at bounding box center [402, 151] width 763 height 29
click at [119, 146] on input at bounding box center [93, 152] width 79 height 24
click at [113, 142] on input at bounding box center [93, 152] width 79 height 24
click at [731, 217] on div at bounding box center [402, 215] width 752 height 66
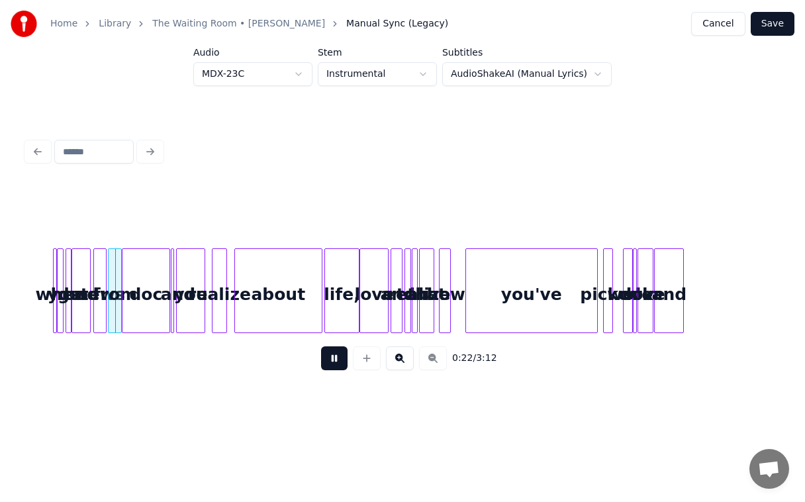
click at [778, 466] on span "Open chat" at bounding box center [769, 470] width 22 height 19
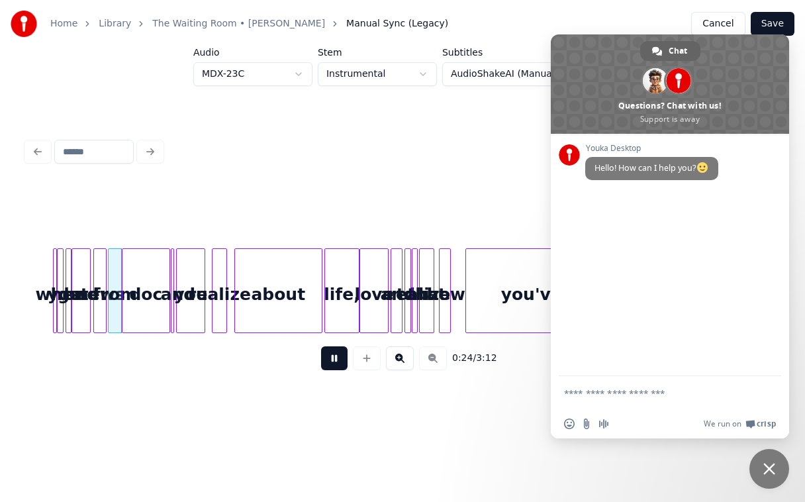
click at [456, 428] on html "Home Library The Waiting Room • Ray Jordan Manual Sync (Legacy) Cancel Save Aud…" at bounding box center [402, 215] width 805 height 430
click at [771, 464] on span "Close chat" at bounding box center [769, 469] width 12 height 12
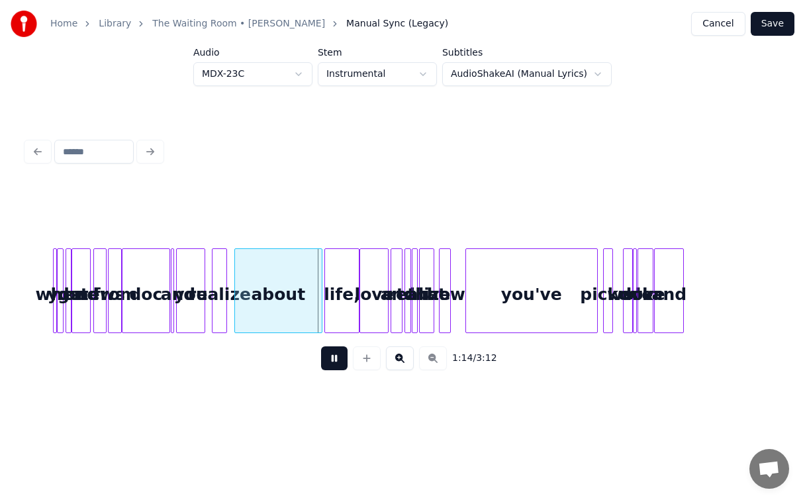
click at [428, 369] on div "1:14 / 3:12" at bounding box center [402, 358] width 731 height 29
click at [366, 360] on div at bounding box center [366, 358] width 33 height 24
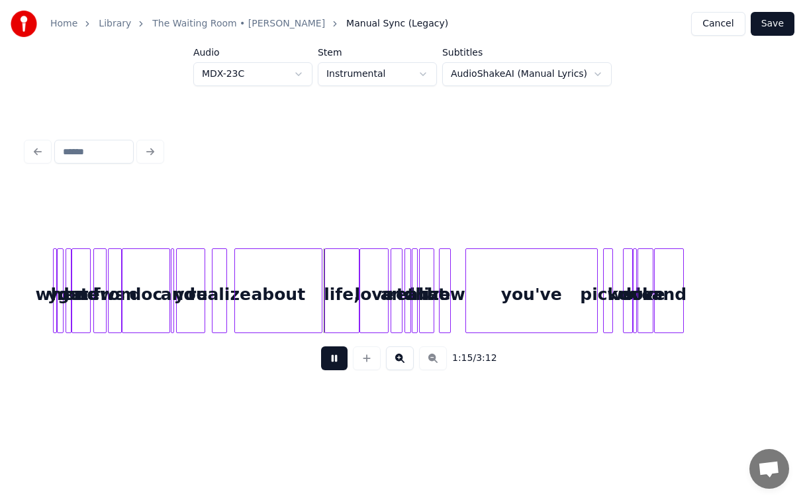
click at [367, 366] on div at bounding box center [366, 358] width 33 height 24
click at [369, 358] on div at bounding box center [366, 358] width 33 height 24
click at [365, 362] on div at bounding box center [366, 358] width 33 height 24
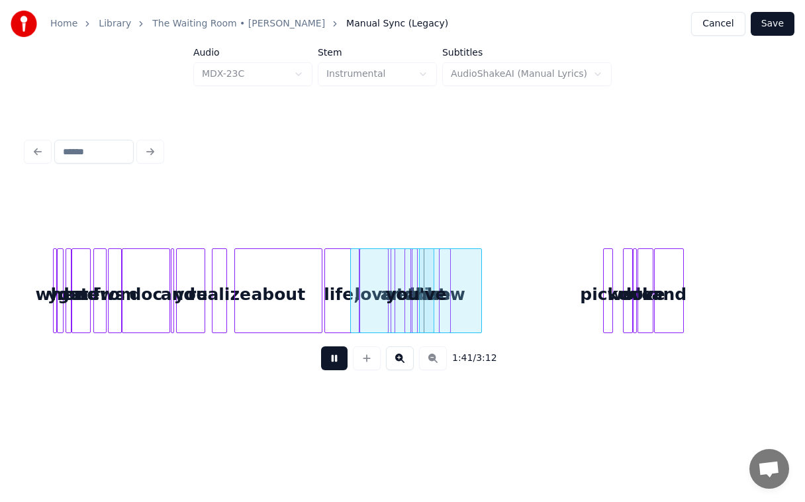
click at [730, 21] on button "Cancel" at bounding box center [718, 24] width 54 height 24
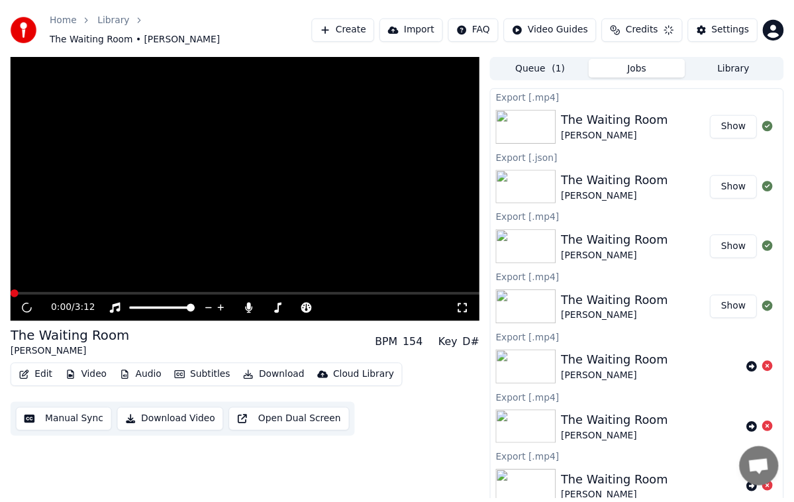
scroll to position [4, 0]
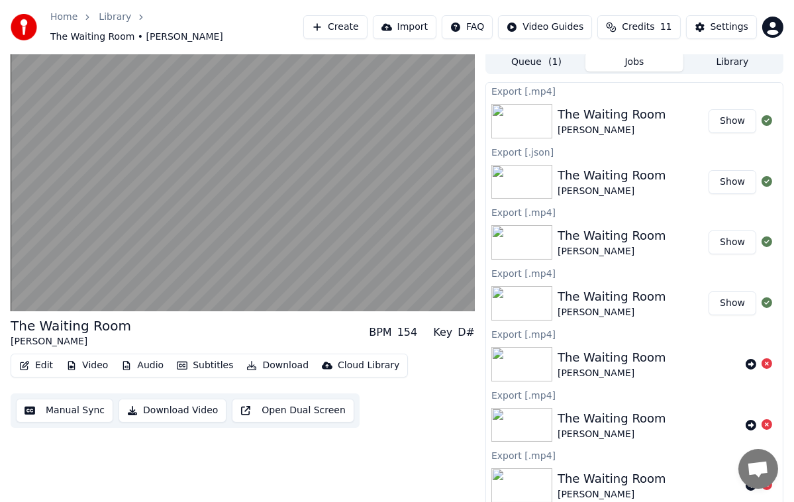
click at [273, 360] on button "Download" at bounding box center [277, 365] width 73 height 19
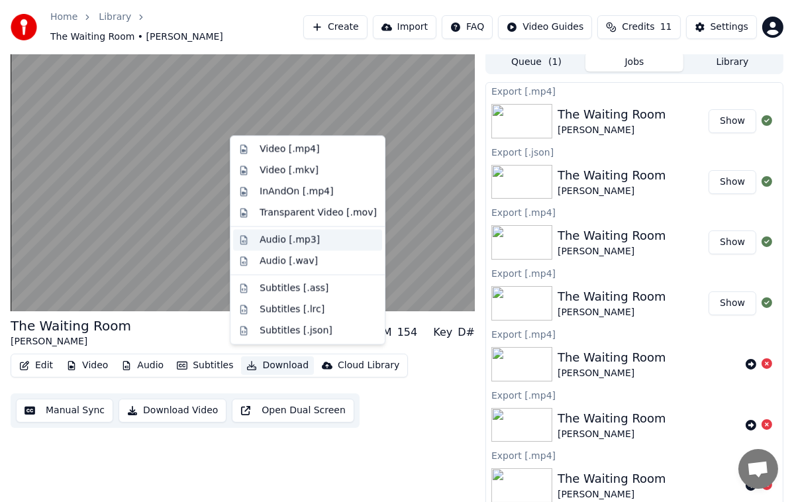
click at [297, 240] on div "Audio [.mp3]" at bounding box center [290, 239] width 60 height 13
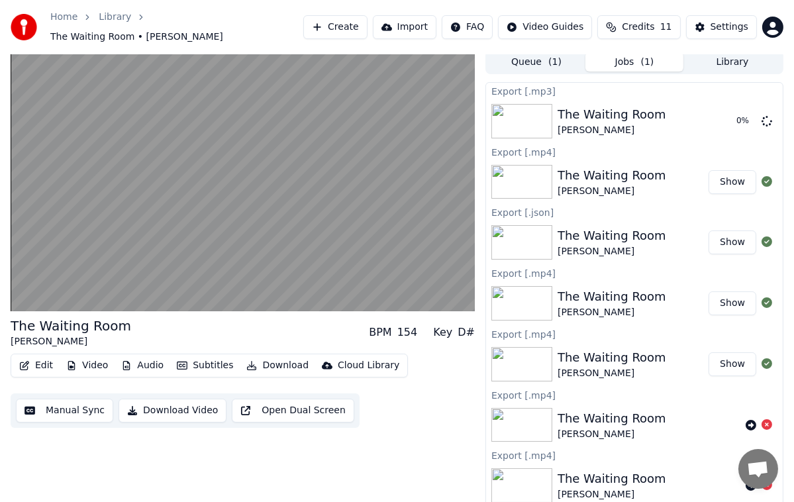
click at [276, 356] on button "Download" at bounding box center [277, 365] width 73 height 19
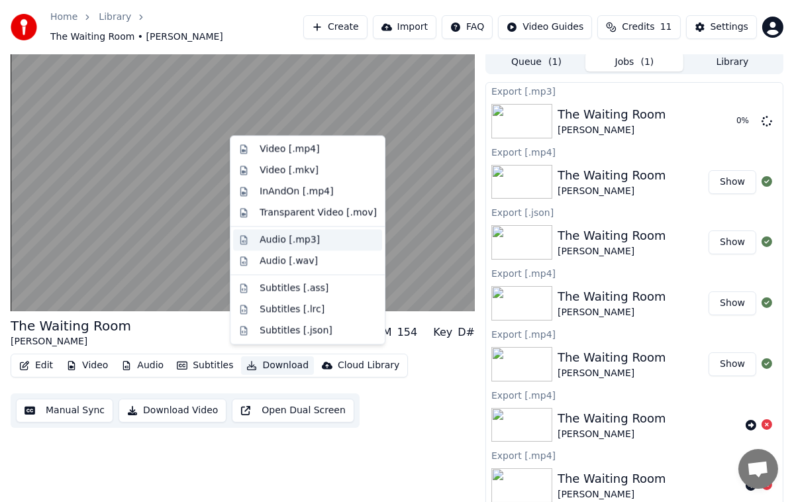
click at [289, 249] on div "Audio [.mp3]" at bounding box center [307, 239] width 149 height 21
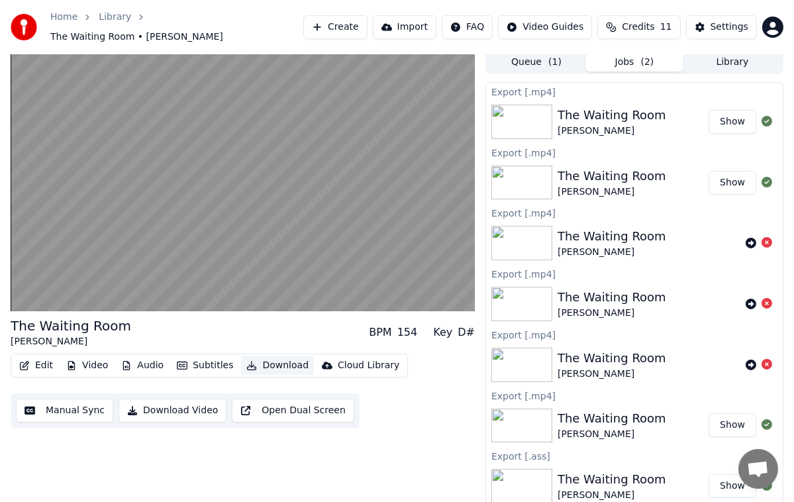
scroll to position [0, 0]
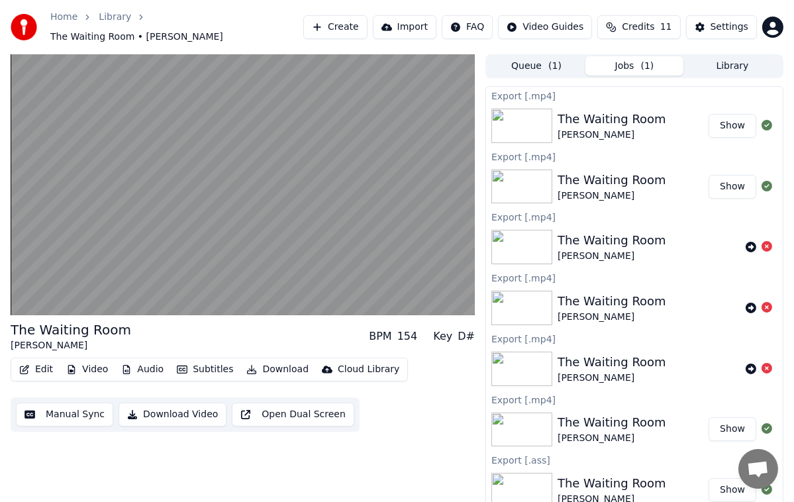
click at [407, 333] on div "154" at bounding box center [407, 336] width 21 height 16
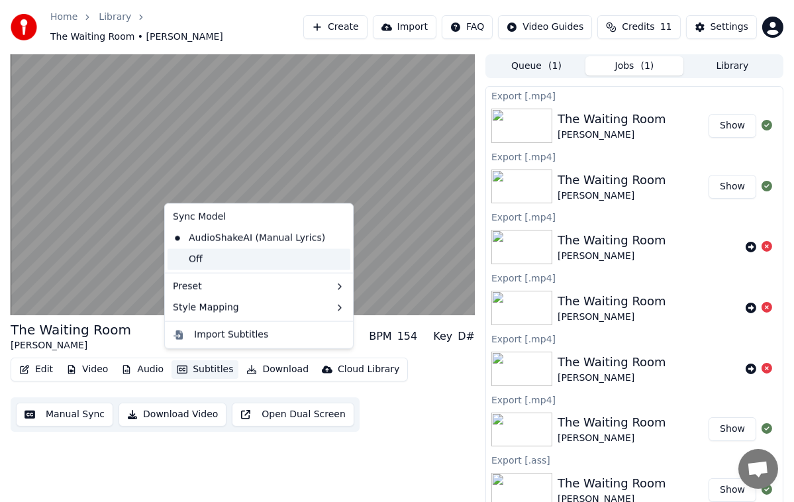
click at [201, 254] on div "Off" at bounding box center [259, 259] width 183 height 21
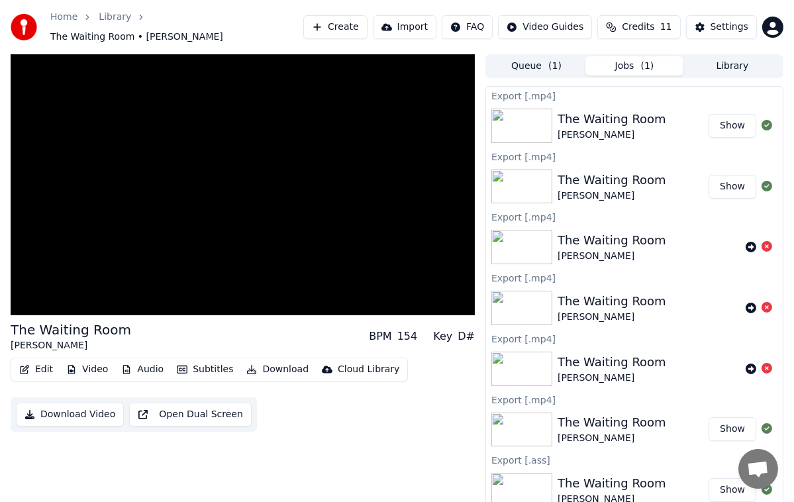
click at [248, 253] on video at bounding box center [243, 184] width 464 height 261
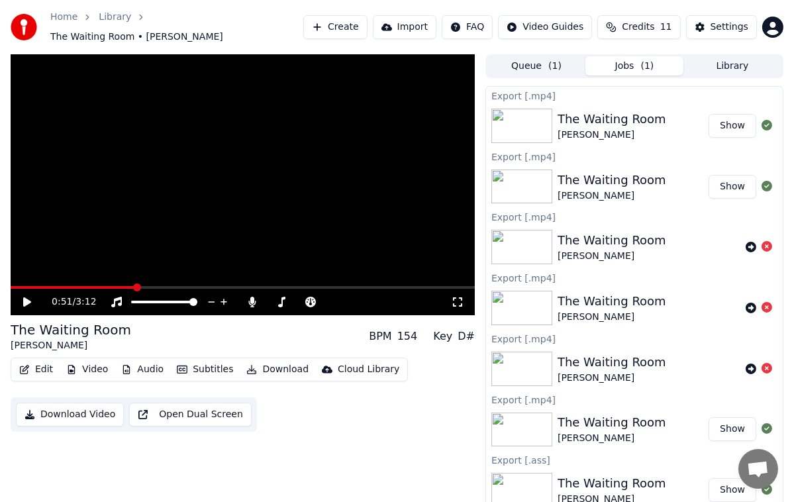
click at [21, 297] on icon at bounding box center [36, 302] width 30 height 11
click at [15, 286] on span at bounding box center [78, 287] width 135 height 3
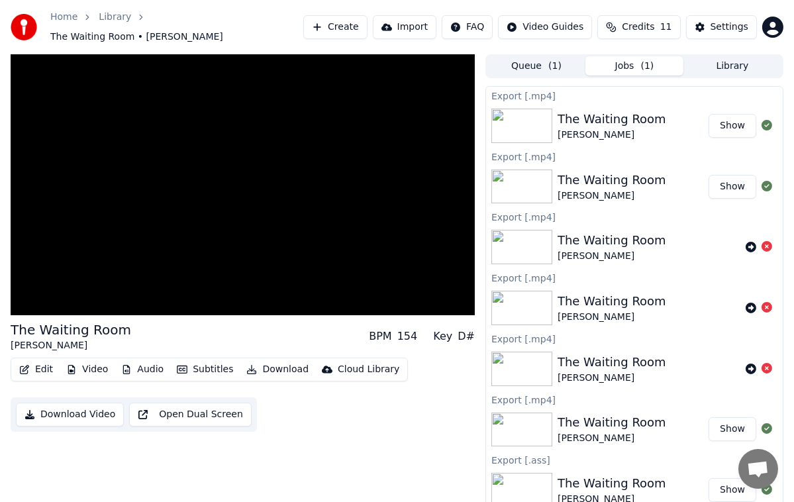
click at [207, 365] on button "Subtitles" at bounding box center [204, 369] width 67 height 19
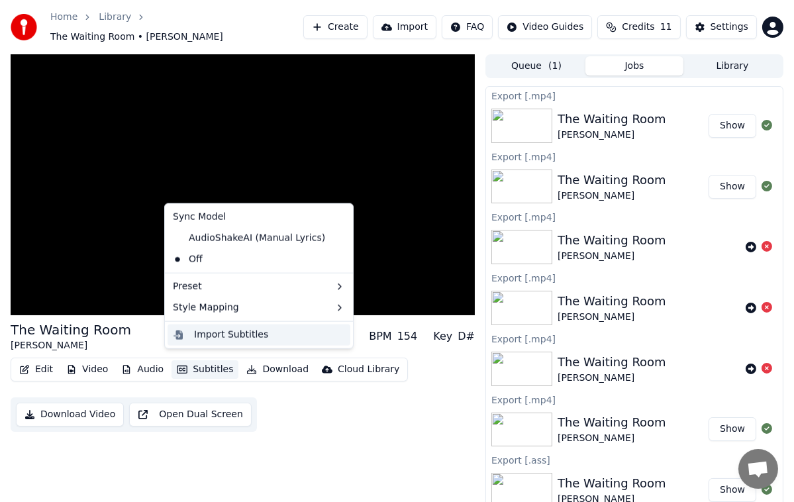
click at [268, 338] on div "Import Subtitles" at bounding box center [269, 334] width 151 height 13
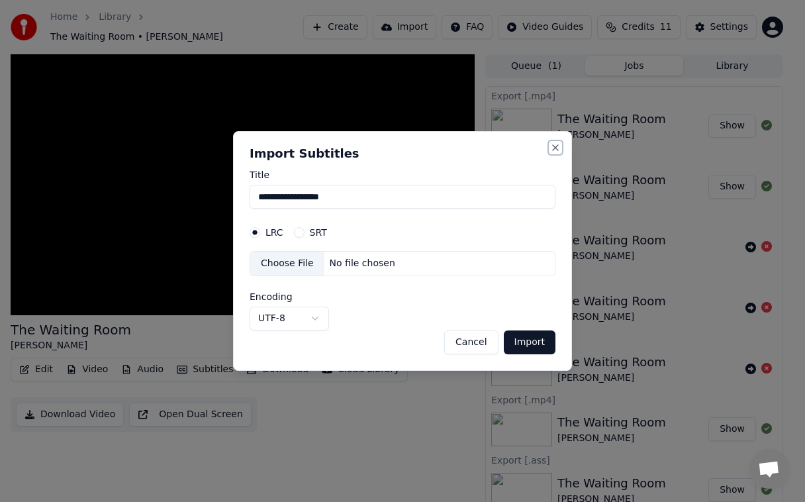
click at [556, 151] on button "Close" at bounding box center [555, 147] width 11 height 11
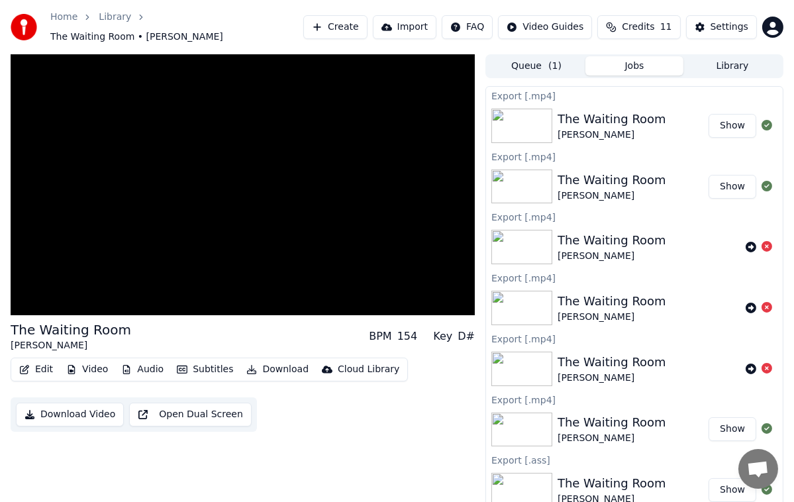
click at [275, 273] on video at bounding box center [243, 184] width 464 height 261
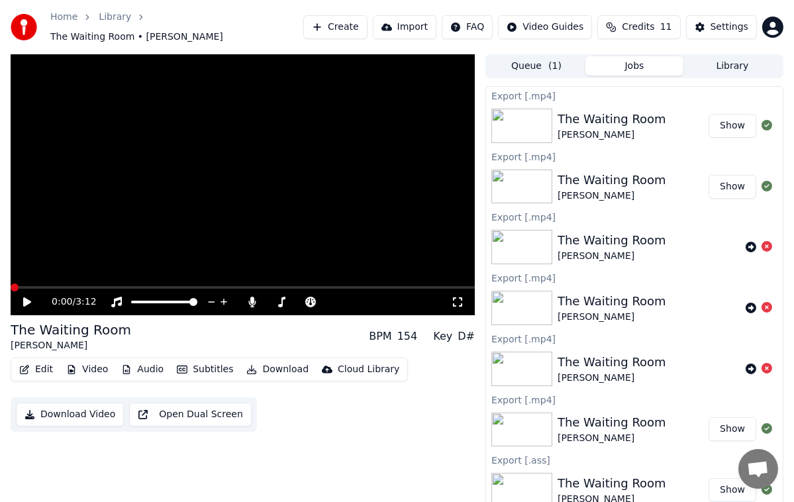
click at [316, 297] on icon at bounding box center [310, 302] width 13 height 11
click at [281, 297] on icon at bounding box center [281, 302] width 13 height 11
click at [422, 301] on div "0:00 / 3:12" at bounding box center [251, 301] width 399 height 13
click at [351, 368] on div "Cloud Library" at bounding box center [369, 369] width 62 height 13
click at [43, 367] on button "Edit" at bounding box center [36, 369] width 44 height 19
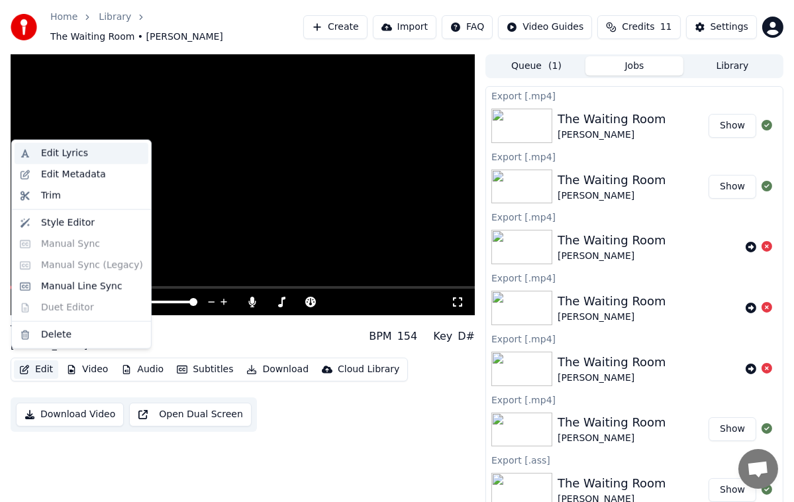
click at [62, 157] on div "Edit Lyrics" at bounding box center [64, 153] width 47 height 13
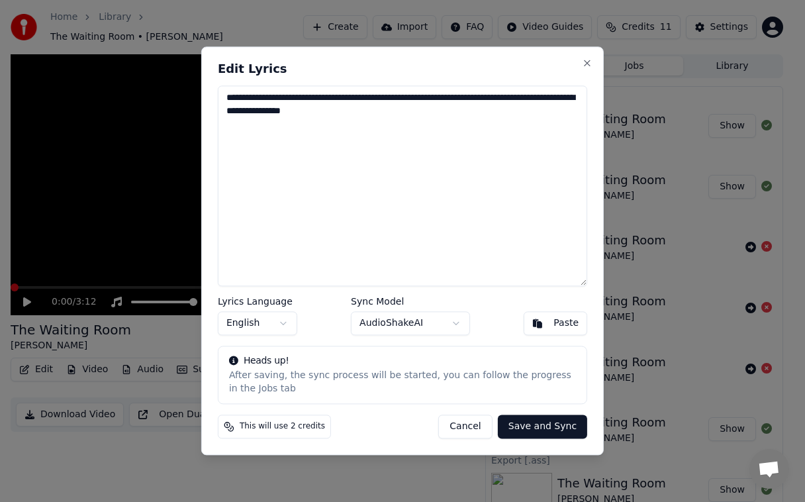
click at [501, 183] on textarea "**********" at bounding box center [402, 185] width 369 height 201
click at [590, 61] on button "Close" at bounding box center [587, 63] width 11 height 11
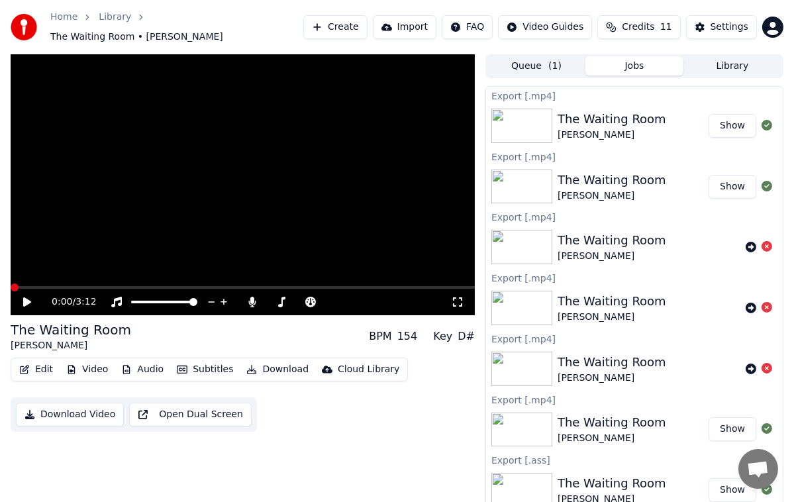
click at [41, 367] on button "Edit" at bounding box center [36, 369] width 44 height 19
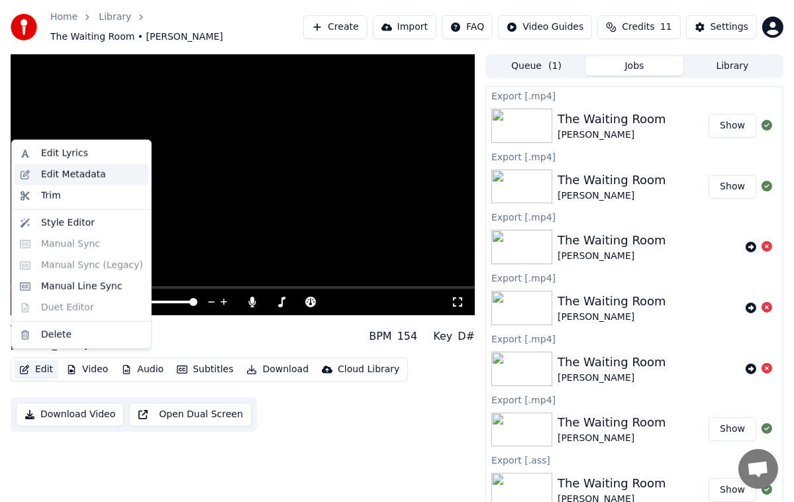
click at [95, 172] on div "Edit Metadata" at bounding box center [73, 174] width 65 height 13
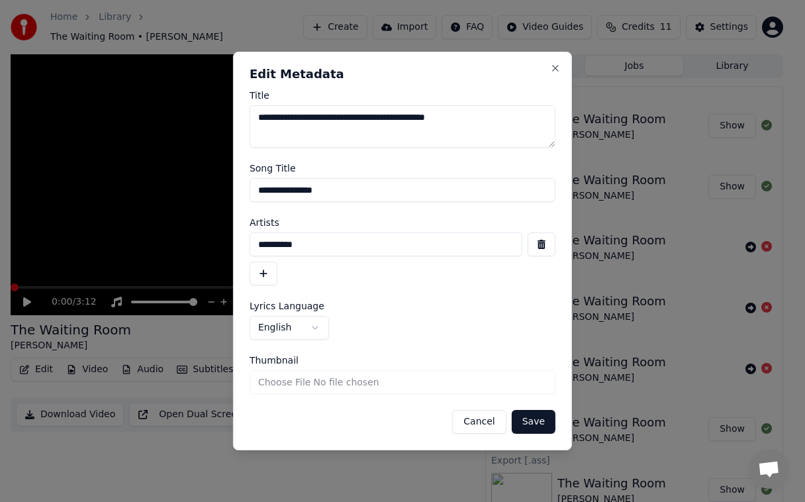
click at [492, 413] on button "Cancel" at bounding box center [479, 422] width 54 height 24
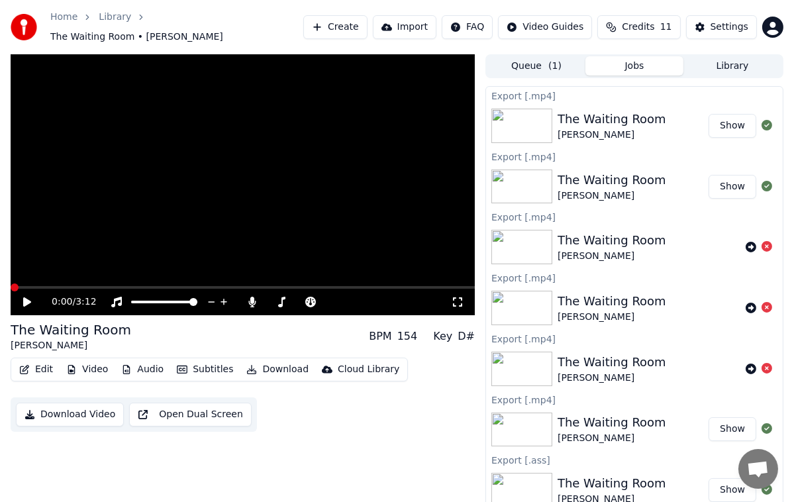
click at [38, 367] on button "Edit" at bounding box center [36, 369] width 44 height 19
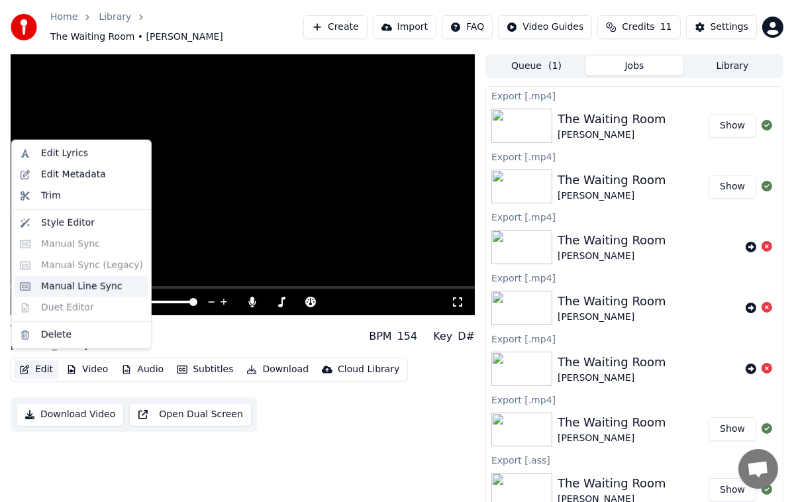
click at [99, 283] on div "Manual Line Sync" at bounding box center [81, 286] width 81 height 13
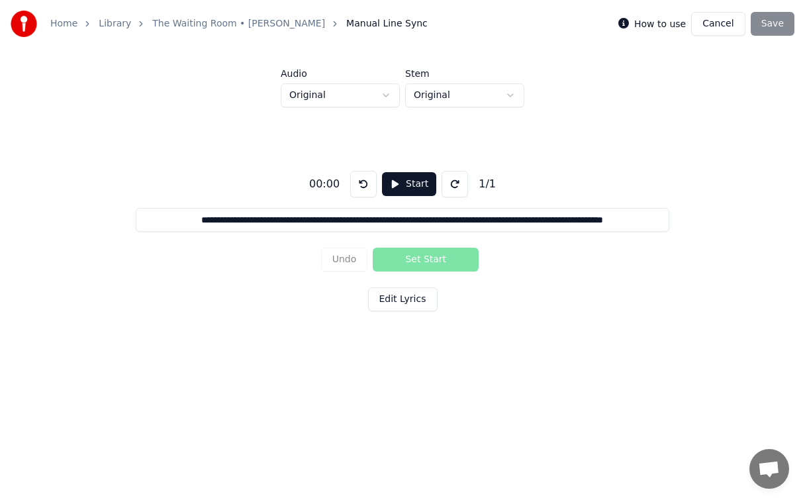
click at [432, 264] on div "Undo Set Start" at bounding box center [403, 259] width 164 height 34
click at [407, 187] on button "Start" at bounding box center [409, 184] width 54 height 24
click at [408, 305] on button "Edit Lyrics" at bounding box center [403, 299] width 70 height 24
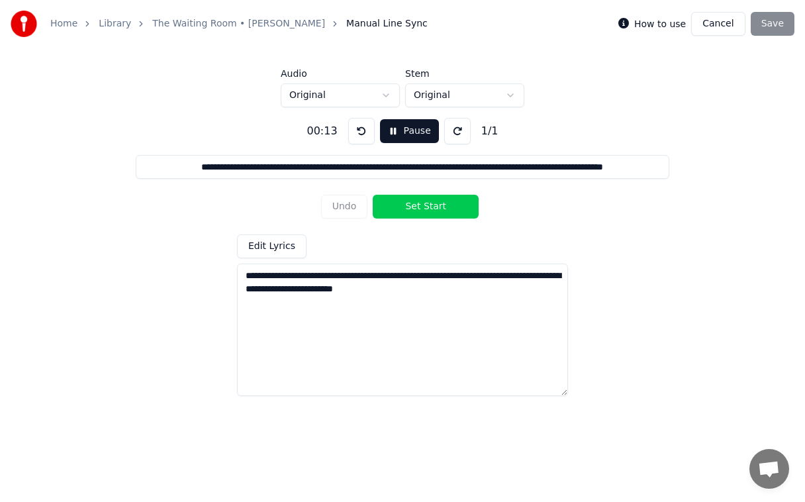
click at [429, 207] on button "Set Start" at bounding box center [426, 207] width 106 height 24
click at [440, 207] on button "Set End" at bounding box center [426, 207] width 106 height 24
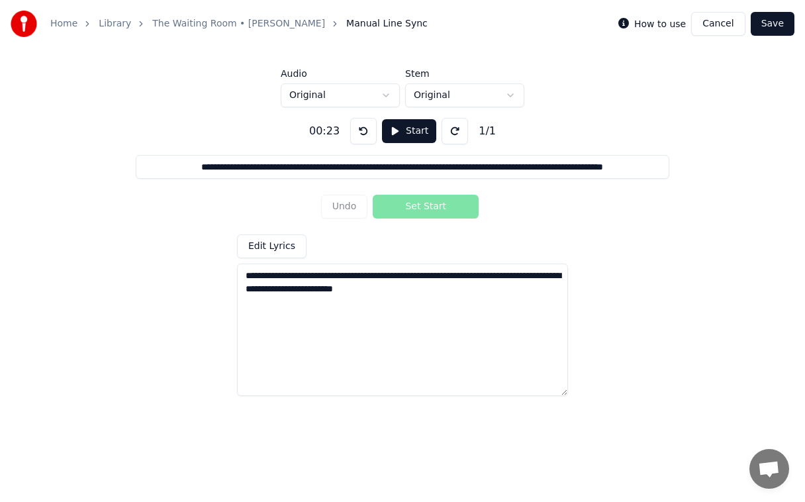
click at [518, 89] on button "Original" at bounding box center [464, 95] width 119 height 24
click at [366, 101] on button "Original" at bounding box center [340, 95] width 119 height 24
click at [673, 28] on label "How to use" at bounding box center [660, 23] width 52 height 9
click at [629, 25] on icon at bounding box center [623, 23] width 11 height 11
click at [629, 24] on icon at bounding box center [623, 23] width 11 height 11
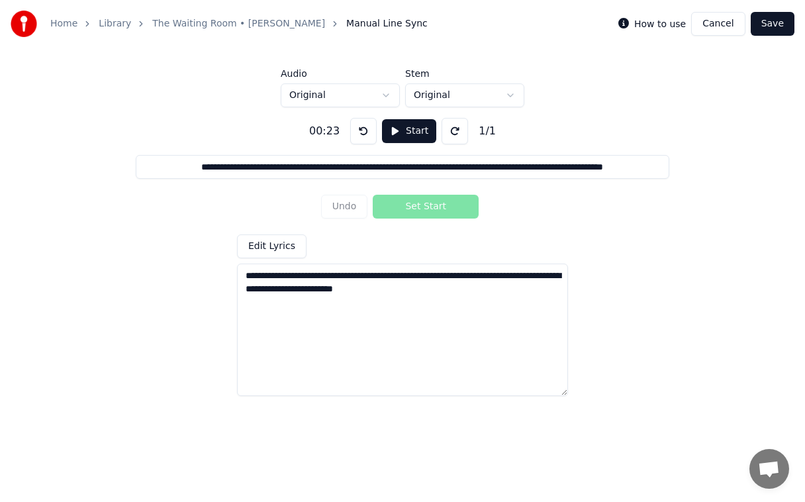
click at [629, 24] on icon at bounding box center [623, 23] width 11 height 11
click at [629, 26] on icon at bounding box center [623, 23] width 11 height 11
click at [677, 25] on label "How to use" at bounding box center [660, 23] width 52 height 9
click at [629, 21] on icon at bounding box center [623, 23] width 11 height 11
click at [629, 24] on icon at bounding box center [623, 23] width 11 height 11
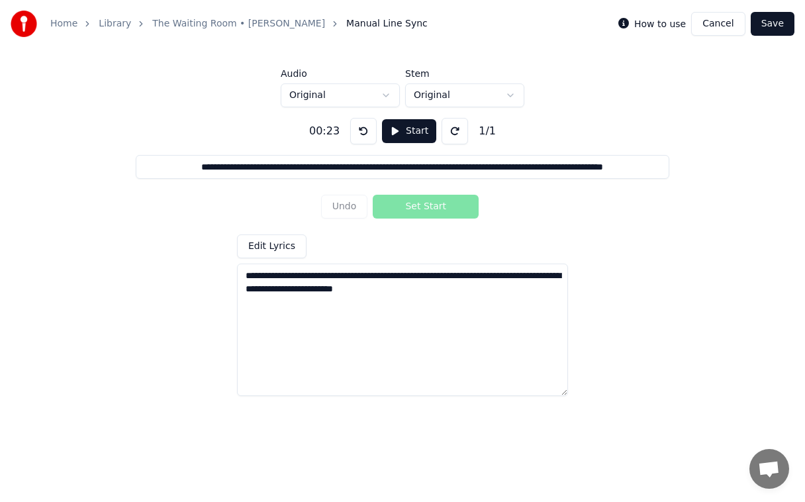
click at [629, 21] on icon at bounding box center [623, 23] width 11 height 11
click at [629, 23] on icon at bounding box center [623, 23] width 11 height 11
click at [673, 19] on label "How to use" at bounding box center [660, 23] width 52 height 9
click at [629, 23] on icon at bounding box center [623, 23] width 11 height 11
click at [629, 24] on icon at bounding box center [623, 23] width 11 height 11
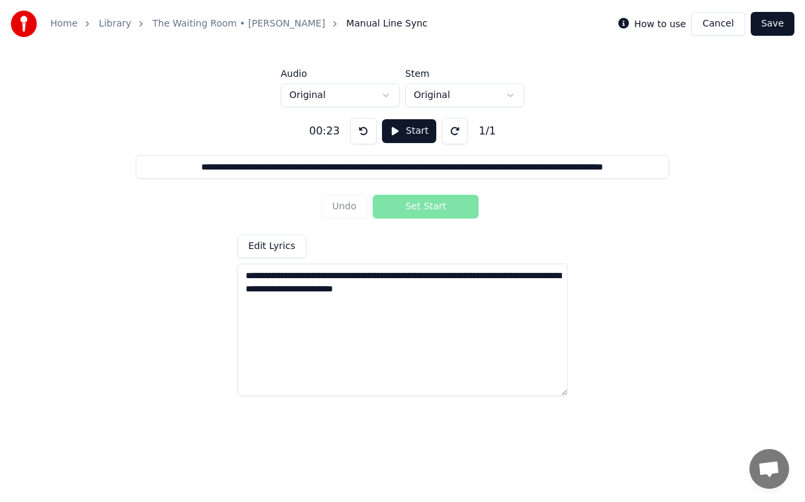
click at [629, 23] on icon at bounding box center [623, 23] width 11 height 11
click at [629, 24] on icon at bounding box center [623, 23] width 11 height 11
click at [629, 19] on icon at bounding box center [623, 23] width 11 height 11
click at [285, 244] on button "Edit Lyrics" at bounding box center [272, 246] width 70 height 24
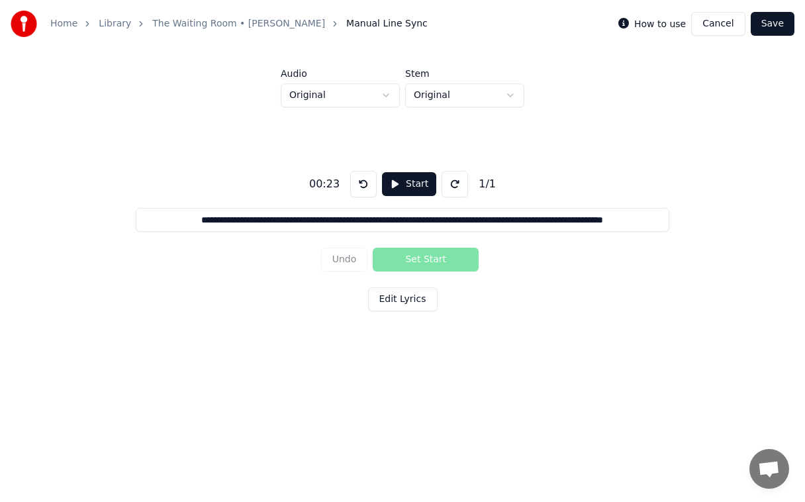
click at [450, 192] on button at bounding box center [455, 184] width 26 height 26
click at [458, 254] on div "Undo Set Start" at bounding box center [403, 259] width 164 height 34
click at [225, 22] on link "The Waiting Room • Ray Jordan" at bounding box center [238, 23] width 173 height 13
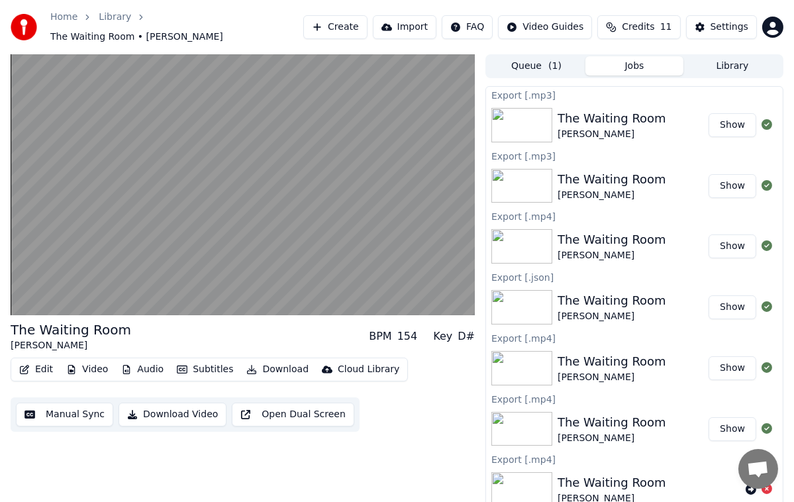
click at [406, 328] on div "154" at bounding box center [407, 336] width 21 height 16
click at [426, 330] on div "BPM 154 Key D#" at bounding box center [422, 336] width 106 height 16
click at [88, 360] on button "Video" at bounding box center [87, 369] width 52 height 19
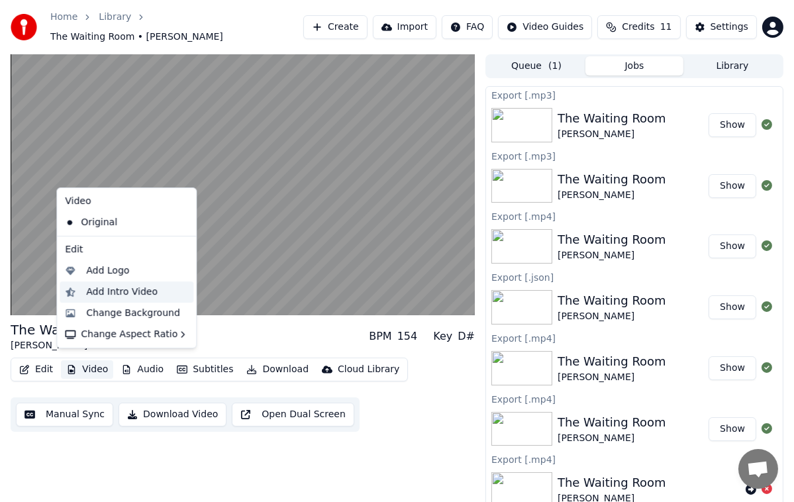
click at [138, 290] on div "Add Intro Video" at bounding box center [122, 291] width 72 height 13
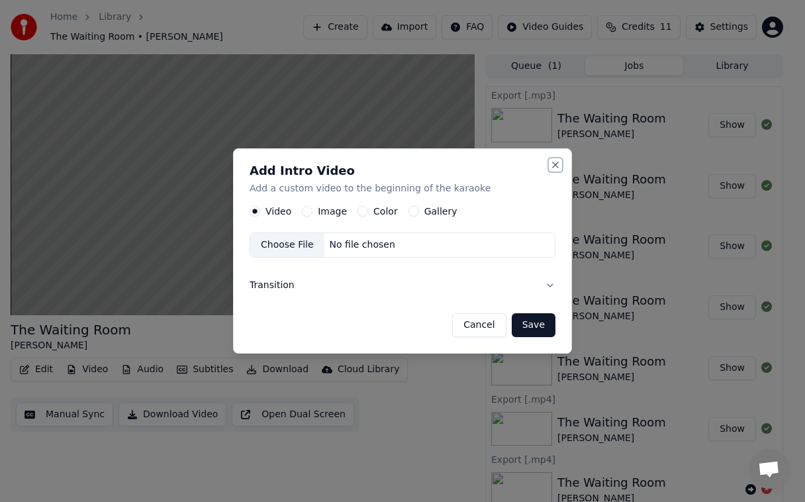
click at [554, 170] on button "Close" at bounding box center [555, 165] width 11 height 11
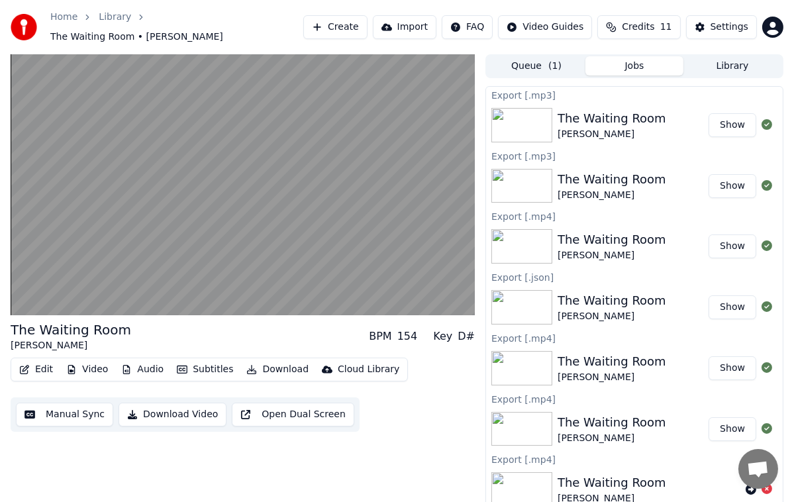
click at [85, 408] on button "Manual Sync" at bounding box center [64, 415] width 97 height 24
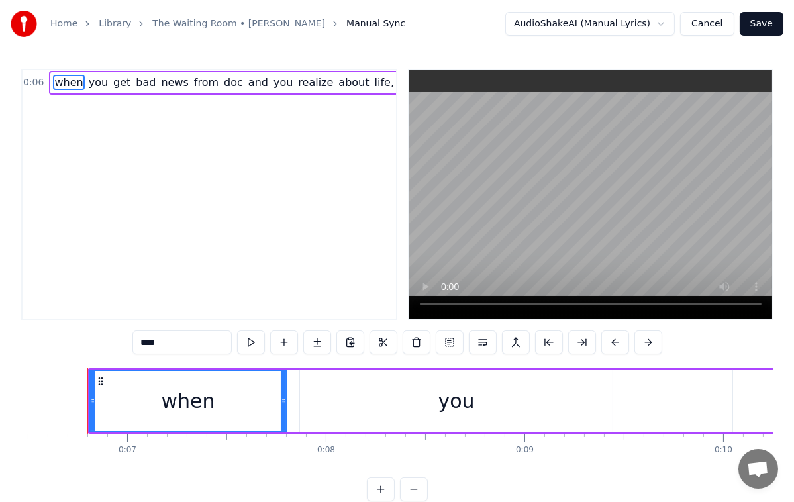
click at [66, 22] on link "Home" at bounding box center [63, 23] width 27 height 13
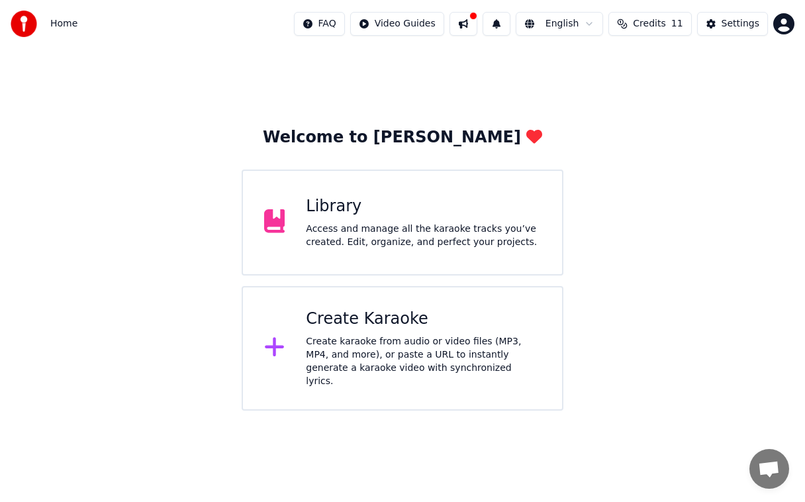
click at [734, 28] on div "Settings" at bounding box center [741, 23] width 38 height 13
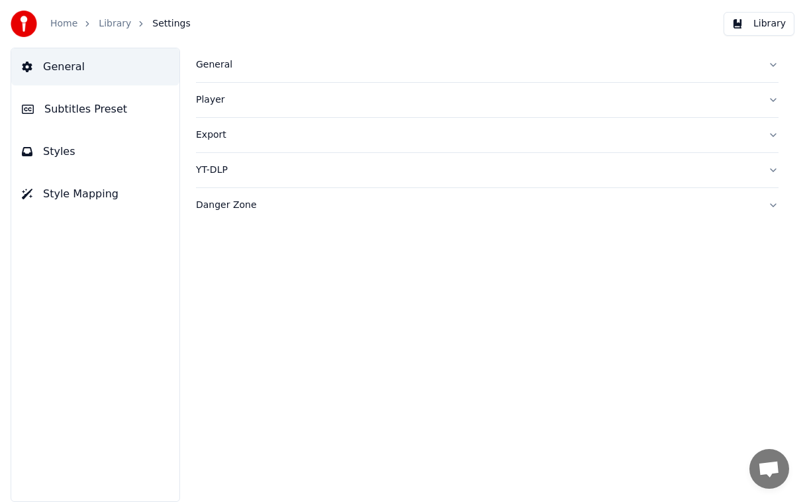
click at [95, 107] on span "Subtitles Preset" at bounding box center [85, 109] width 83 height 16
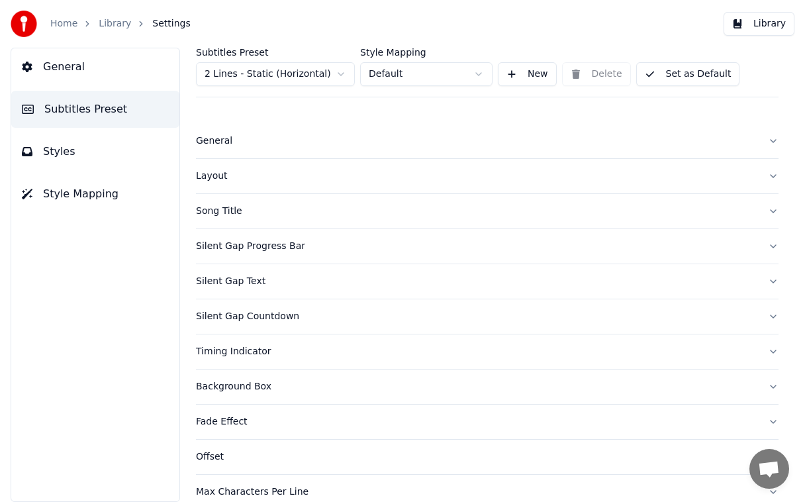
click at [473, 68] on button "Default" at bounding box center [426, 74] width 132 height 24
click at [624, 177] on div "Layout" at bounding box center [476, 176] width 561 height 13
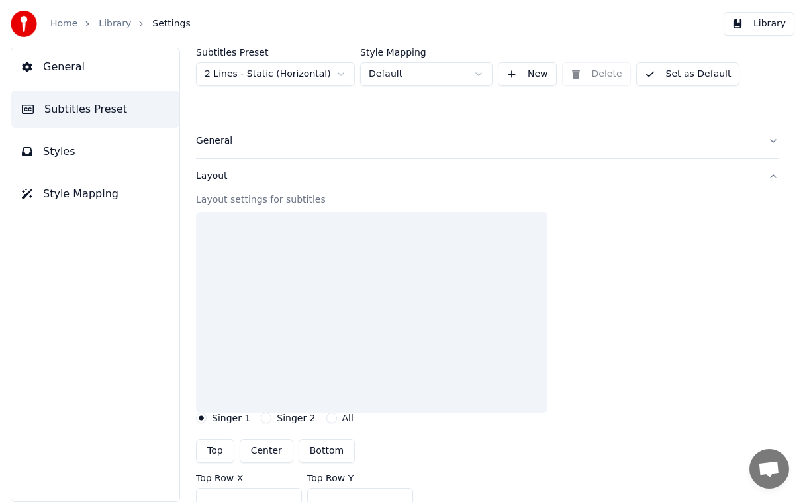
click at [321, 73] on button "2 Lines - Static (Horizontal)" at bounding box center [275, 74] width 159 height 24
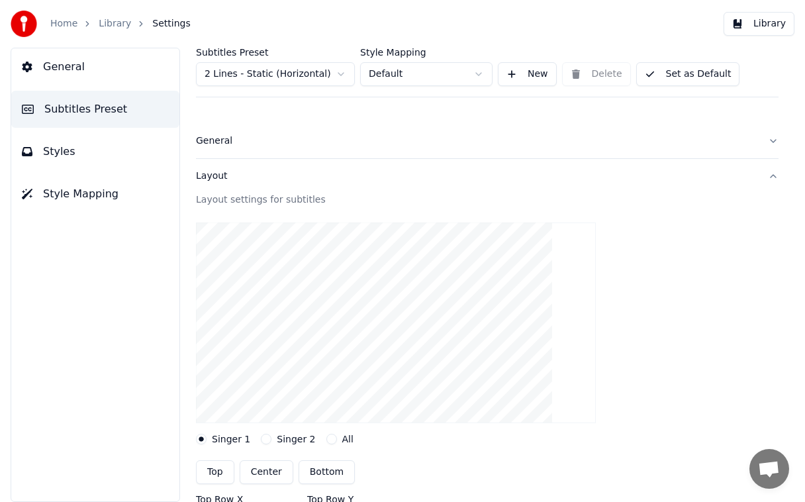
click at [85, 203] on button "Style Mapping" at bounding box center [95, 193] width 168 height 37
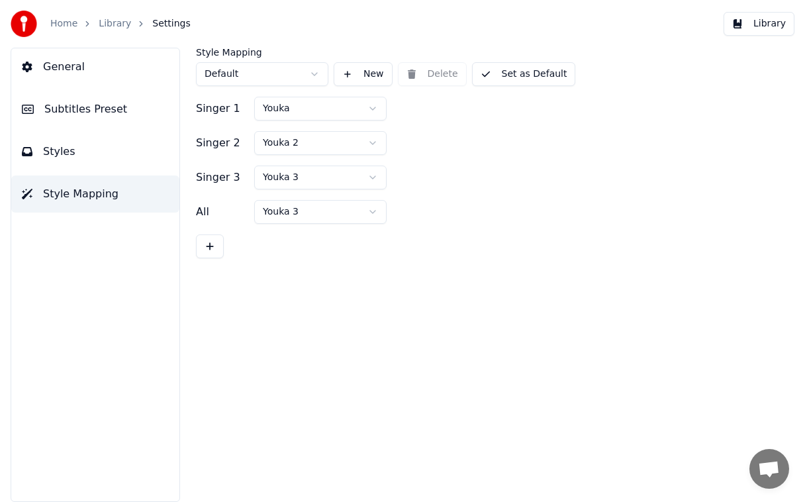
click at [57, 109] on span "Subtitles Preset" at bounding box center [85, 109] width 83 height 16
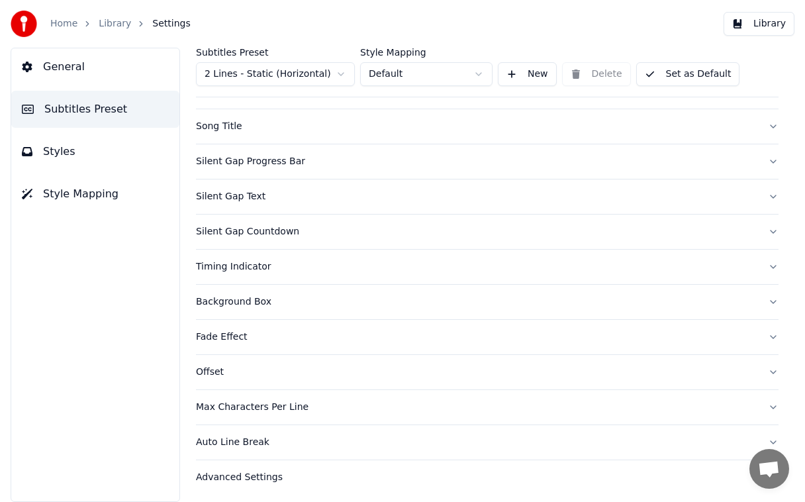
scroll to position [87, 0]
click at [242, 465] on button "Advanced Settings" at bounding box center [487, 475] width 583 height 34
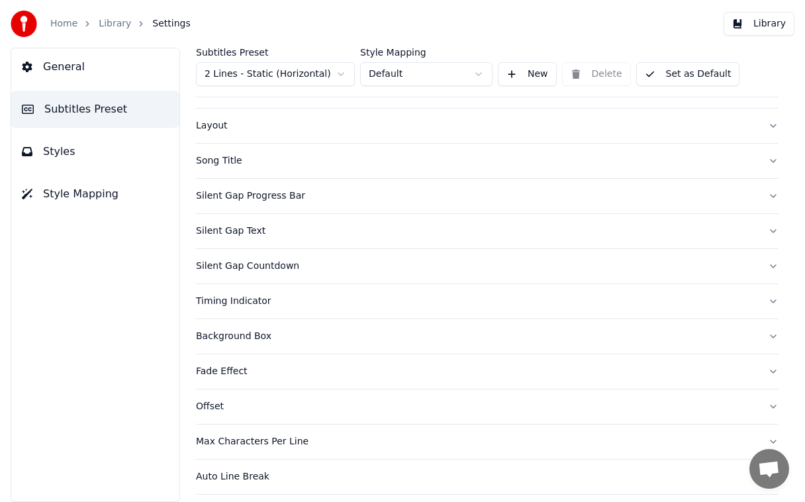
scroll to position [0, 0]
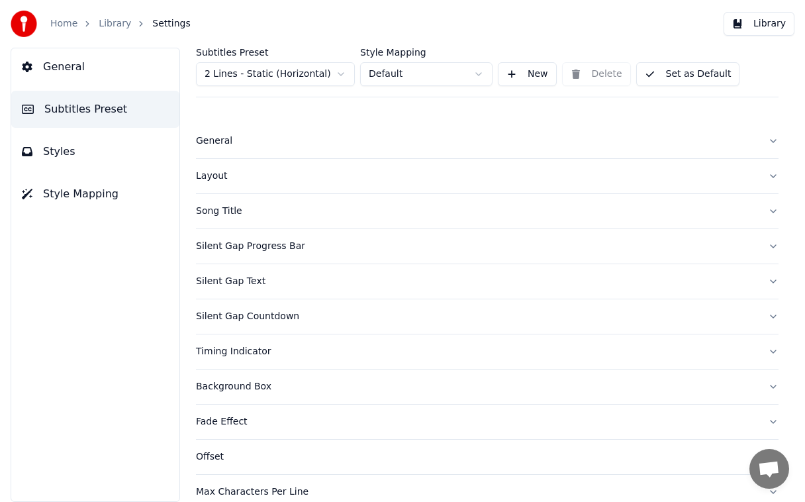
click at [220, 166] on button "Layout" at bounding box center [487, 176] width 583 height 34
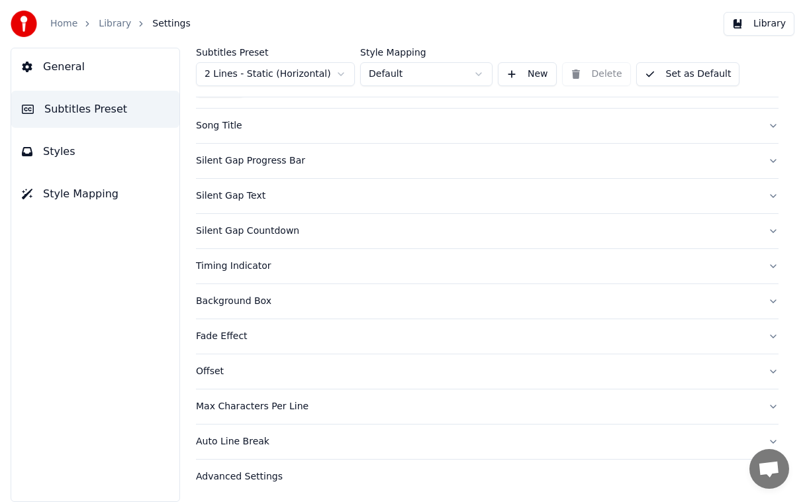
scroll to position [536, 0]
click at [266, 479] on div "Advanced Settings" at bounding box center [476, 475] width 561 height 13
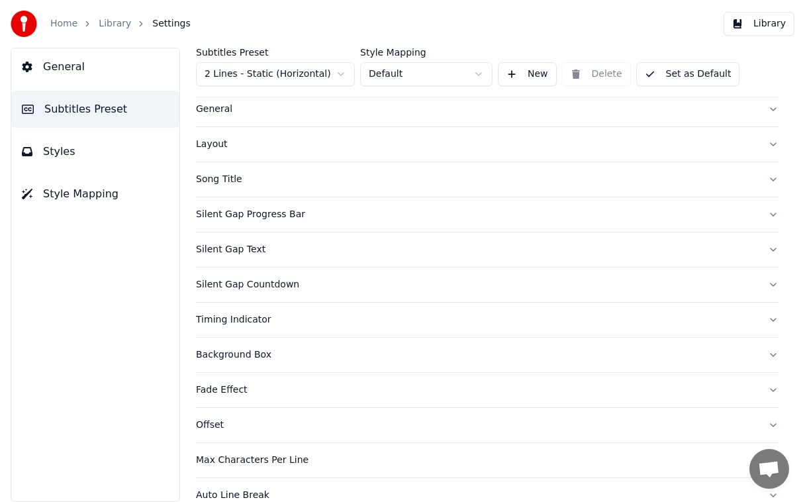
scroll to position [31, 0]
click at [219, 136] on button "Layout" at bounding box center [487, 145] width 583 height 34
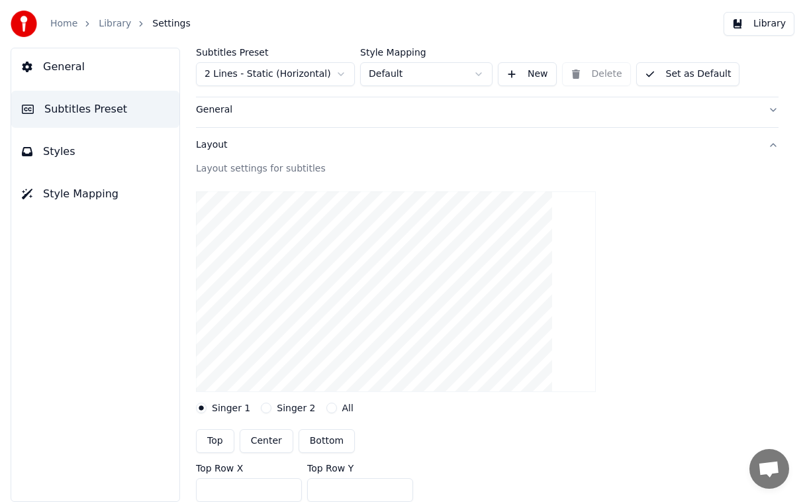
click at [228, 108] on div "General" at bounding box center [476, 109] width 561 height 13
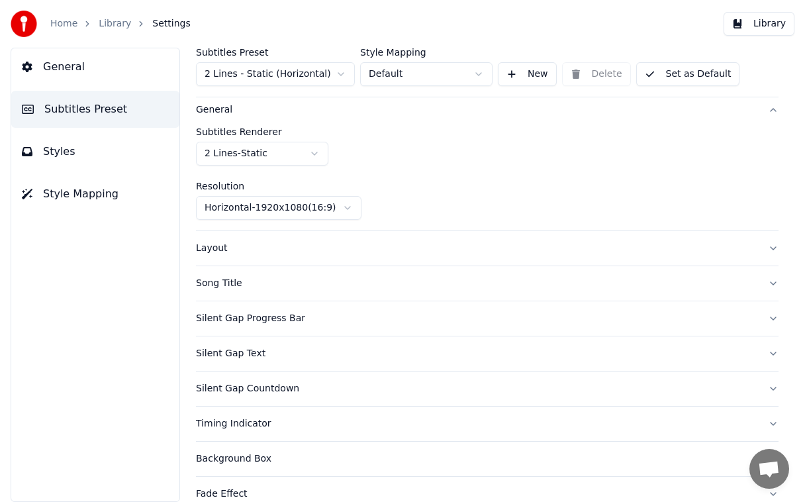
click at [220, 239] on button "Layout" at bounding box center [487, 248] width 583 height 34
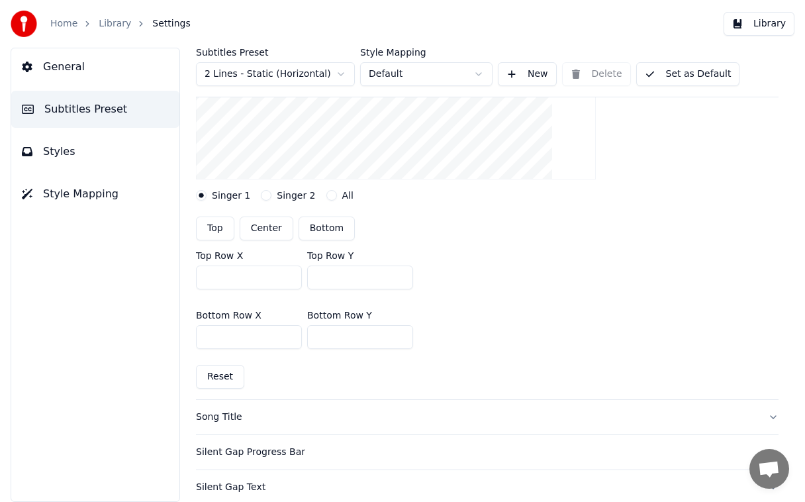
scroll to position [240, 0]
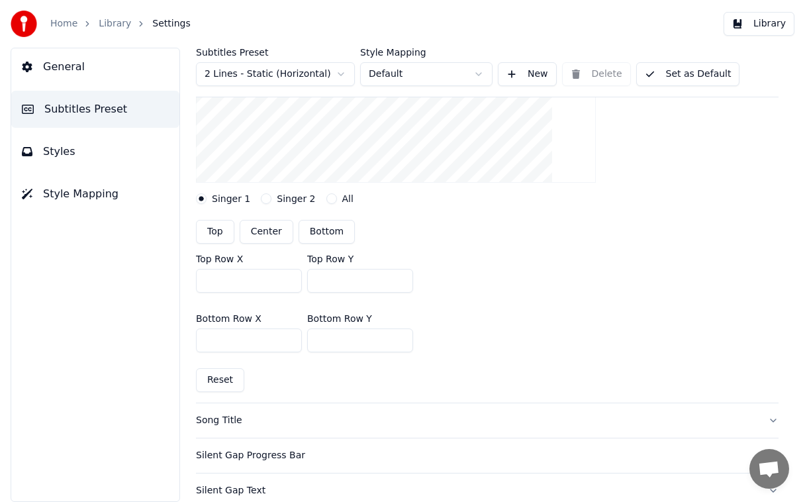
click at [226, 422] on div "Song Title" at bounding box center [476, 420] width 561 height 13
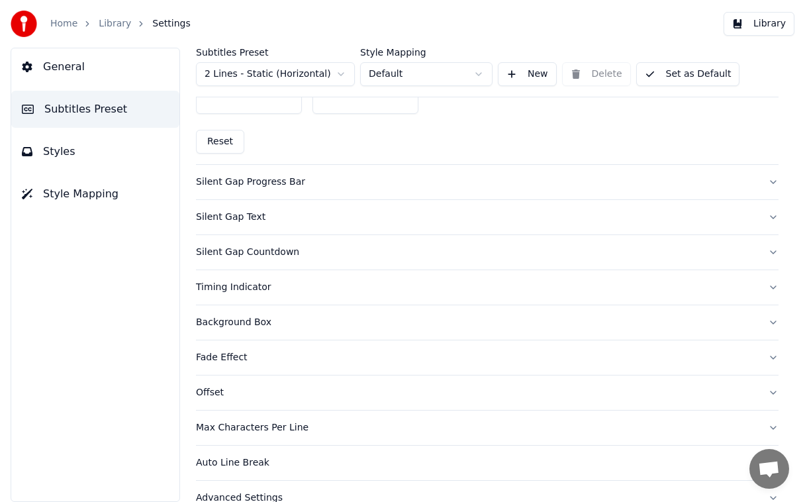
scroll to position [814, 0]
click at [205, 395] on div "Offset" at bounding box center [476, 393] width 561 height 13
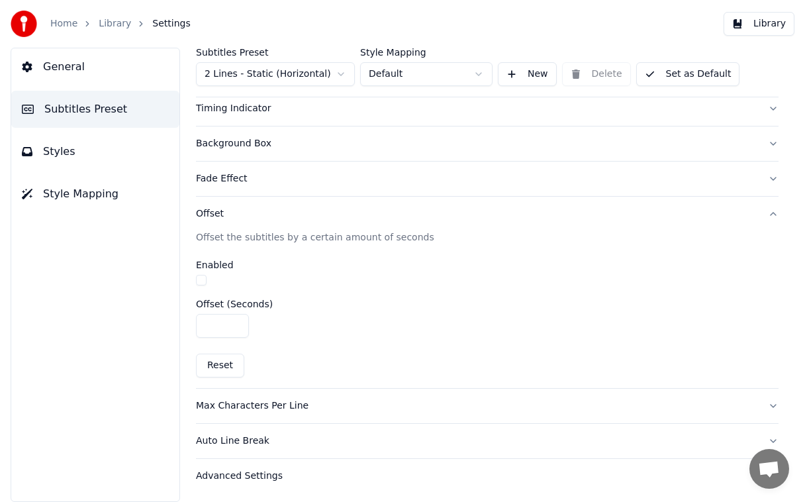
scroll to position [240, 0]
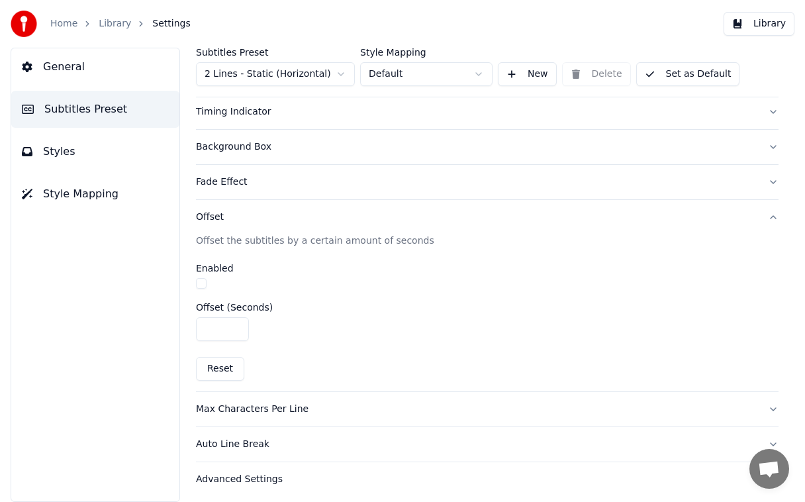
click at [263, 484] on button "Advanced Settings" at bounding box center [487, 479] width 583 height 34
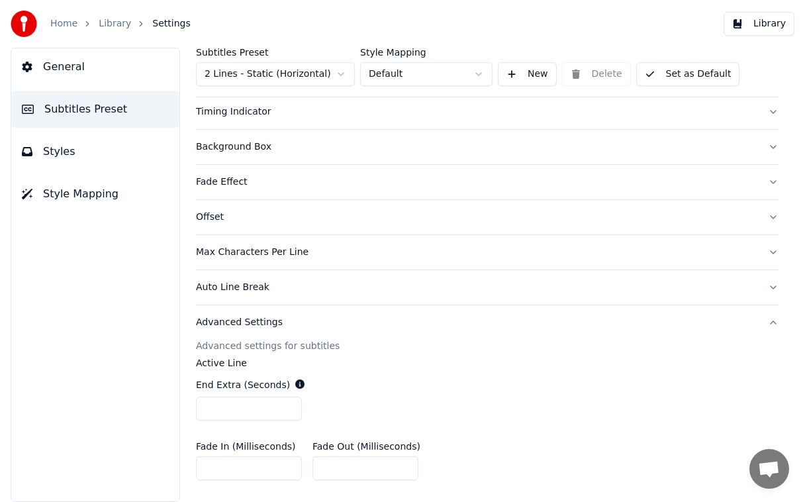
click at [220, 367] on div "End Extra (Seconds) ***" at bounding box center [487, 399] width 583 height 64
click at [281, 350] on div "Advanced settings for subtitles" at bounding box center [487, 346] width 583 height 13
click at [258, 146] on div "Background Box" at bounding box center [476, 146] width 561 height 13
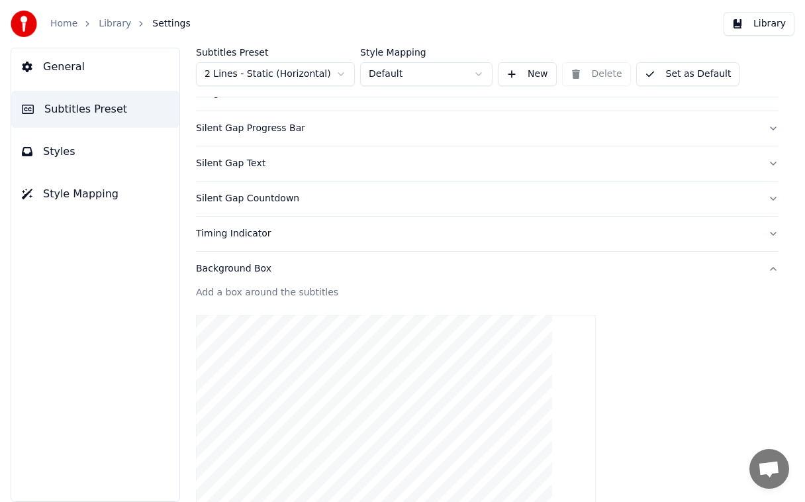
scroll to position [0, 0]
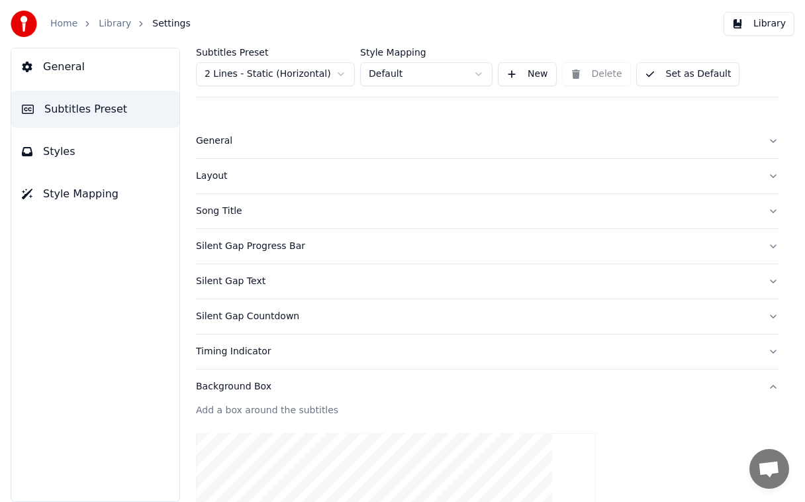
click at [224, 177] on div "Layout" at bounding box center [476, 176] width 561 height 13
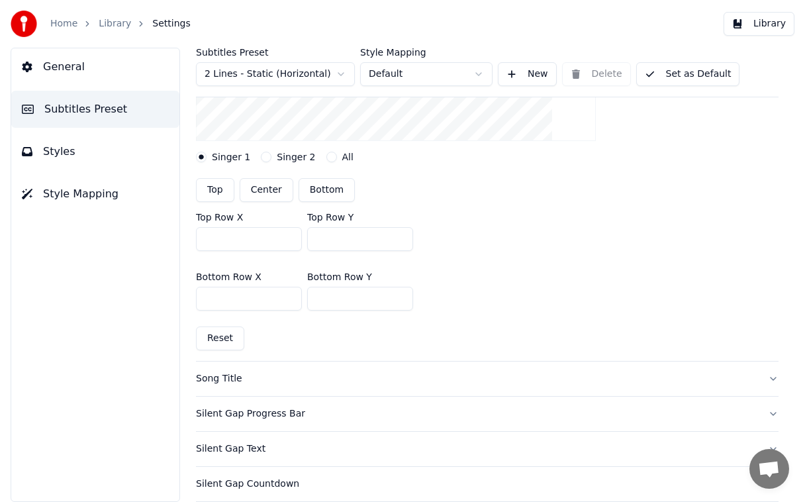
scroll to position [283, 0]
click at [225, 336] on button "Reset" at bounding box center [220, 338] width 48 height 24
click at [222, 338] on button "Reset" at bounding box center [220, 338] width 48 height 24
click at [773, 466] on span "Open chat" at bounding box center [769, 470] width 22 height 19
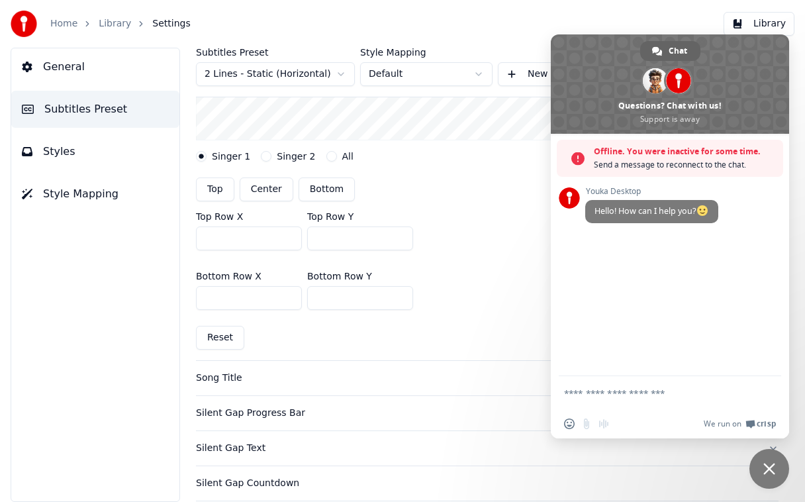
click at [781, 463] on span "Close chat" at bounding box center [770, 469] width 40 height 40
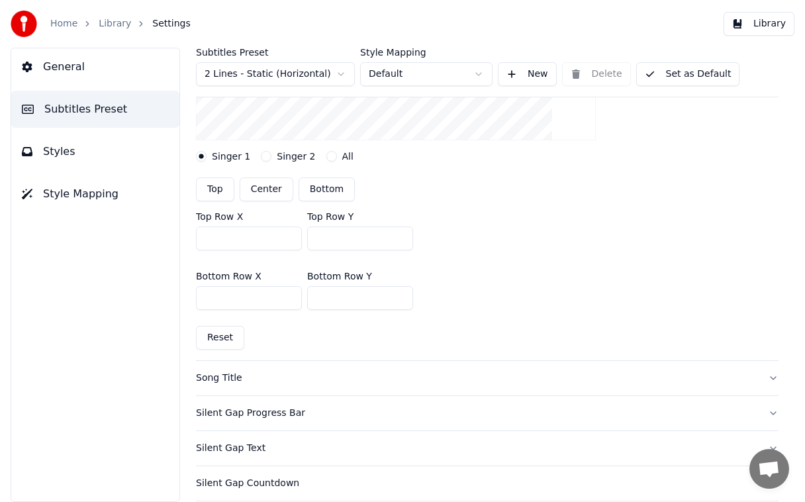
click at [74, 163] on button "Styles" at bounding box center [95, 151] width 168 height 37
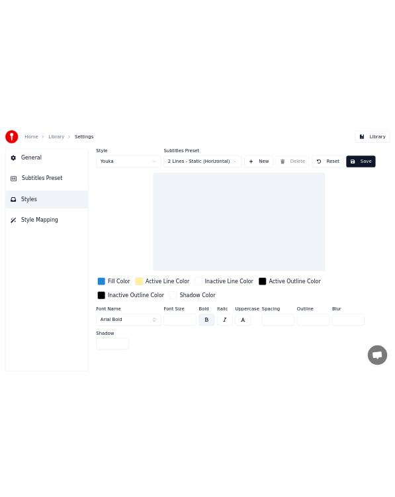
scroll to position [0, 0]
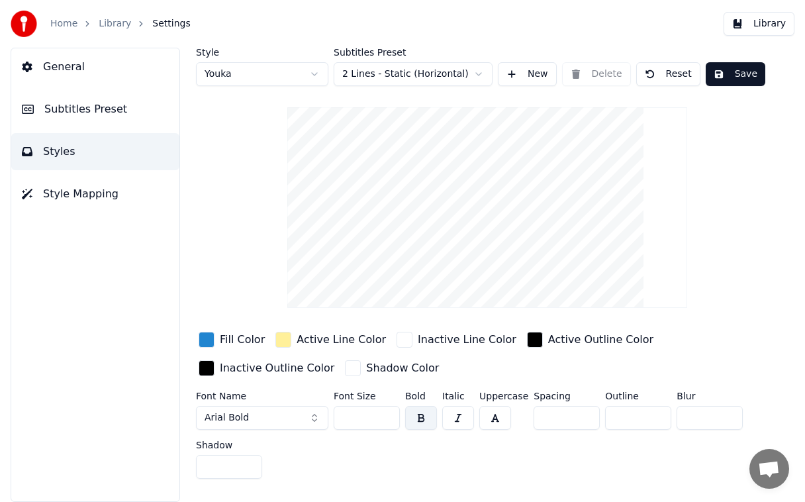
click at [93, 189] on span "Style Mapping" at bounding box center [80, 194] width 75 height 16
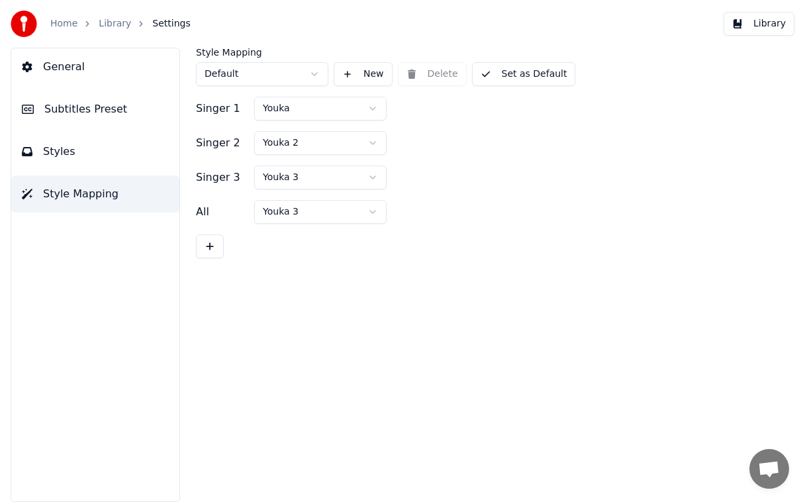
click at [62, 156] on span "Styles" at bounding box center [59, 152] width 32 height 16
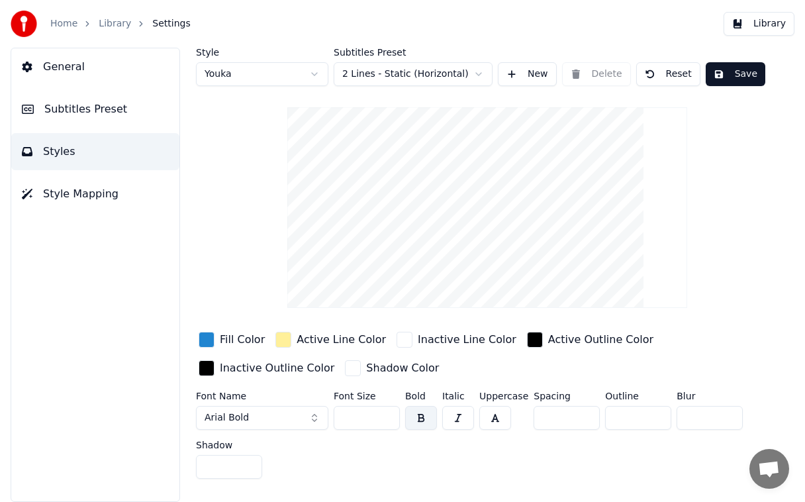
click at [729, 71] on button "Save" at bounding box center [736, 74] width 60 height 24
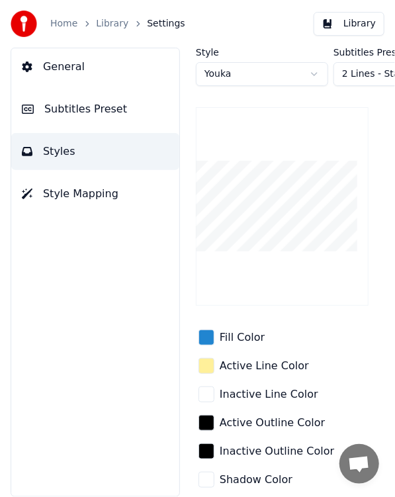
click at [53, 77] on button "General" at bounding box center [95, 66] width 168 height 37
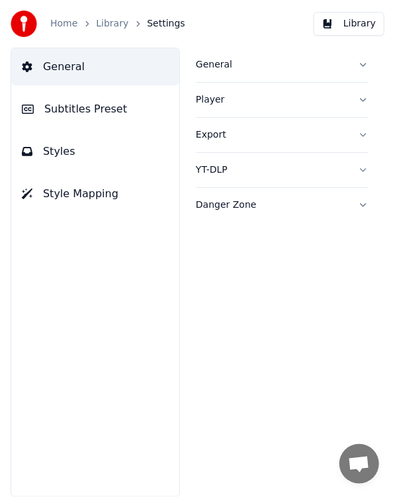
click at [61, 105] on span "Subtitles Preset" at bounding box center [85, 109] width 83 height 16
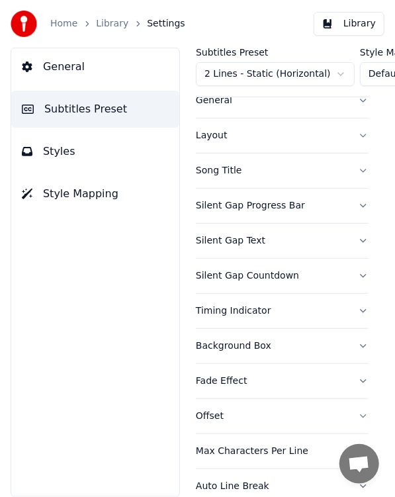
scroll to position [40, 0]
click at [355, 307] on button "Timing Indicator" at bounding box center [282, 312] width 173 height 34
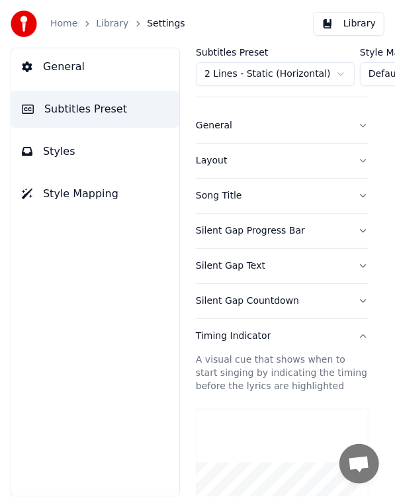
scroll to position [15, 0]
click at [346, 117] on button "General" at bounding box center [282, 126] width 173 height 34
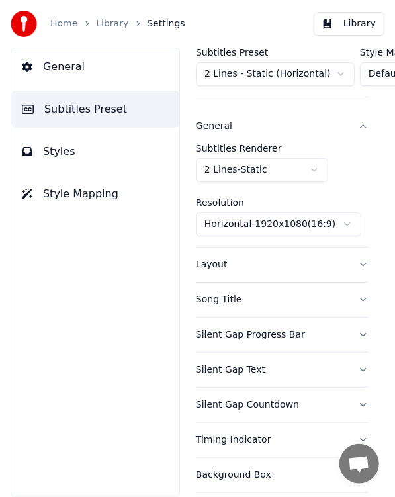
click at [353, 256] on button "Layout" at bounding box center [282, 265] width 173 height 34
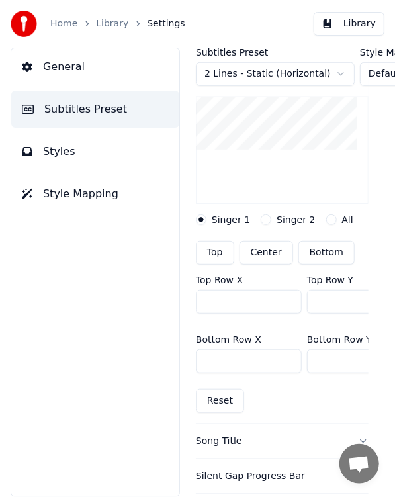
scroll to position [215, 0]
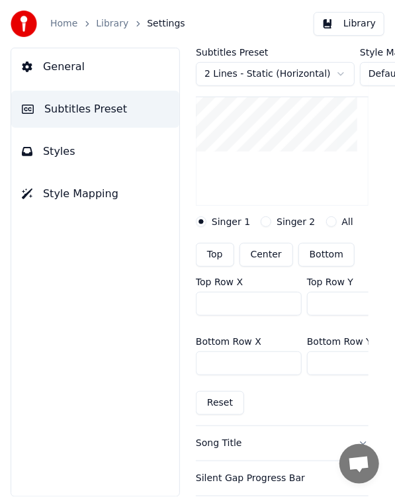
click at [61, 101] on span "Subtitles Preset" at bounding box center [85, 109] width 83 height 16
click at [61, 107] on span "Subtitles Preset" at bounding box center [85, 109] width 83 height 16
click at [37, 67] on button "General" at bounding box center [95, 66] width 168 height 37
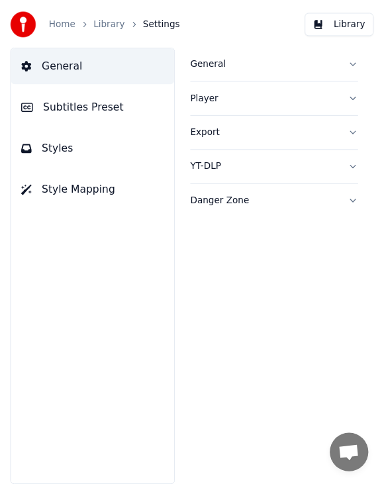
scroll to position [0, 0]
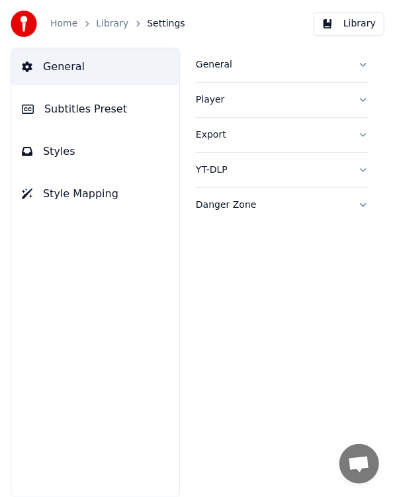
click at [367, 101] on button "Player" at bounding box center [282, 100] width 173 height 34
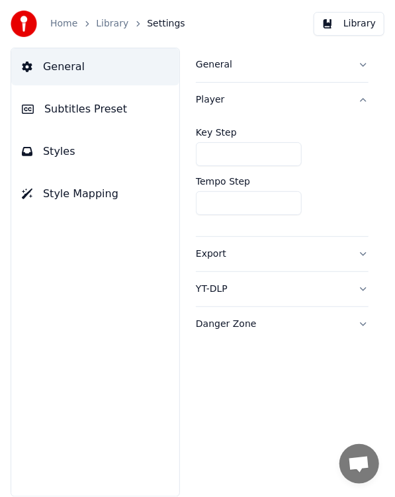
click at [365, 322] on button "Danger Zone" at bounding box center [282, 324] width 173 height 34
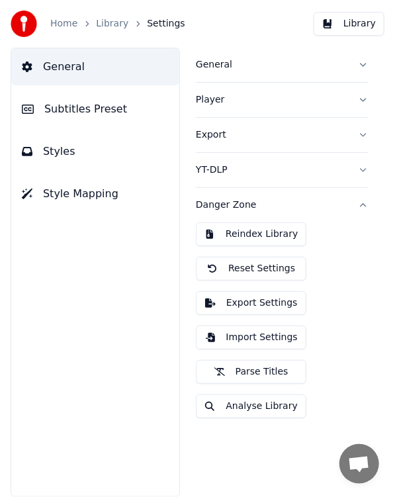
click at [279, 401] on button "Analyse Library" at bounding box center [251, 407] width 111 height 24
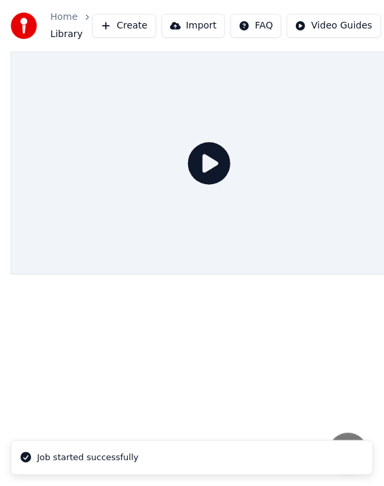
click at [199, 145] on icon at bounding box center [209, 163] width 42 height 42
click at [220, 150] on icon at bounding box center [209, 163] width 42 height 42
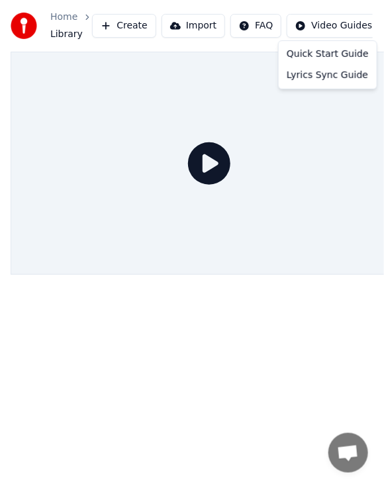
click at [348, 22] on html "Home Library Create Import FAQ Video Guides Credits 11 Settings Queue ( 1 ) Job…" at bounding box center [192, 243] width 384 height 486
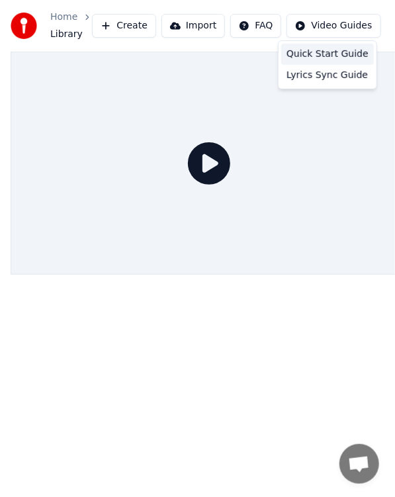
click at [347, 50] on div "Quick Start Guide" at bounding box center [327, 54] width 93 height 21
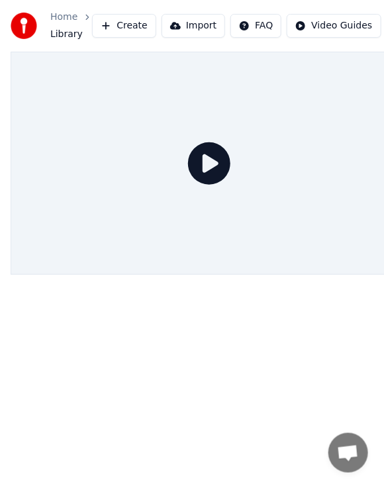
click at [199, 170] on icon at bounding box center [209, 163] width 42 height 42
click at [220, 156] on icon at bounding box center [209, 163] width 42 height 42
click at [183, 27] on button "Import" at bounding box center [194, 26] width 64 height 24
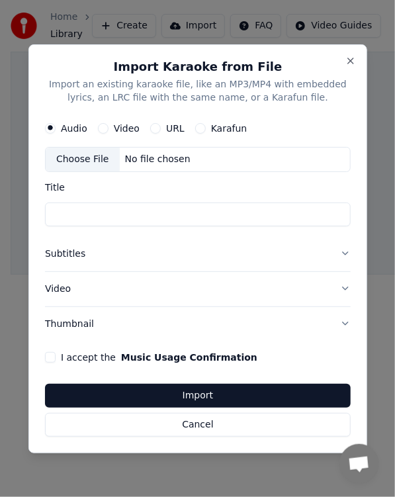
click at [233, 416] on button "Cancel" at bounding box center [198, 425] width 306 height 24
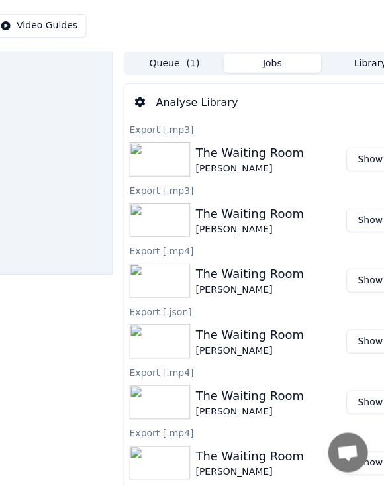
scroll to position [0, 332]
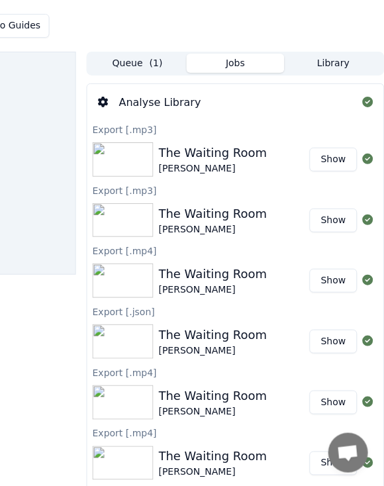
click at [339, 66] on button "Library" at bounding box center [334, 63] width 98 height 19
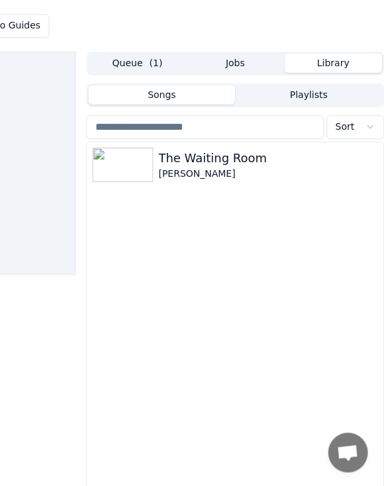
click at [350, 126] on span "Sort" at bounding box center [345, 127] width 19 height 13
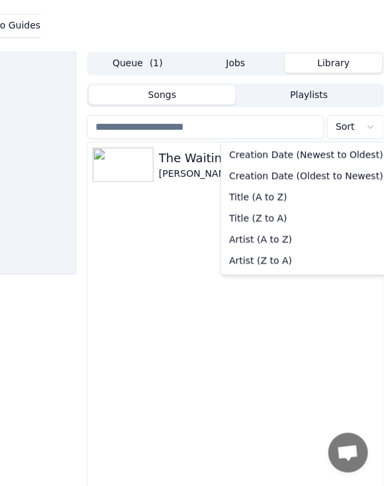
scroll to position [0, 320]
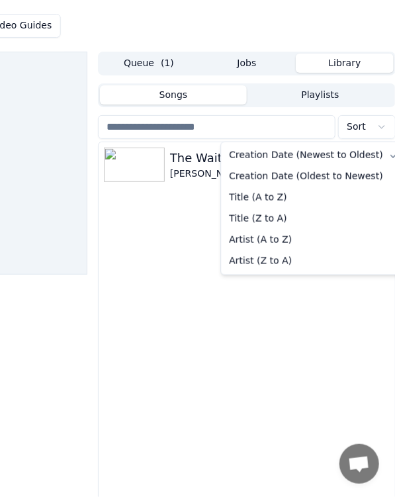
click at [313, 378] on div "The Waiting Room Ray Jordan" at bounding box center [247, 327] width 297 height 371
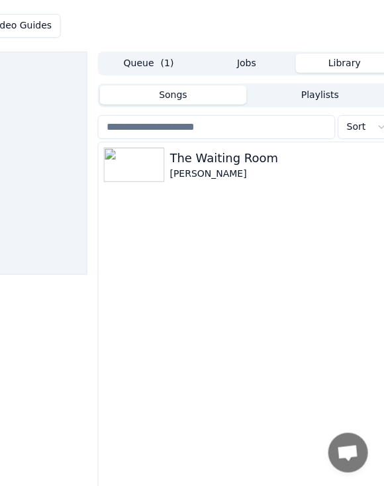
click at [167, 62] on span "( 1 )" at bounding box center [167, 63] width 13 height 13
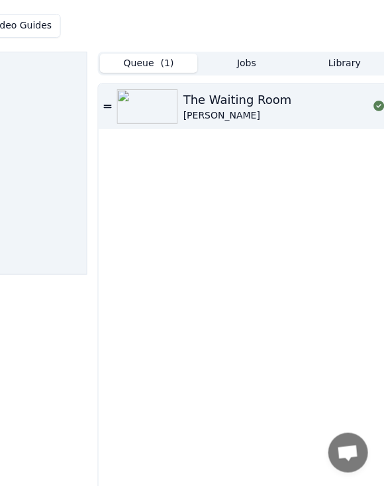
click at [250, 63] on button "Jobs" at bounding box center [247, 63] width 98 height 19
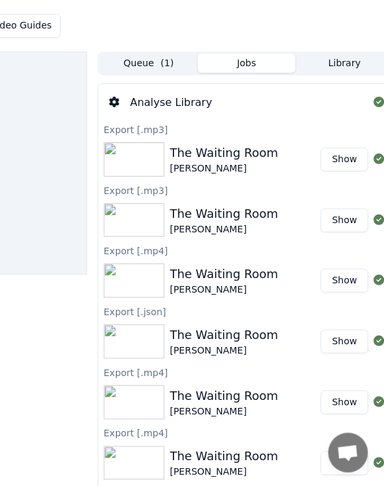
click at [352, 65] on button "Library" at bounding box center [345, 63] width 98 height 19
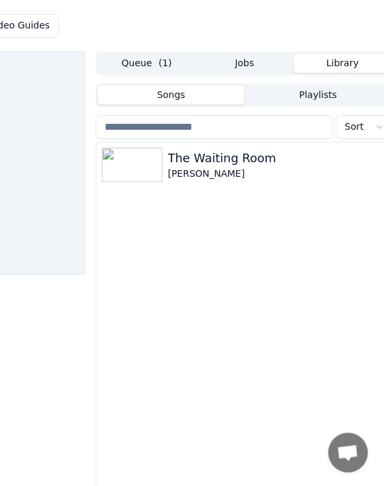
scroll to position [0, 332]
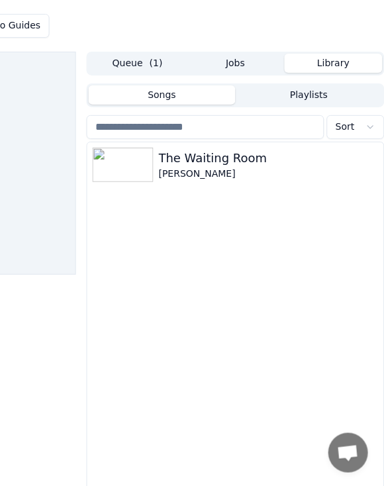
click at [350, 135] on button "Sort" at bounding box center [356, 127] width 58 height 24
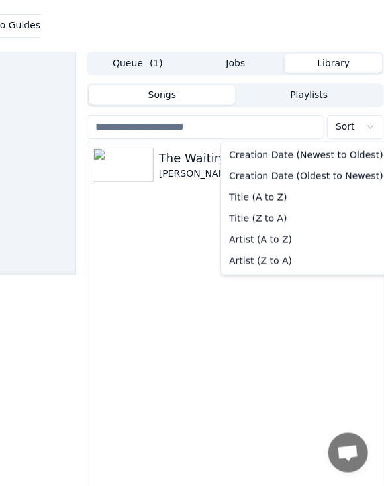
scroll to position [0, 320]
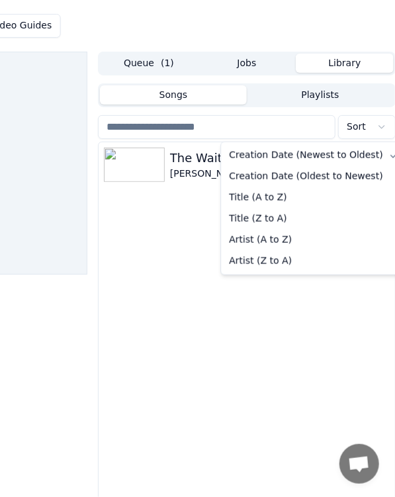
click at [296, 334] on div "The Waiting Room Ray Jordan" at bounding box center [247, 327] width 297 height 371
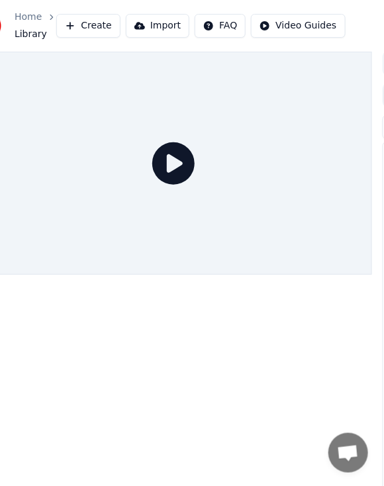
scroll to position [0, 0]
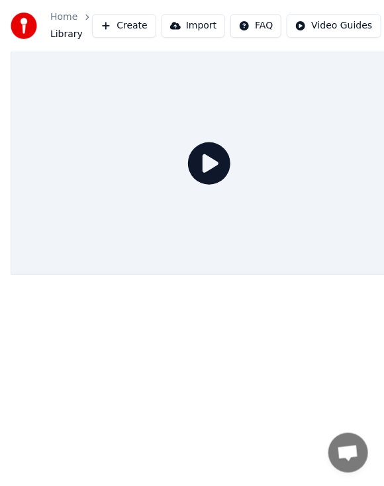
click at [318, 22] on html "Home Library Create Import FAQ Video Guides Credits 11 Settings Queue ( 1 ) Job…" at bounding box center [192, 243] width 384 height 486
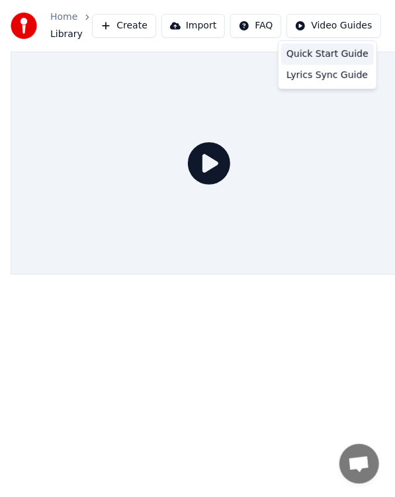
click at [334, 52] on div "Quick Start Guide" at bounding box center [327, 54] width 93 height 21
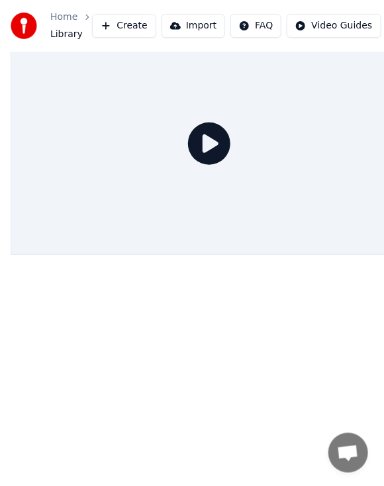
scroll to position [22, 0]
click at [221, 138] on icon at bounding box center [209, 143] width 42 height 42
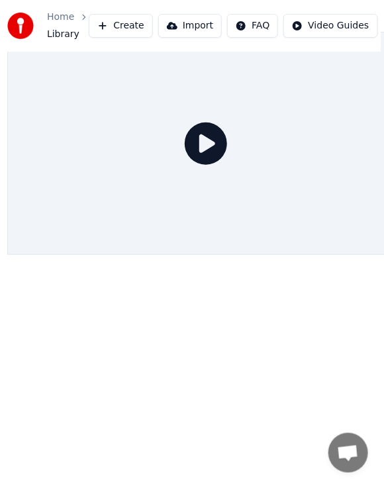
scroll to position [24, 0]
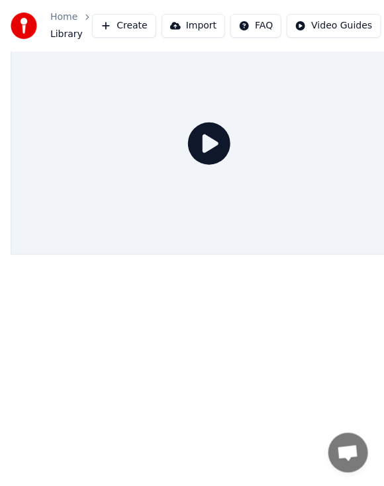
click at [219, 131] on icon at bounding box center [209, 143] width 42 height 42
click at [222, 140] on icon at bounding box center [209, 143] width 42 height 42
click at [219, 136] on icon at bounding box center [209, 143] width 42 height 42
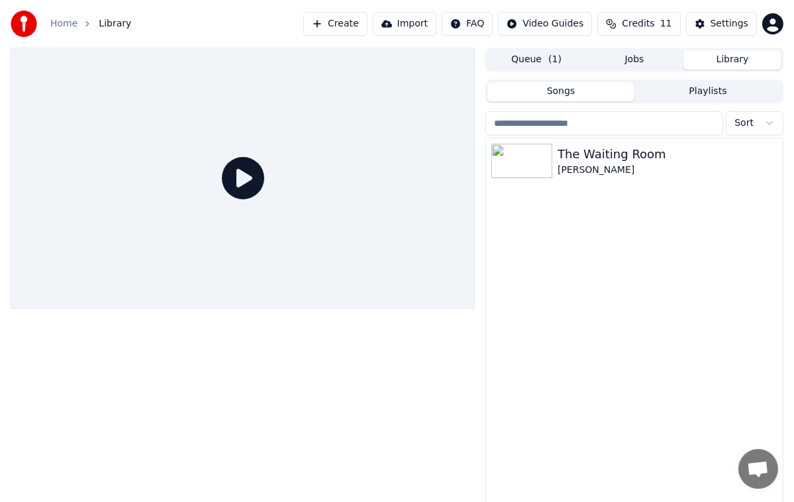
scroll to position [1, 0]
click at [740, 17] on div "Settings" at bounding box center [729, 23] width 38 height 13
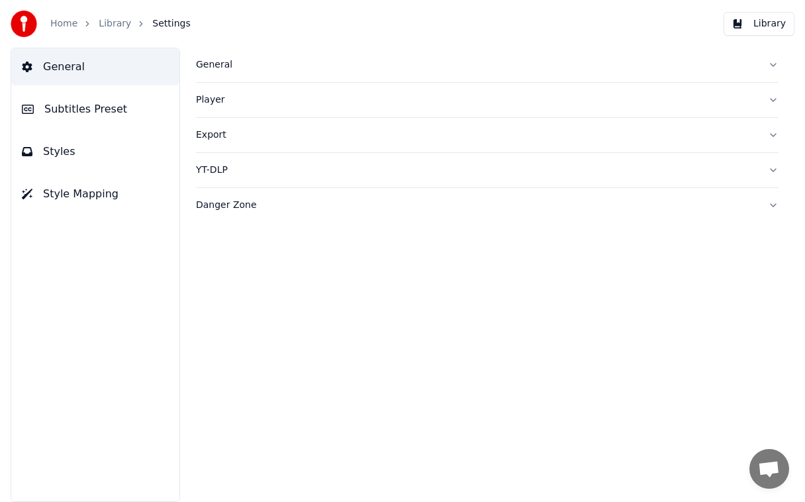
click at [66, 148] on span "Styles" at bounding box center [59, 152] width 32 height 16
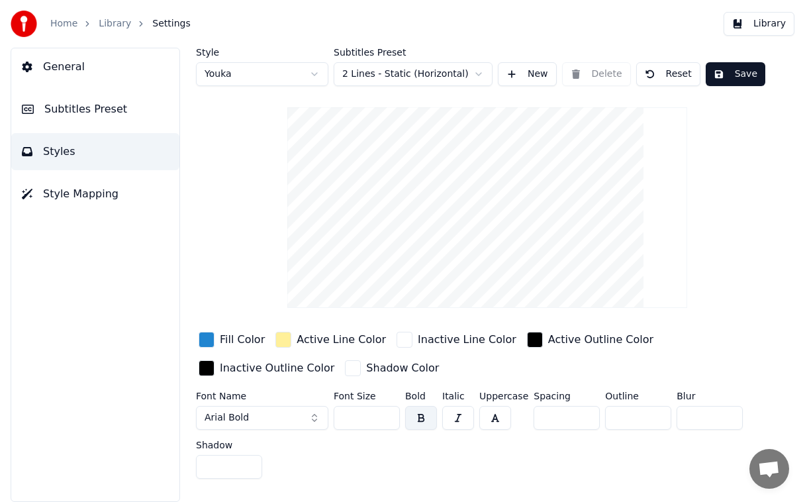
click at [54, 70] on span "General" at bounding box center [64, 67] width 42 height 16
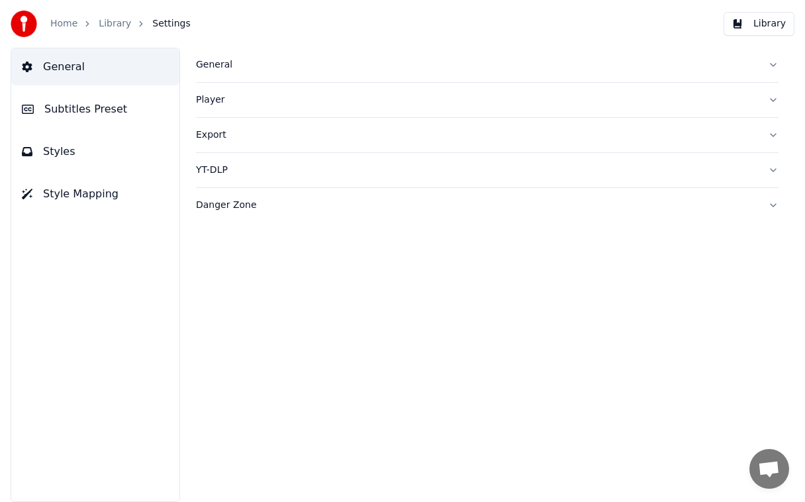
click at [204, 107] on button "Player" at bounding box center [487, 100] width 583 height 34
click at [228, 252] on div "Export" at bounding box center [476, 254] width 561 height 13
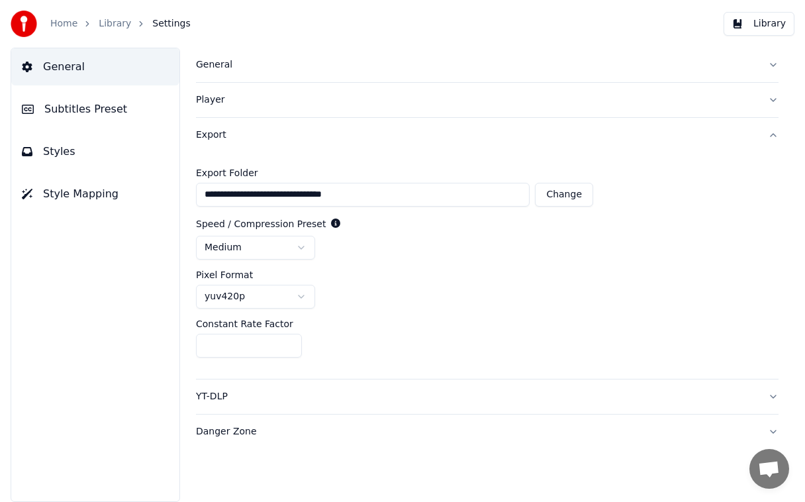
click at [767, 22] on button "Library" at bounding box center [759, 24] width 71 height 24
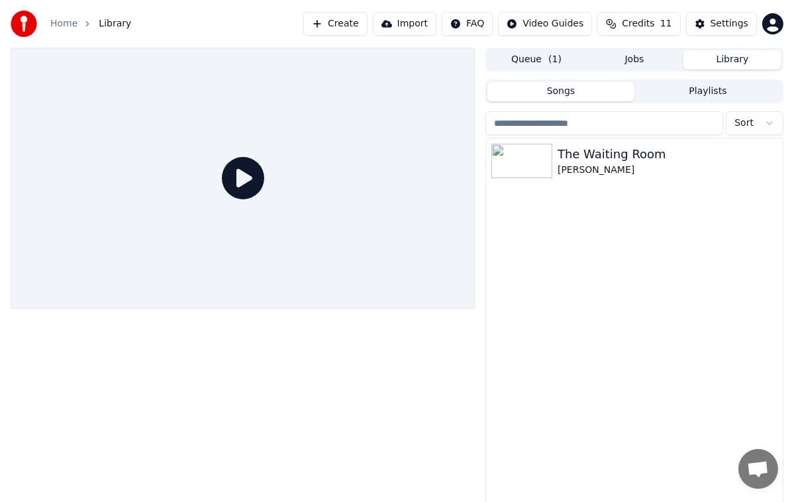
click at [733, 18] on div "Settings" at bounding box center [729, 23] width 38 height 13
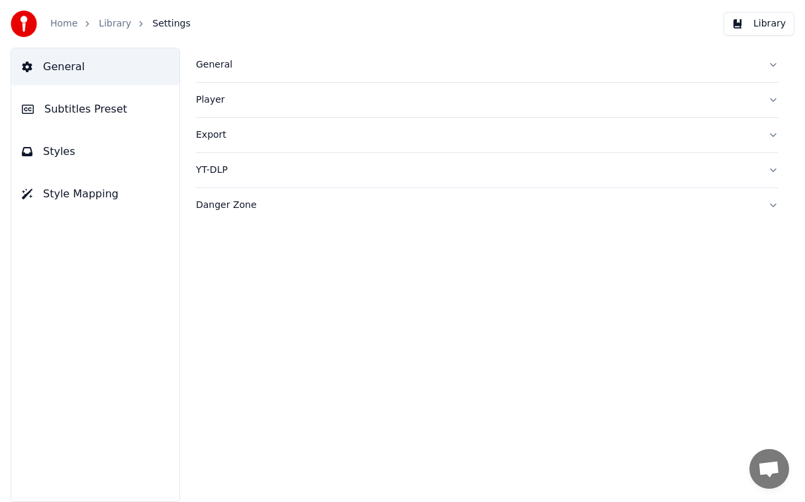
click at [229, 96] on div "Player" at bounding box center [476, 99] width 561 height 13
click at [218, 259] on div "Export" at bounding box center [476, 254] width 561 height 13
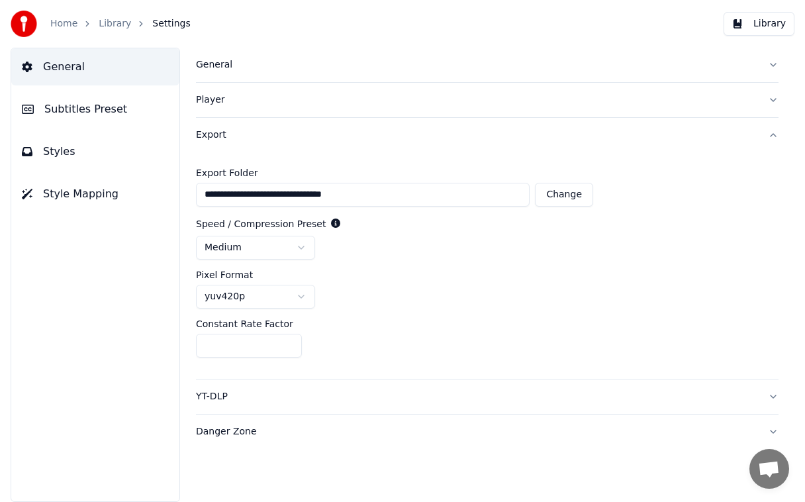
click at [50, 190] on span "Style Mapping" at bounding box center [80, 194] width 75 height 16
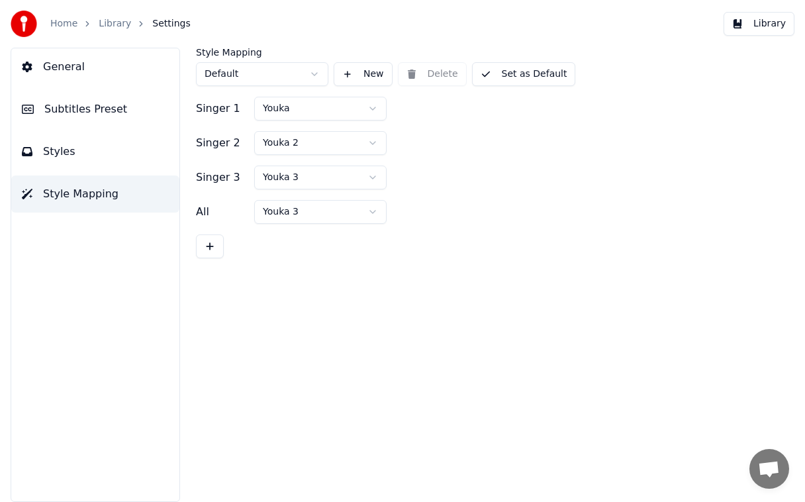
click at [53, 147] on span "Styles" at bounding box center [59, 152] width 32 height 16
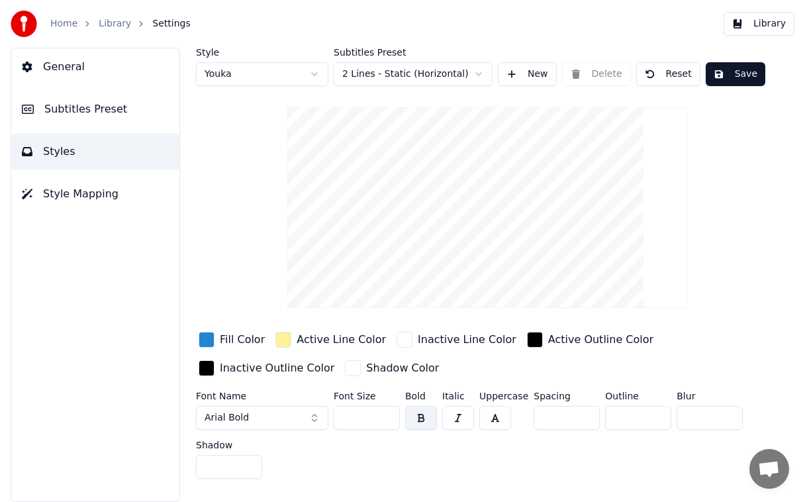
click at [34, 69] on button "General" at bounding box center [95, 66] width 168 height 37
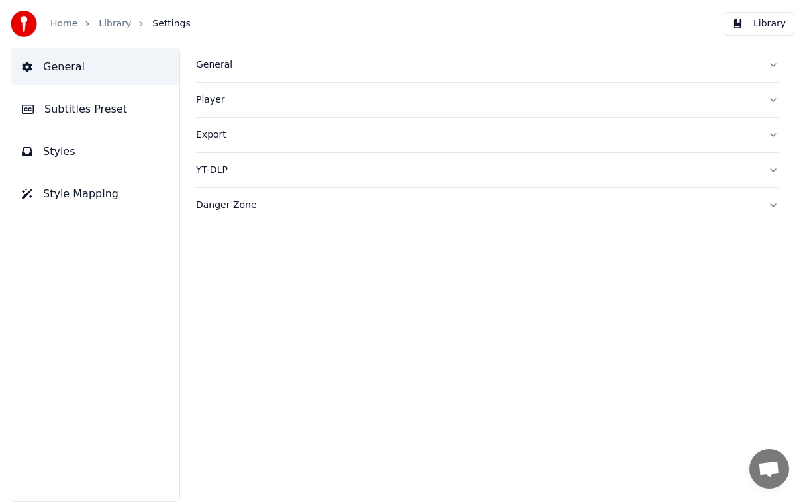
click at [67, 109] on span "Subtitles Preset" at bounding box center [85, 109] width 83 height 16
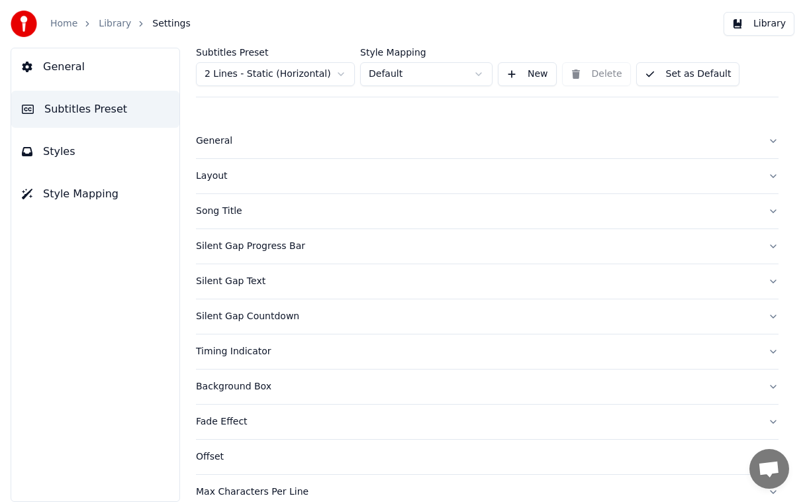
click at [232, 206] on div "Song Title" at bounding box center [476, 211] width 561 height 13
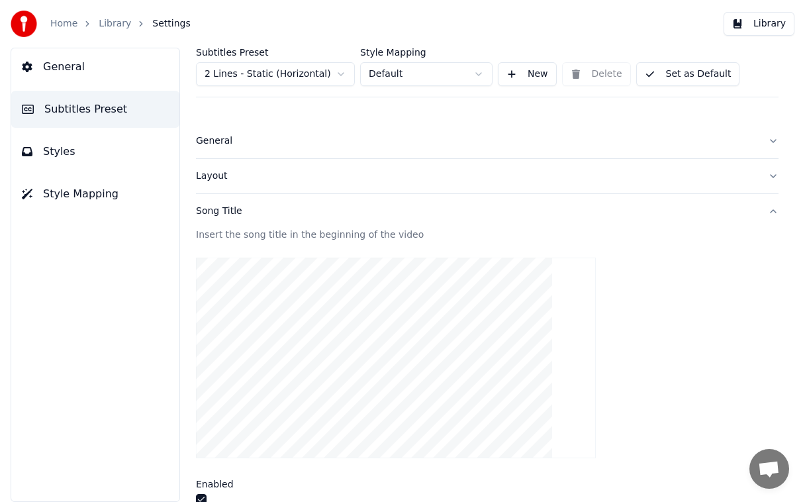
click at [222, 145] on div "General" at bounding box center [476, 140] width 561 height 13
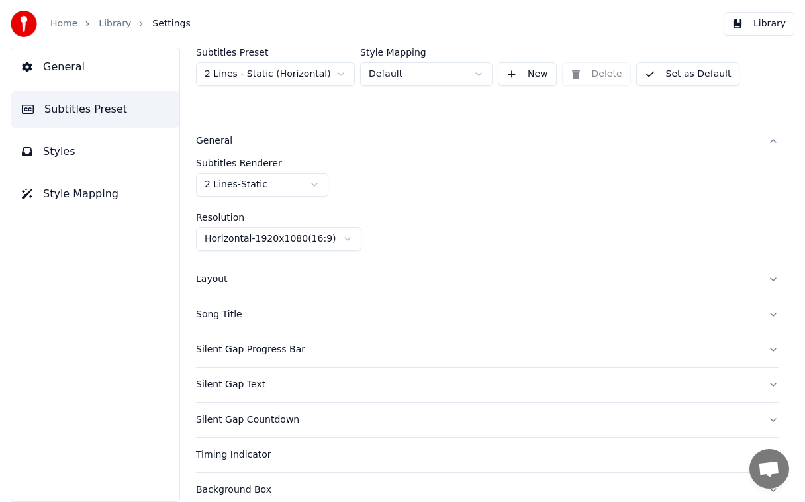
click at [60, 196] on span "Style Mapping" at bounding box center [80, 194] width 75 height 16
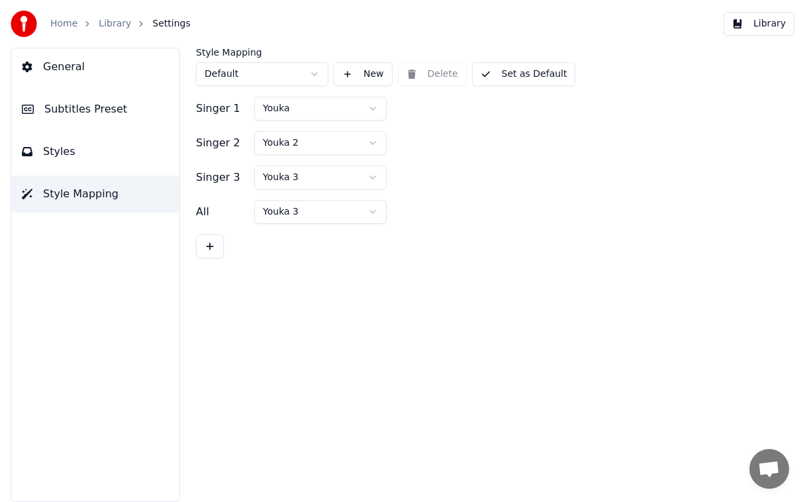
click at [374, 106] on button "Youka" at bounding box center [320, 109] width 132 height 24
click at [421, 299] on div "Style Mapping Default New Delete Set as Default Singer 1 Youka Singer 2 Youka 2…" at bounding box center [488, 275] width 636 height 454
click at [309, 69] on button "Default" at bounding box center [262, 74] width 132 height 24
click at [777, 18] on button "Library" at bounding box center [759, 24] width 71 height 24
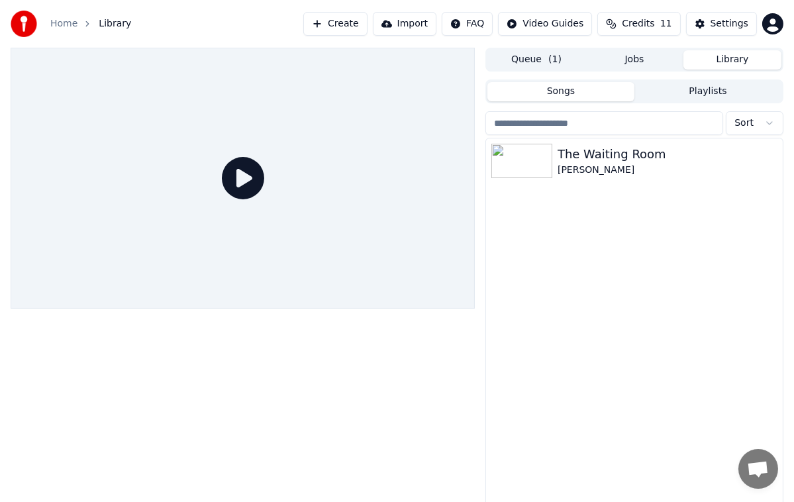
click at [251, 173] on icon at bounding box center [243, 178] width 42 height 42
click at [243, 172] on icon at bounding box center [243, 178] width 42 height 42
click at [236, 193] on icon at bounding box center [243, 178] width 42 height 42
click at [242, 173] on icon at bounding box center [243, 178] width 42 height 42
click at [250, 176] on icon at bounding box center [243, 178] width 42 height 42
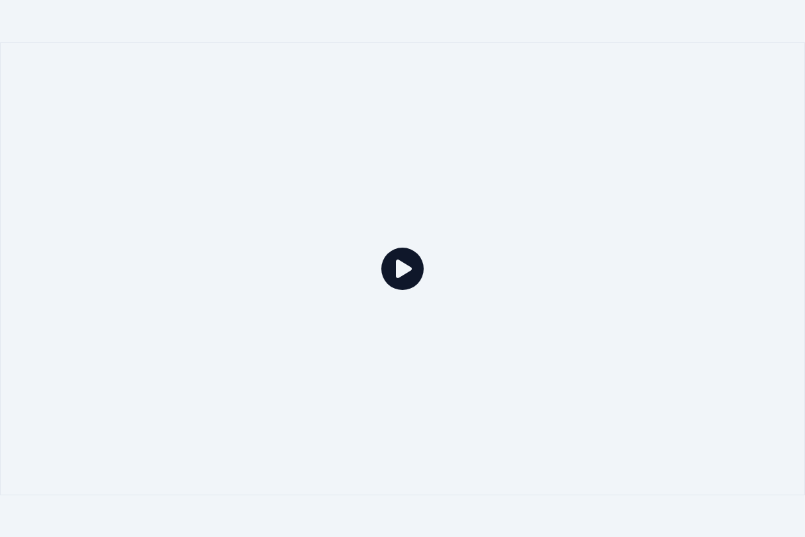
click at [404, 273] on icon at bounding box center [402, 269] width 42 height 42
click at [411, 264] on icon at bounding box center [402, 269] width 42 height 42
click at [407, 270] on icon at bounding box center [402, 269] width 42 height 42
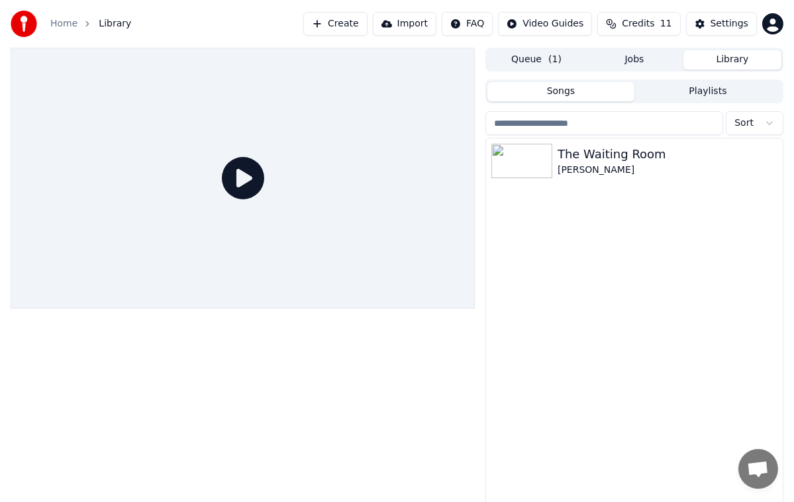
click at [742, 89] on button "Playlists" at bounding box center [707, 91] width 147 height 19
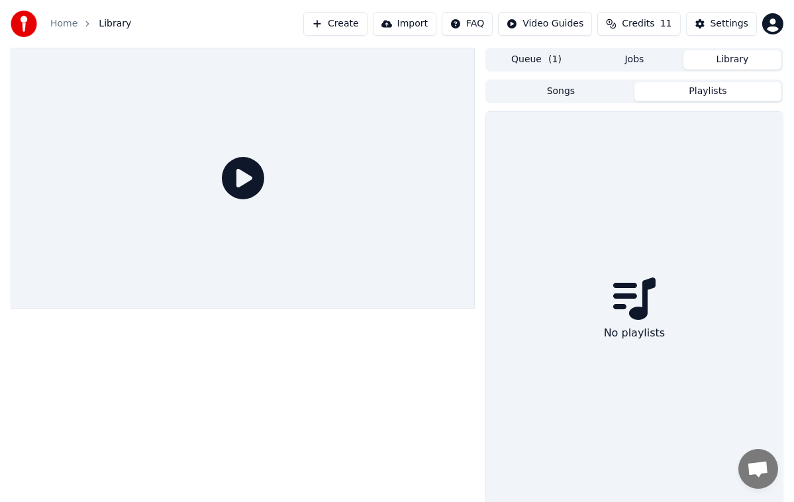
scroll to position [1, 0]
click at [734, 68] on button "Library" at bounding box center [732, 59] width 98 height 19
click at [561, 89] on button "Songs" at bounding box center [560, 90] width 147 height 19
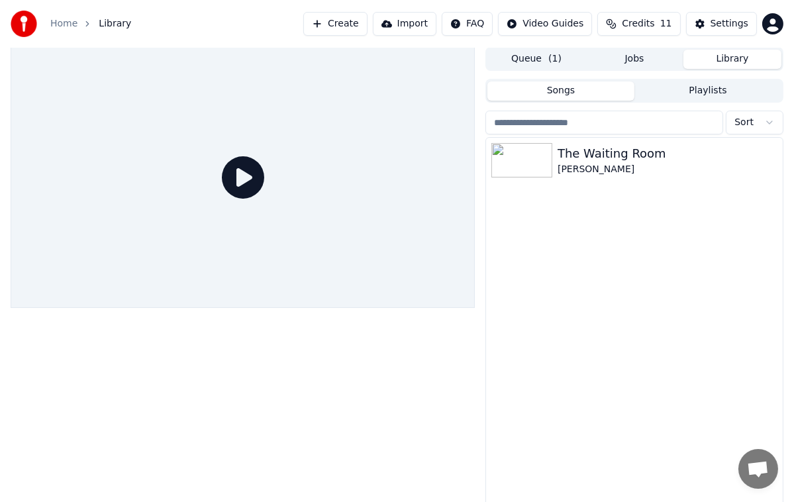
click at [779, 121] on button "Sort" at bounding box center [755, 123] width 58 height 24
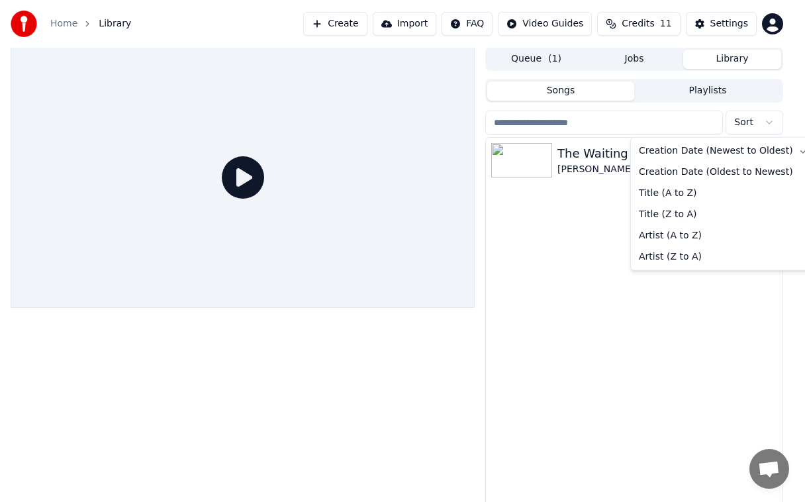
click at [730, 84] on button "Playlists" at bounding box center [707, 90] width 147 height 19
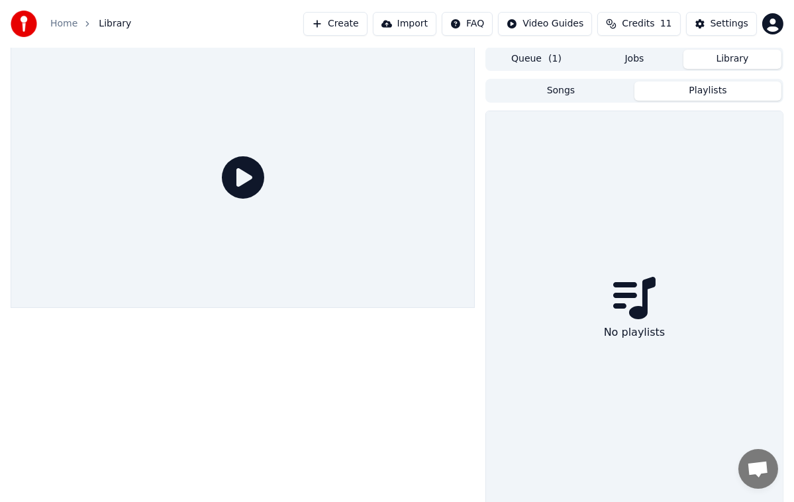
click at [556, 58] on span "( 1 )" at bounding box center [554, 58] width 13 height 13
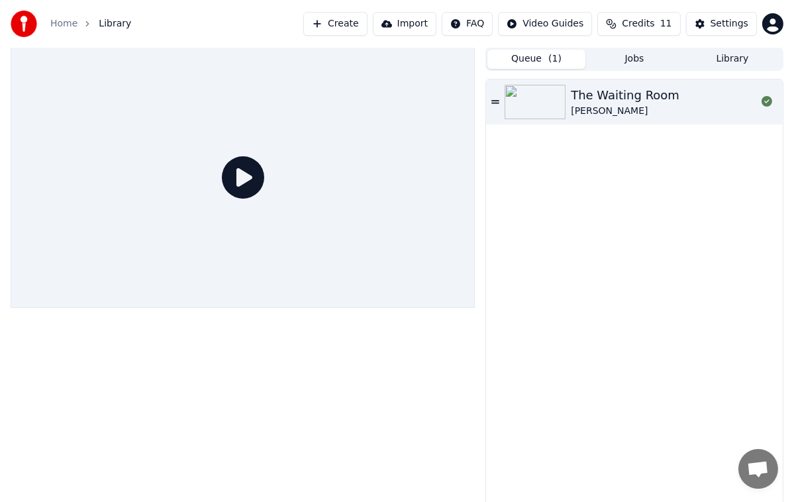
click at [501, 98] on div "The Waiting Room Ray Jordan" at bounding box center [634, 101] width 297 height 45
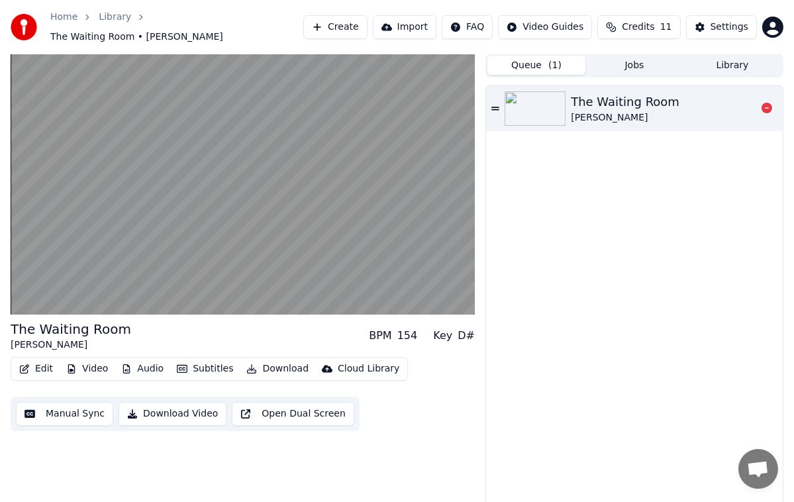
click at [66, 402] on button "Manual Sync" at bounding box center [64, 414] width 97 height 24
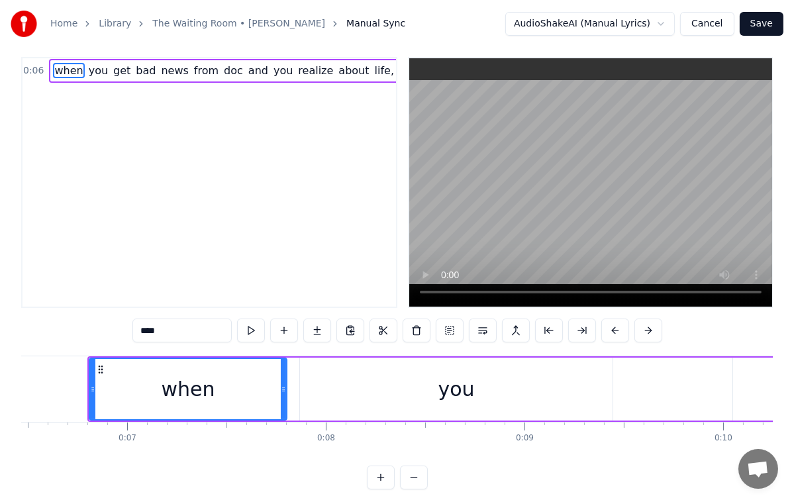
scroll to position [17, 0]
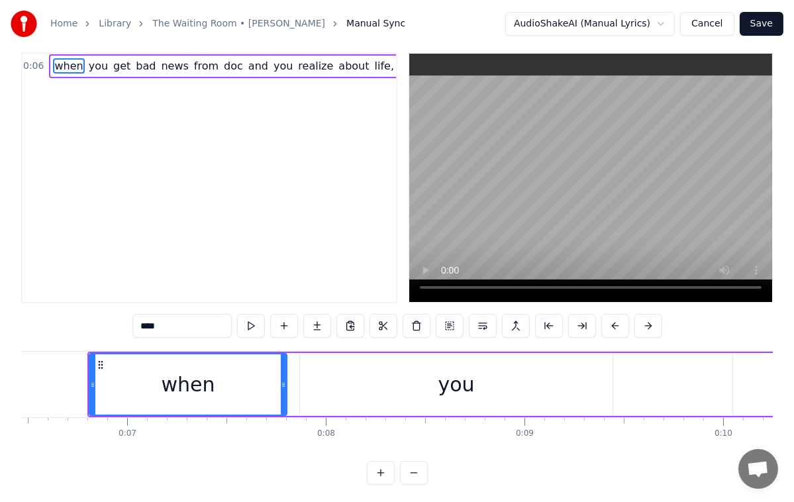
click at [364, 246] on div "0:06 when you get bad news from doc and you realize about life, love and tou re…" at bounding box center [209, 177] width 376 height 251
click at [364, 241] on div "0:06 when you get bad news from doc and you realize about life, love and tou re…" at bounding box center [209, 177] width 376 height 251
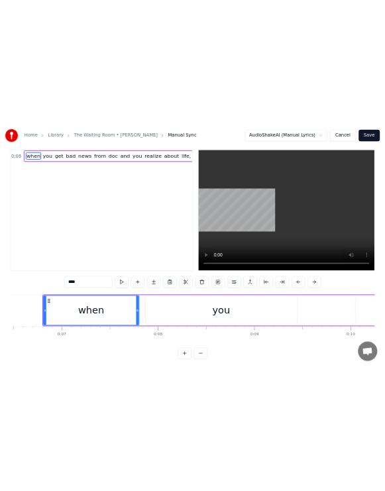
scroll to position [64, 0]
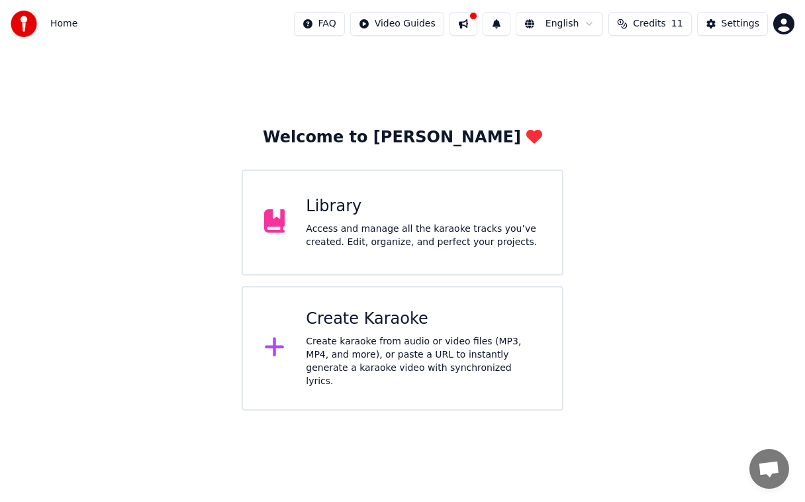
click at [713, 20] on button "Settings" at bounding box center [732, 24] width 71 height 24
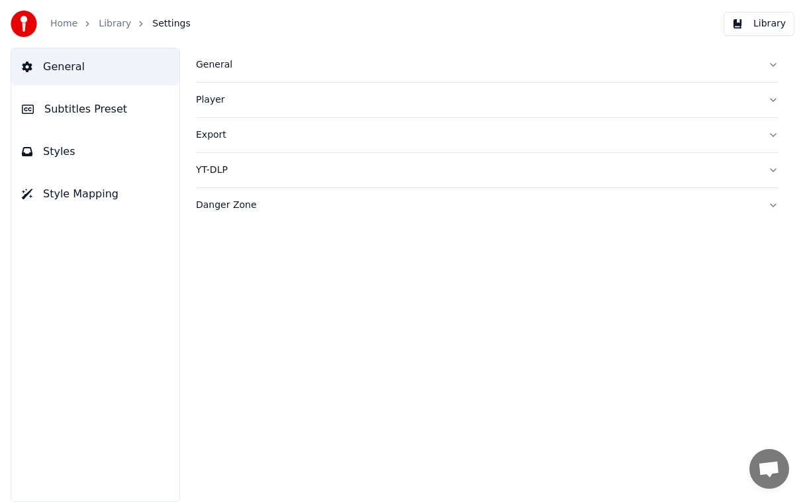
click at [66, 113] on span "Subtitles Preset" at bounding box center [85, 109] width 83 height 16
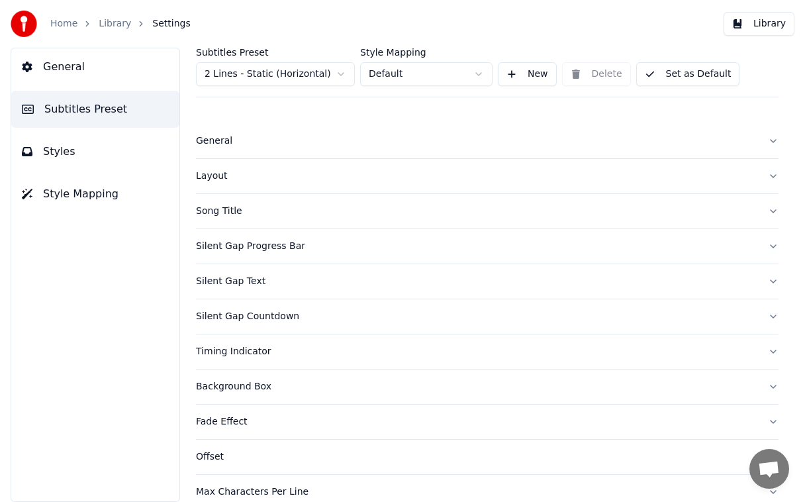
click at [771, 21] on button "Library" at bounding box center [759, 24] width 71 height 24
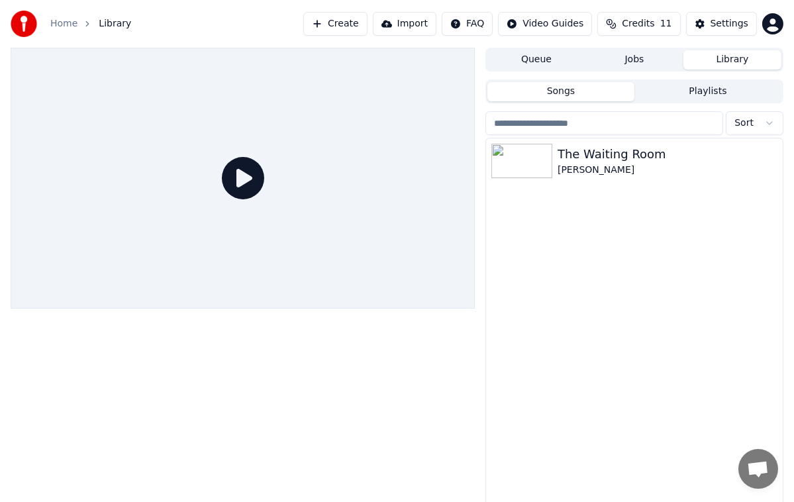
click at [419, 26] on button "Import" at bounding box center [405, 24] width 64 height 24
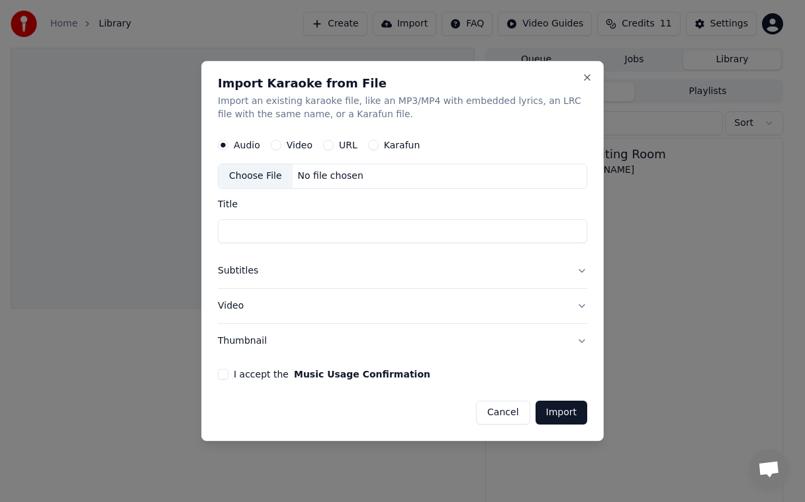
click at [256, 183] on div "Choose File" at bounding box center [256, 176] width 74 height 24
type input "**********"
click at [569, 409] on button "Import" at bounding box center [562, 413] width 52 height 24
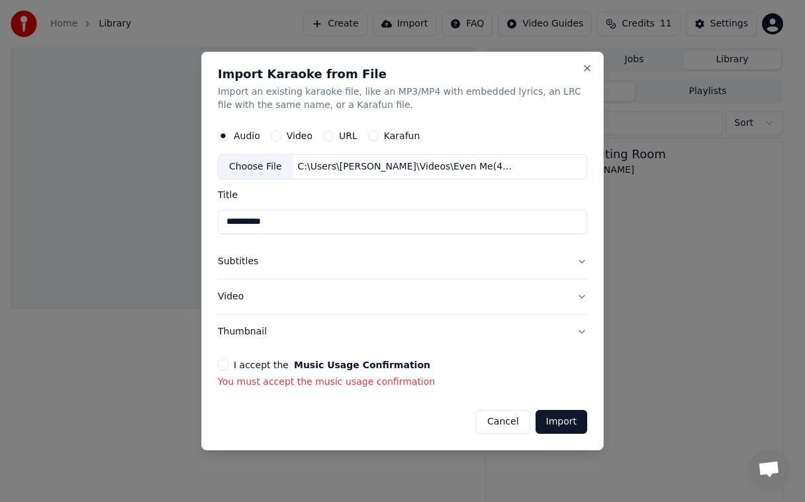
click at [565, 416] on button "Import" at bounding box center [562, 422] width 52 height 24
click at [567, 415] on button "Import" at bounding box center [562, 422] width 52 height 24
click at [558, 416] on button "Import" at bounding box center [562, 422] width 52 height 24
click at [571, 421] on button "Import" at bounding box center [562, 422] width 52 height 24
click at [569, 418] on button "Import" at bounding box center [562, 422] width 52 height 24
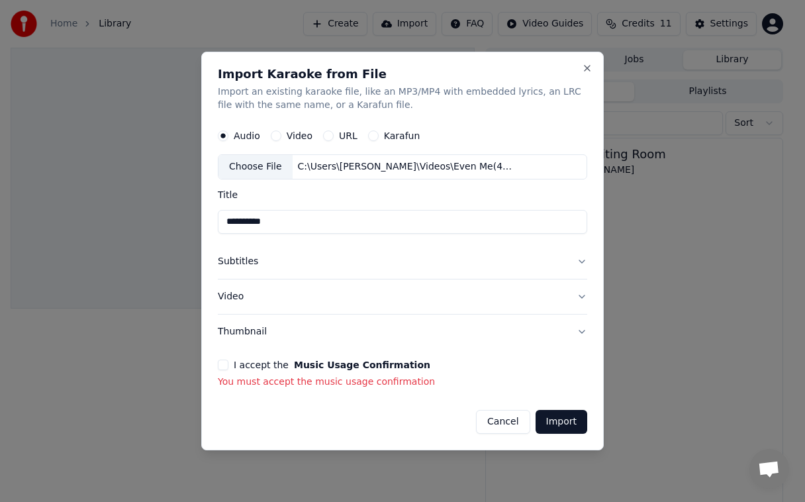
click at [568, 418] on button "Import" at bounding box center [562, 422] width 52 height 24
click at [567, 416] on button "Import" at bounding box center [562, 422] width 52 height 24
click at [228, 345] on button "Thumbnail" at bounding box center [402, 332] width 369 height 34
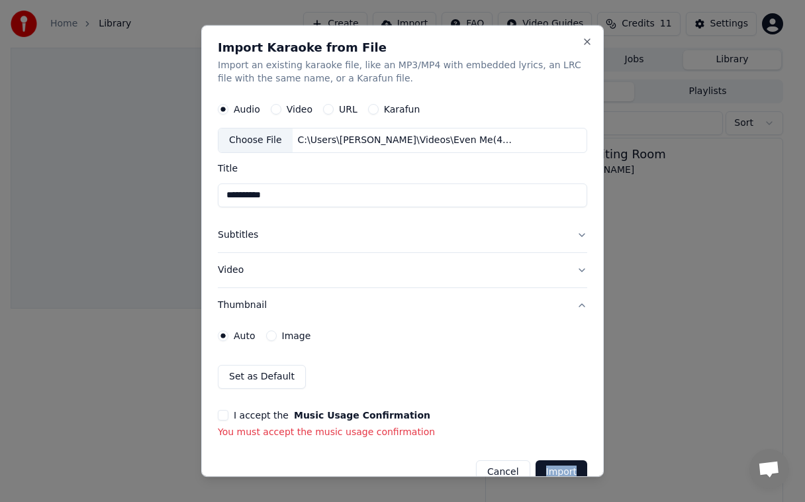
click at [757, 45] on div at bounding box center [402, 251] width 805 height 502
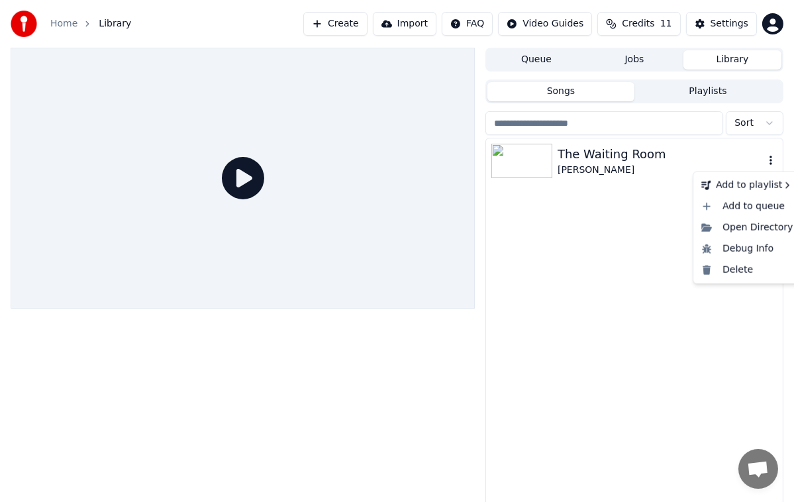
click at [772, 161] on icon "button" at bounding box center [770, 160] width 13 height 11
click at [752, 271] on div "Delete" at bounding box center [747, 270] width 102 height 21
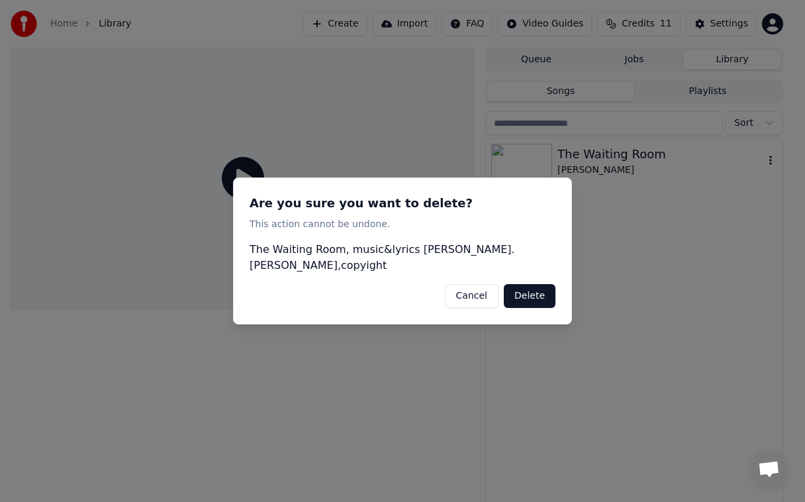
click at [536, 286] on button "Delete" at bounding box center [530, 296] width 52 height 24
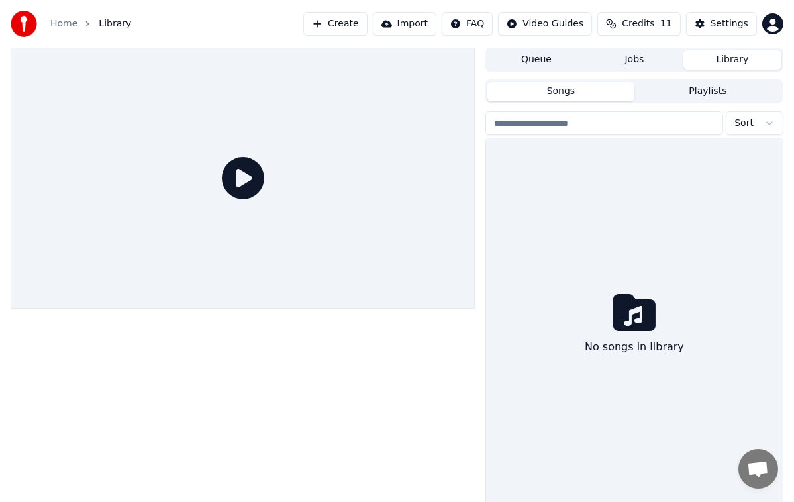
click at [421, 24] on button "Import" at bounding box center [405, 24] width 64 height 24
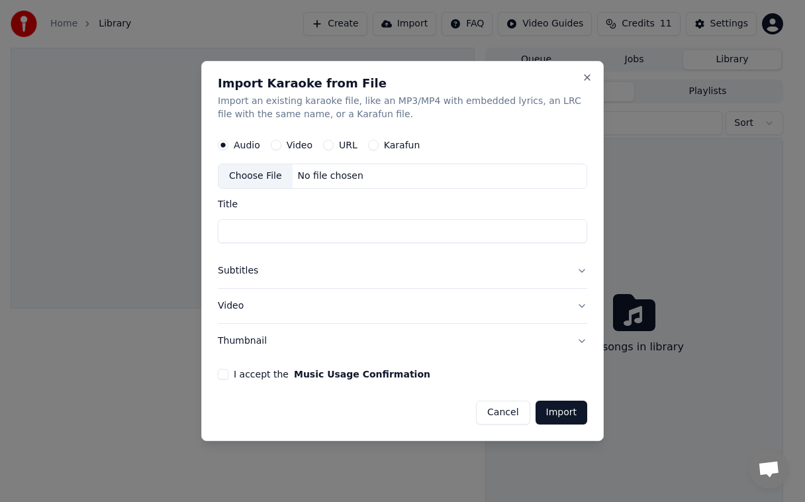
click at [270, 182] on div "Choose File" at bounding box center [256, 176] width 74 height 24
type input "**********"
click at [272, 177] on div "Choose File" at bounding box center [256, 176] width 74 height 24
click at [222, 373] on button "I accept the Music Usage Confirmation" at bounding box center [223, 374] width 11 height 11
click at [569, 406] on button "Import" at bounding box center [562, 413] width 52 height 24
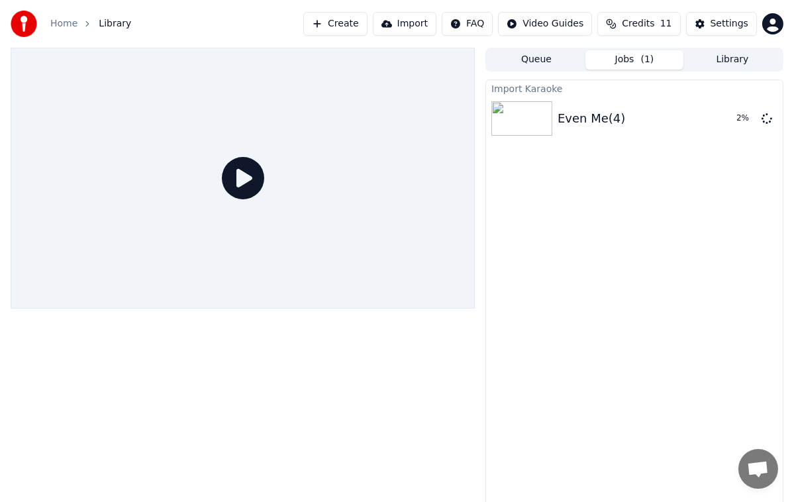
click at [723, 25] on div "Settings" at bounding box center [729, 23] width 38 height 13
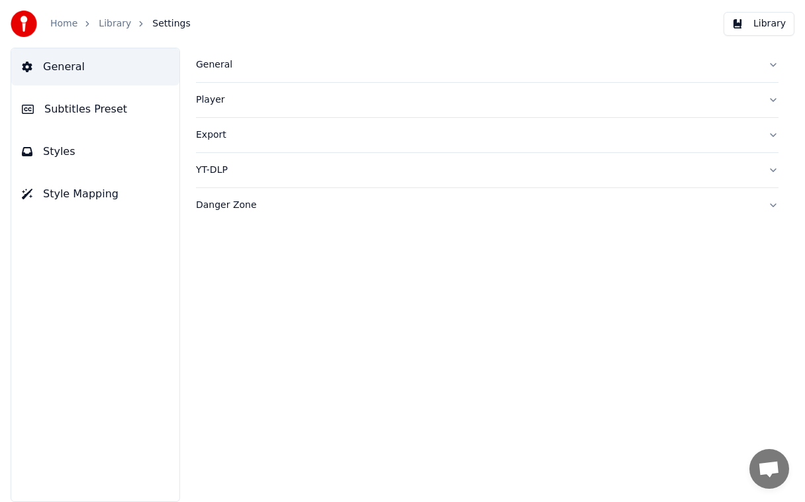
click at [232, 64] on div "General" at bounding box center [476, 64] width 561 height 13
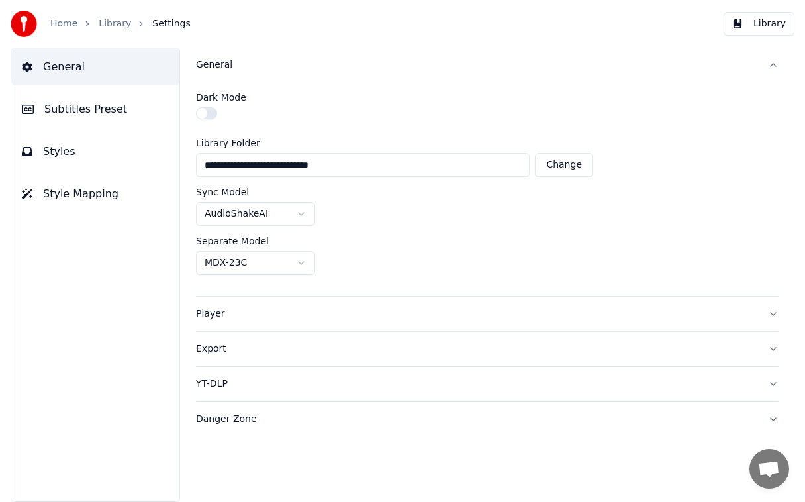
click at [80, 70] on button "General" at bounding box center [95, 66] width 168 height 37
click at [83, 109] on span "Subtitles Preset" at bounding box center [85, 109] width 83 height 16
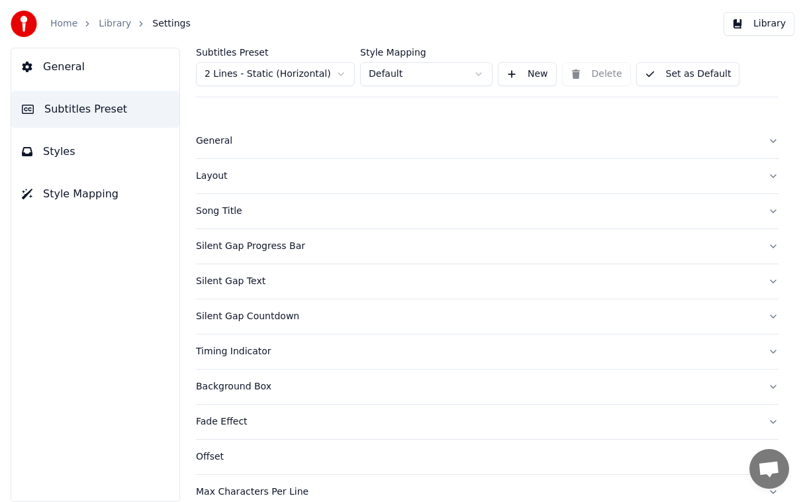
click at [96, 156] on button "Styles" at bounding box center [95, 151] width 168 height 37
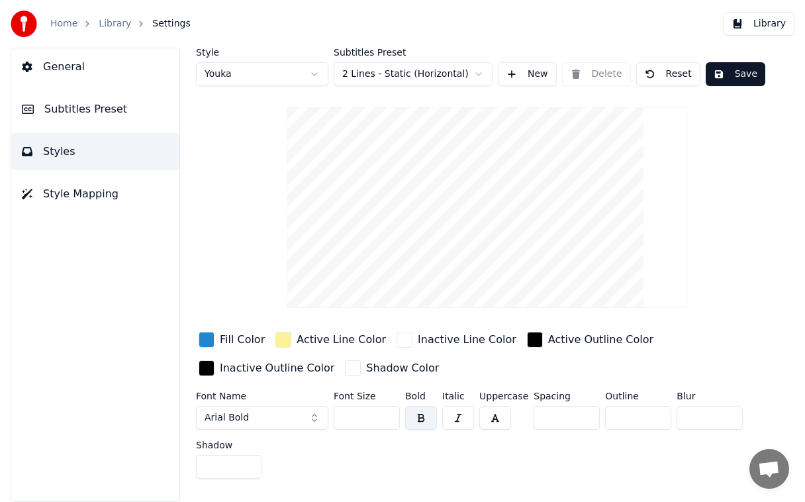
click at [738, 69] on button "Save" at bounding box center [736, 74] width 60 height 24
click at [33, 66] on button "General" at bounding box center [95, 66] width 168 height 37
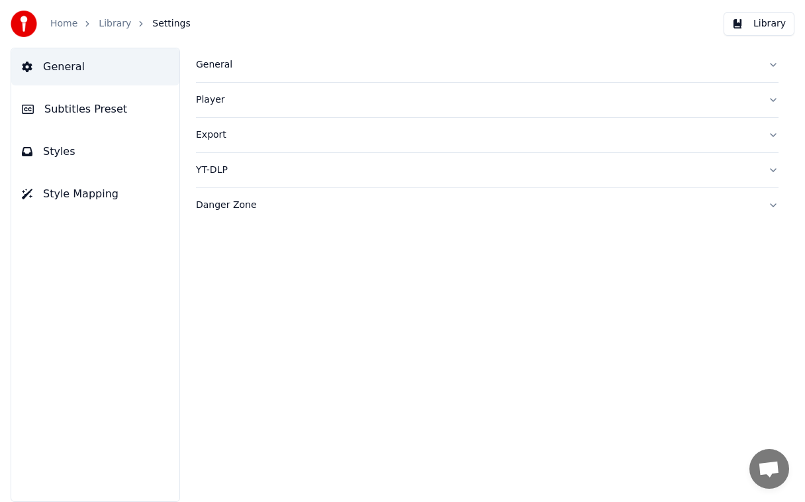
click at [62, 63] on span "General" at bounding box center [64, 67] width 42 height 16
click at [72, 108] on span "Subtitles Preset" at bounding box center [85, 109] width 83 height 16
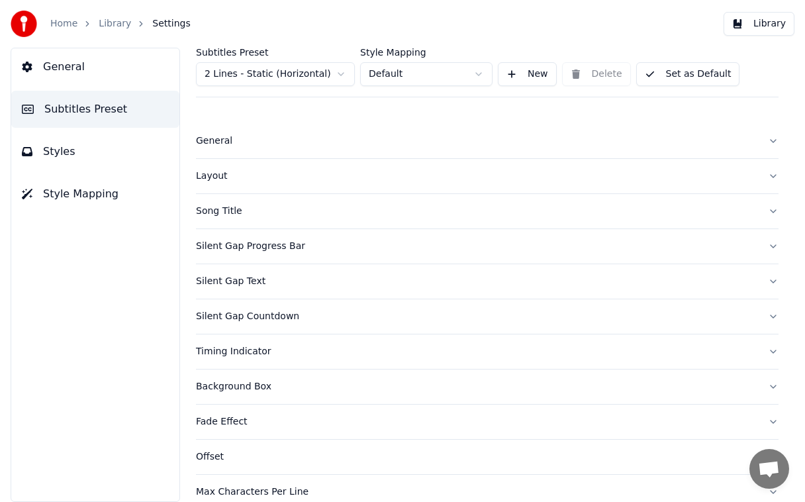
click at [512, 68] on button "New" at bounding box center [527, 74] width 59 height 24
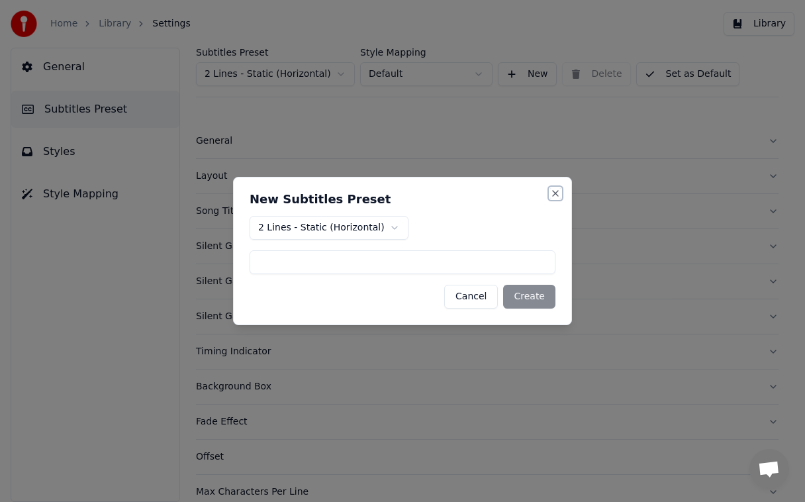
click at [556, 191] on button "Close" at bounding box center [555, 193] width 11 height 11
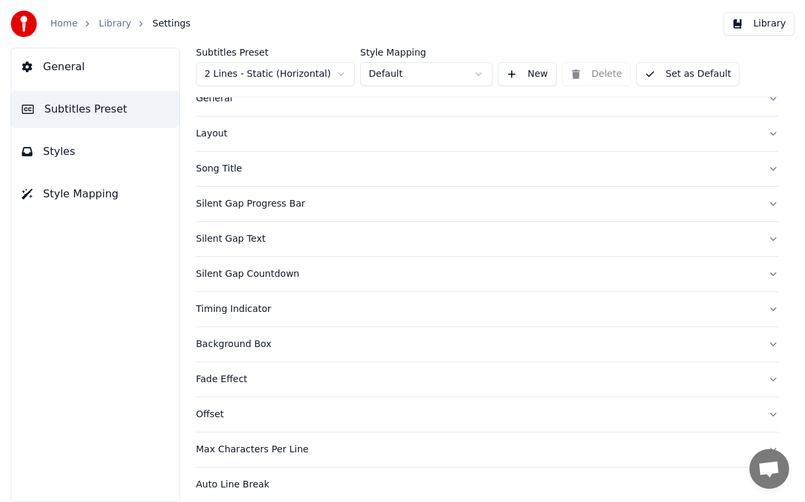
scroll to position [87, 0]
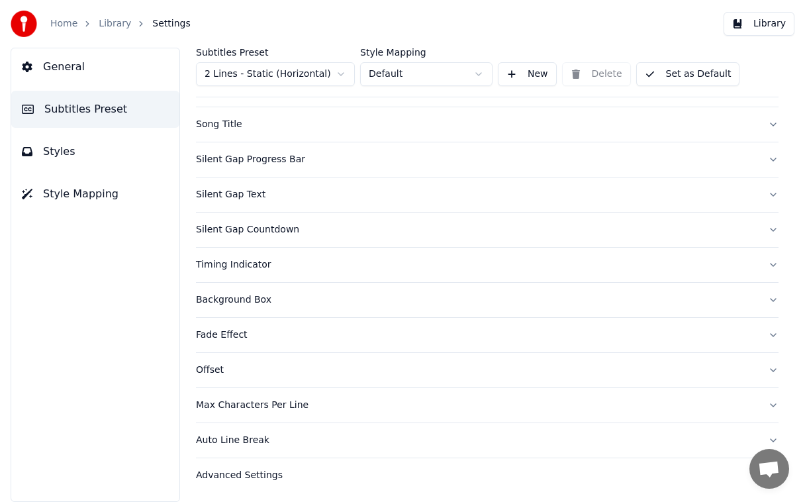
click at [109, 20] on link "Library" at bounding box center [115, 23] width 32 height 13
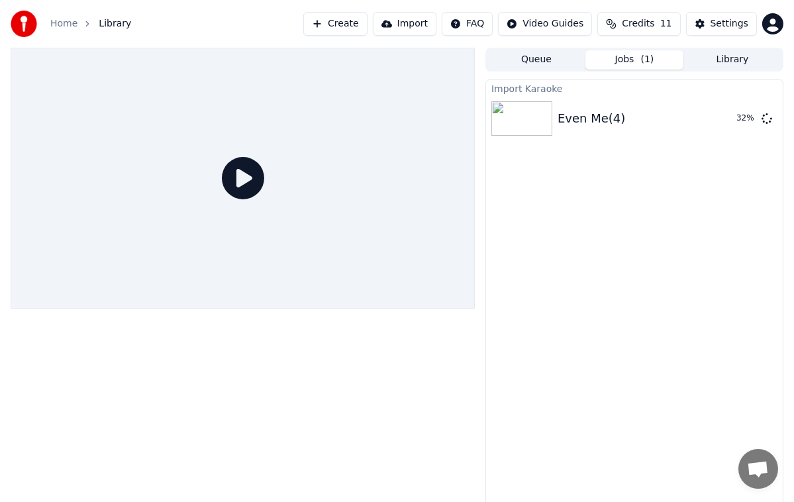
click at [246, 181] on icon at bounding box center [243, 178] width 42 height 42
click at [246, 172] on icon at bounding box center [243, 178] width 42 height 42
click at [665, 175] on div "Import Karaoke Even Me(4) 33 %" at bounding box center [634, 292] width 298 height 426
click at [727, 20] on div "Settings" at bounding box center [729, 23] width 38 height 13
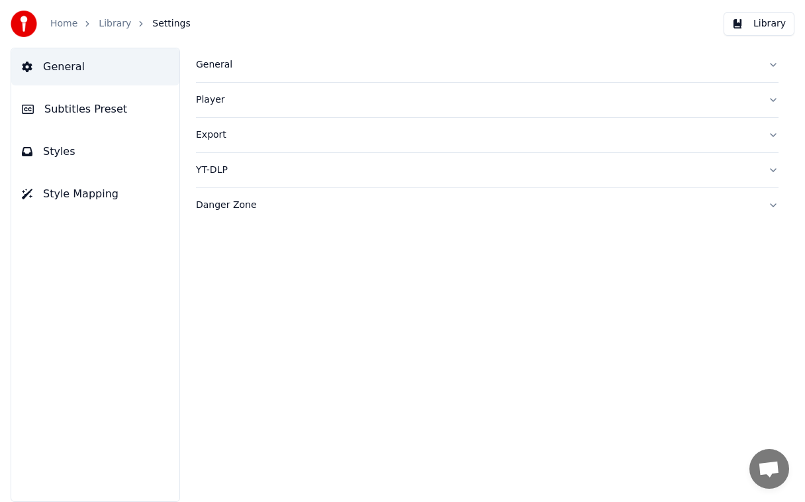
click at [73, 109] on span "Subtitles Preset" at bounding box center [85, 109] width 83 height 16
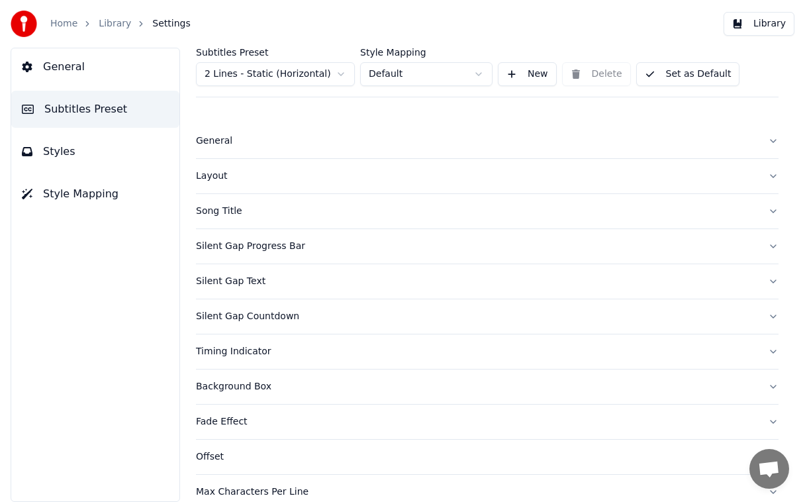
click at [528, 73] on button "New" at bounding box center [527, 74] width 59 height 24
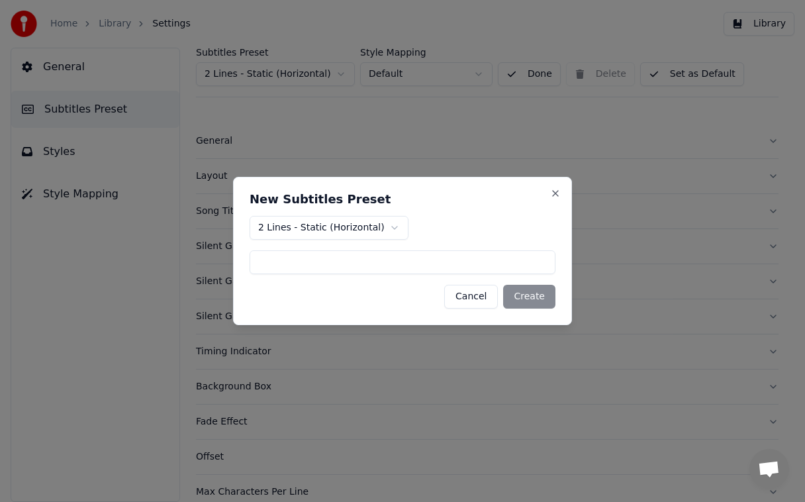
click at [605, 181] on div at bounding box center [402, 251] width 805 height 502
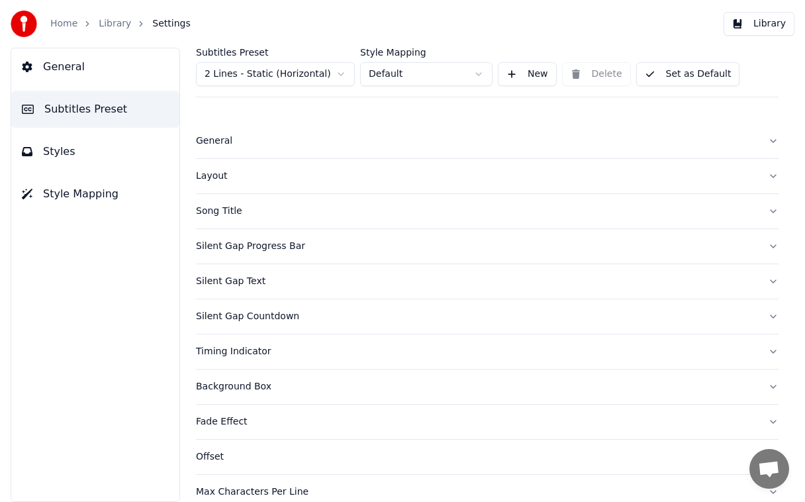
click at [117, 24] on link "Library" at bounding box center [115, 23] width 32 height 13
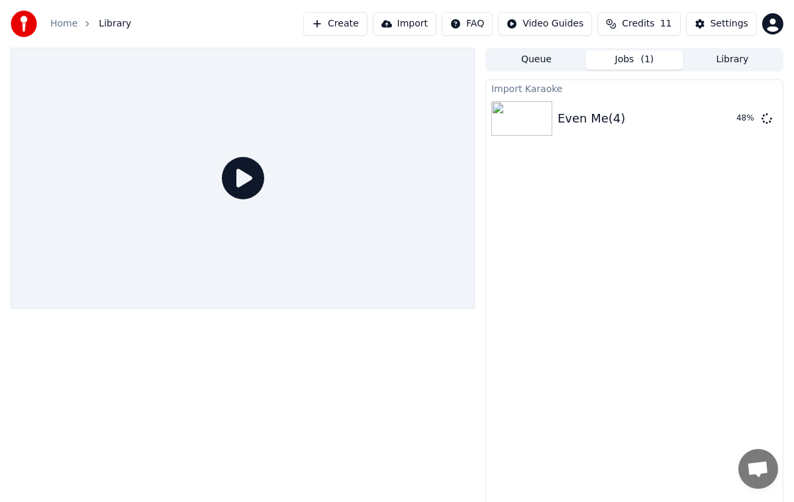
click at [254, 175] on icon at bounding box center [243, 178] width 42 height 42
click at [434, 23] on button "Import" at bounding box center [405, 24] width 64 height 24
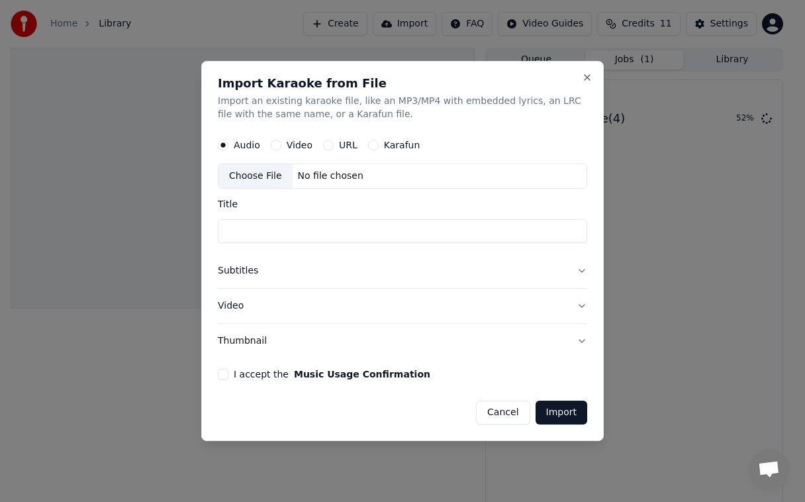
click at [262, 229] on input "Title" at bounding box center [402, 231] width 369 height 24
click at [262, 171] on div "Choose File" at bounding box center [256, 176] width 74 height 24
type input "**********"
click at [561, 416] on button "Import" at bounding box center [562, 413] width 52 height 24
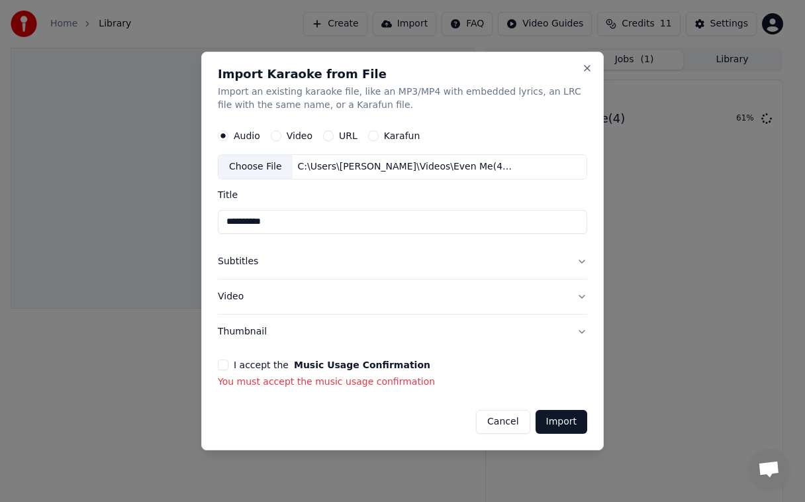
click at [223, 364] on button "I accept the Music Usage Confirmation" at bounding box center [223, 365] width 11 height 11
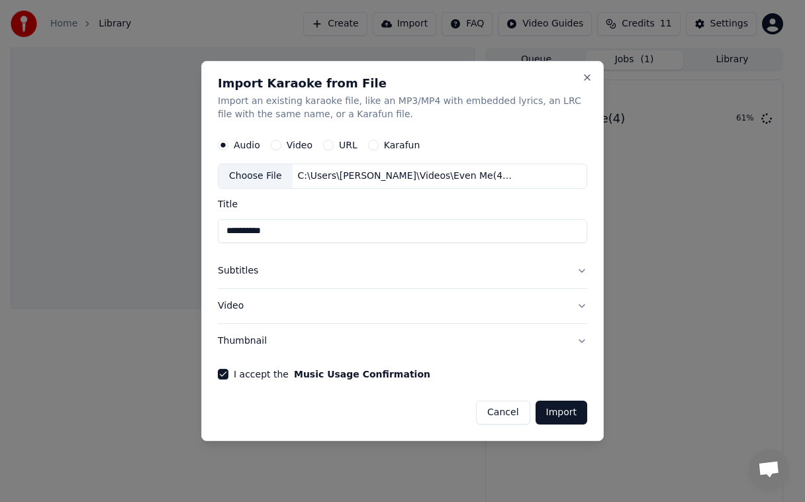
click at [572, 409] on button "Import" at bounding box center [562, 413] width 52 height 24
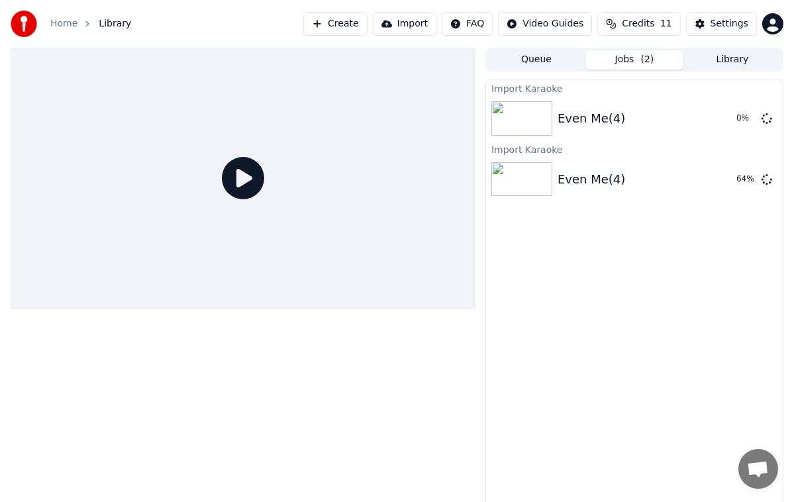
click at [739, 63] on button "Library" at bounding box center [732, 59] width 98 height 19
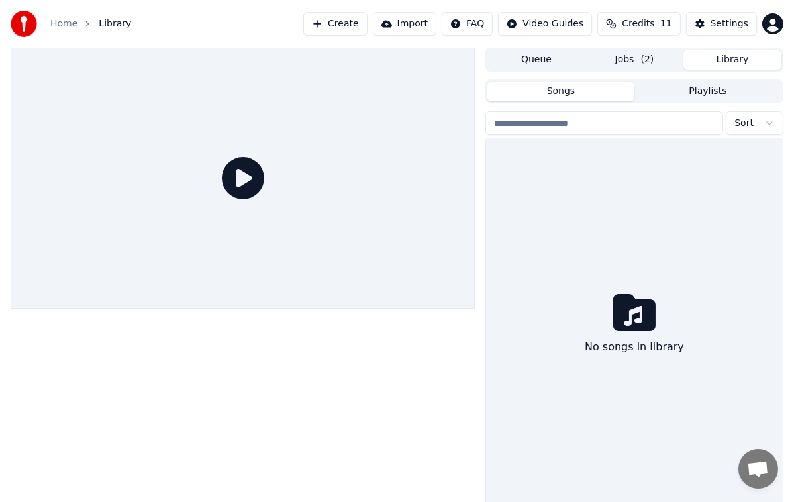
click at [642, 294] on icon at bounding box center [634, 312] width 42 height 42
click at [238, 185] on icon at bounding box center [243, 178] width 42 height 42
click at [240, 164] on icon at bounding box center [243, 178] width 42 height 42
click at [626, 114] on input "search" at bounding box center [604, 123] width 238 height 24
click at [597, 92] on button "Songs" at bounding box center [560, 91] width 147 height 19
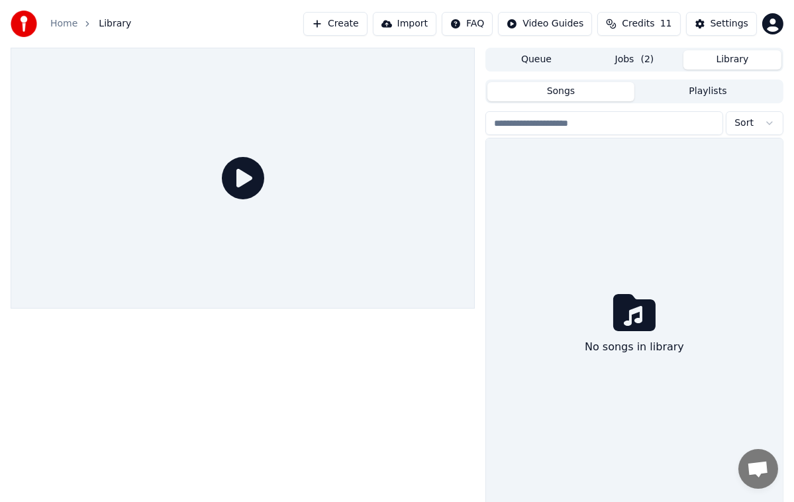
click at [567, 58] on button "Queue" at bounding box center [536, 59] width 98 height 19
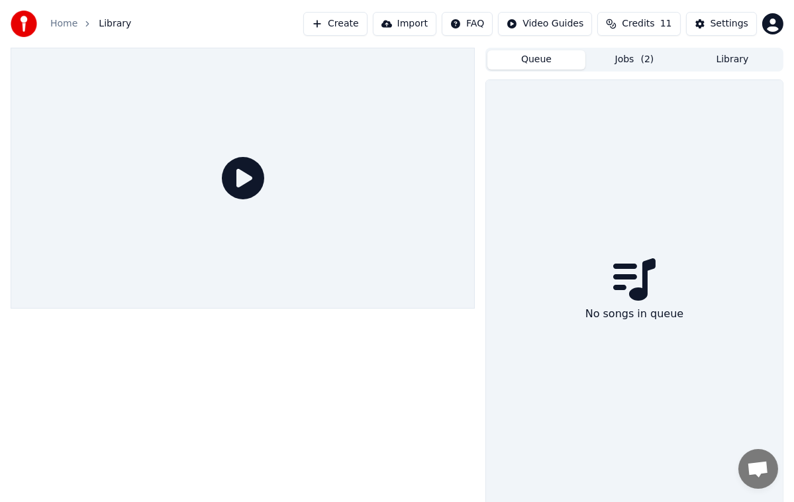
click at [652, 60] on span "( 2 )" at bounding box center [647, 59] width 13 height 13
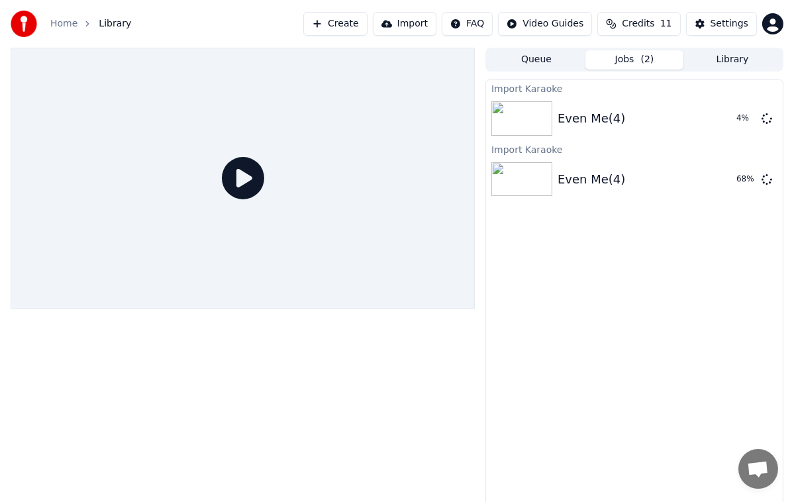
click at [593, 187] on div "Even Me(4)" at bounding box center [592, 179] width 68 height 19
click at [596, 172] on div "Even Me(4)" at bounding box center [592, 179] width 68 height 19
click at [527, 183] on img at bounding box center [521, 179] width 61 height 34
click at [737, 19] on div "Settings" at bounding box center [729, 23] width 38 height 13
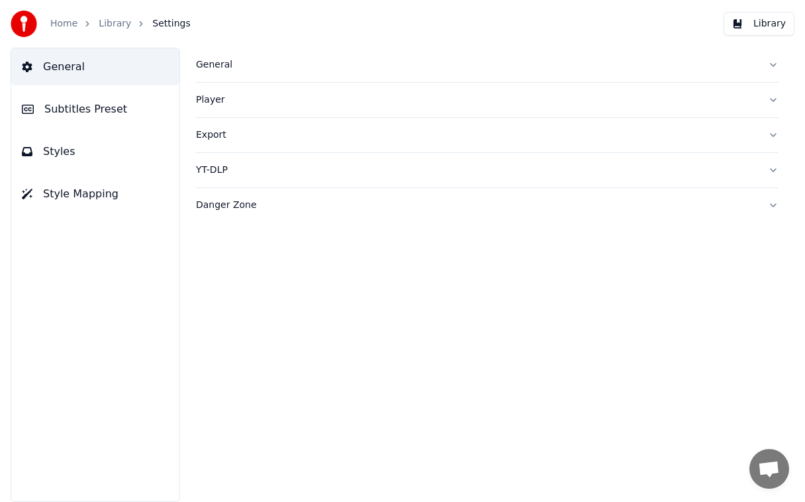
click at [756, 24] on button "Library" at bounding box center [759, 24] width 71 height 24
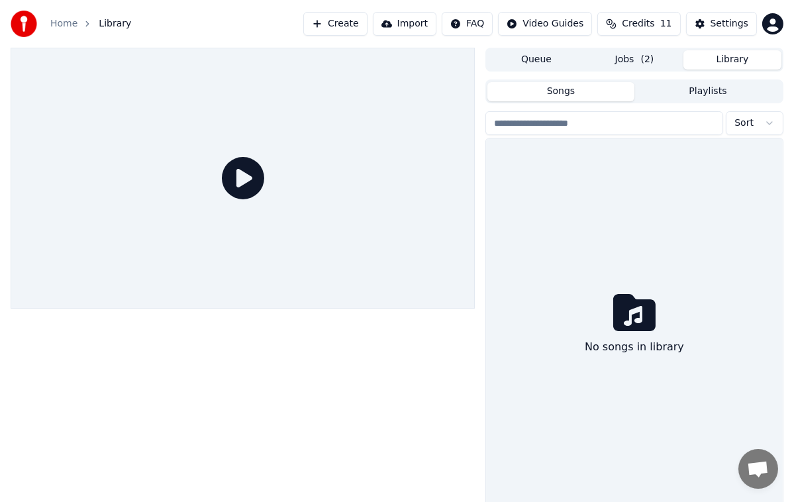
click at [736, 24] on div "Settings" at bounding box center [729, 23] width 38 height 13
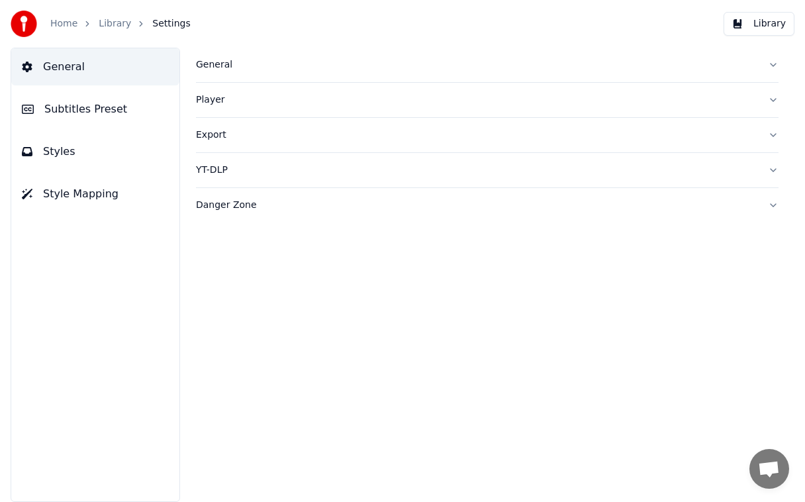
click at [23, 68] on icon at bounding box center [27, 67] width 10 height 11
click at [66, 73] on span "General" at bounding box center [64, 67] width 42 height 16
click at [219, 103] on div "Player" at bounding box center [476, 99] width 561 height 13
click at [230, 58] on div "General" at bounding box center [476, 64] width 561 height 13
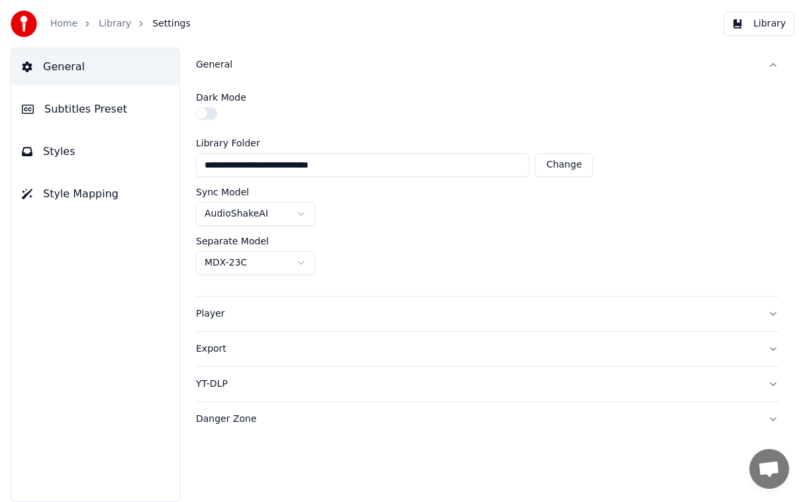
click at [773, 26] on button "Library" at bounding box center [759, 24] width 71 height 24
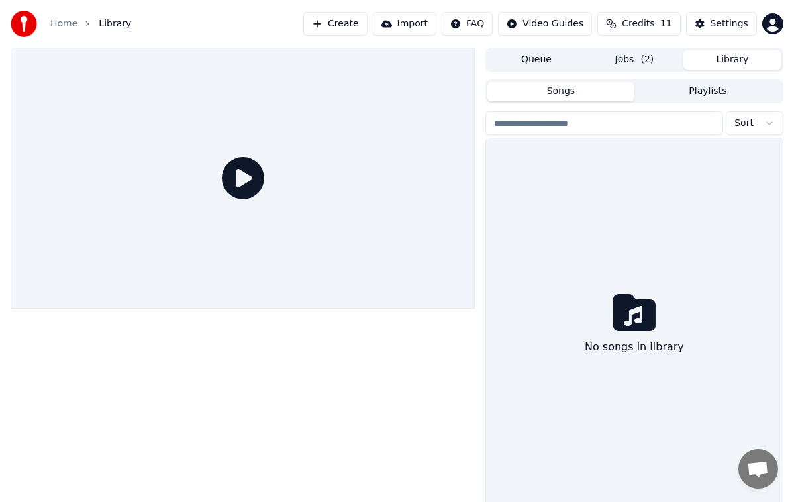
click at [589, 86] on button "Songs" at bounding box center [560, 91] width 147 height 19
click at [546, 21] on html "Home Library Create Import FAQ Video Guides Credits 11 Settings Queue Jobs ( 2 …" at bounding box center [397, 251] width 794 height 502
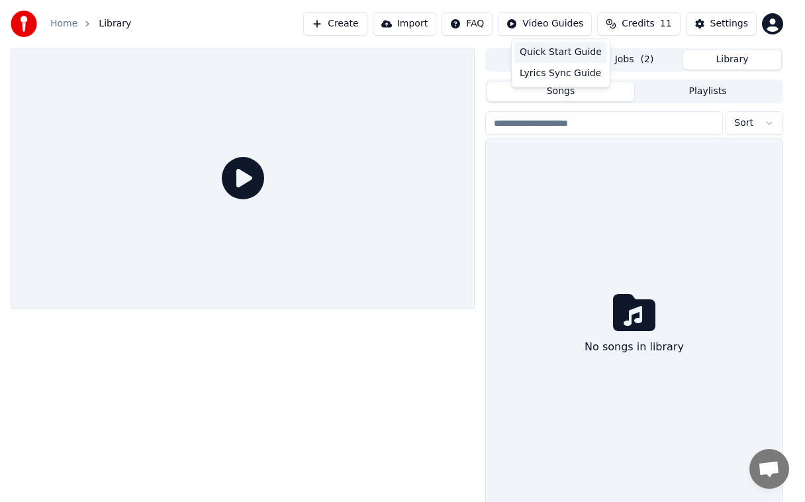
click at [565, 48] on div "Quick Start Guide" at bounding box center [560, 52] width 93 height 21
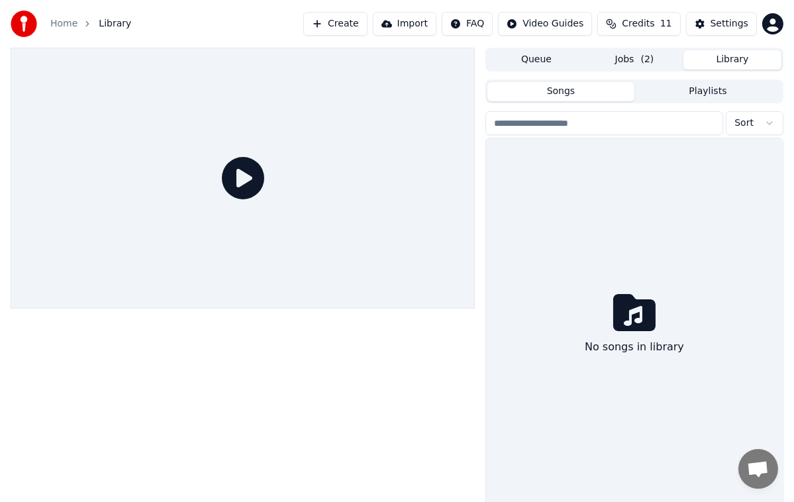
click at [417, 22] on button "Import" at bounding box center [405, 24] width 64 height 24
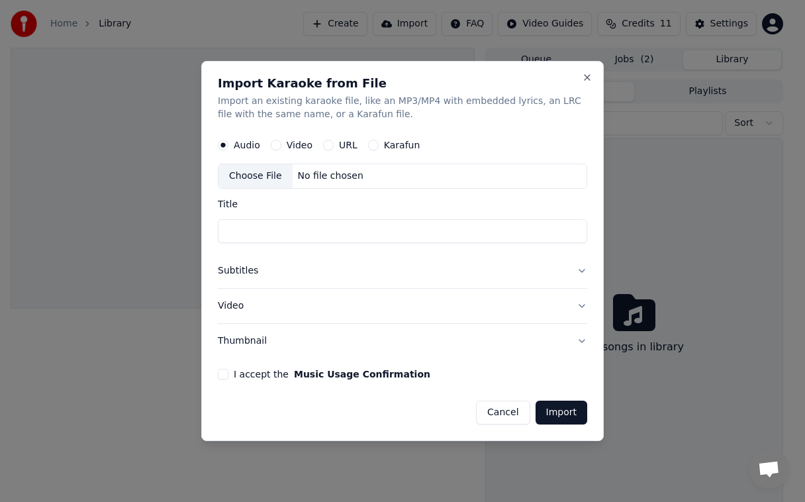
click at [250, 267] on button "Subtitles" at bounding box center [402, 271] width 369 height 34
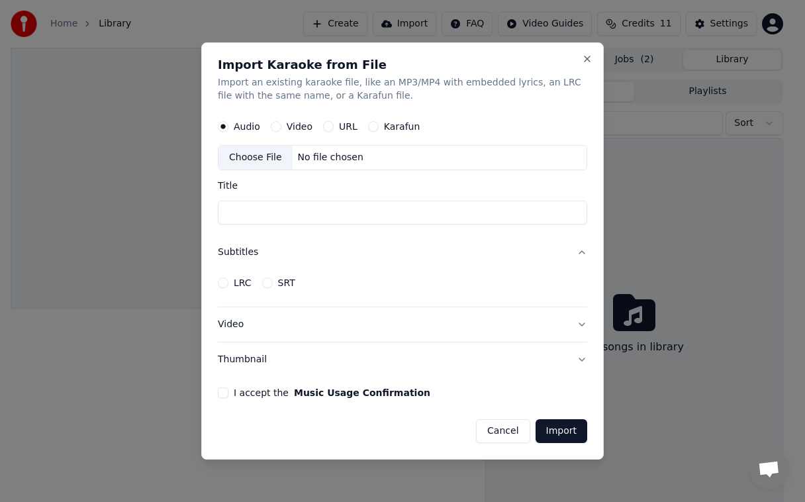
click at [278, 166] on div "Choose File" at bounding box center [256, 158] width 74 height 24
click at [560, 426] on button "Import" at bounding box center [562, 431] width 52 height 24
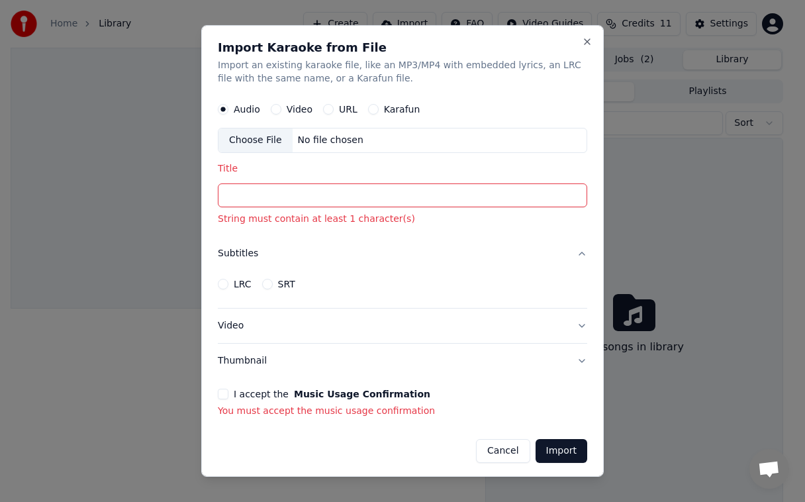
click at [244, 389] on label "I accept the Music Usage Confirmation" at bounding box center [332, 393] width 197 height 9
click at [228, 389] on button "I accept the Music Usage Confirmation" at bounding box center [223, 394] width 11 height 11
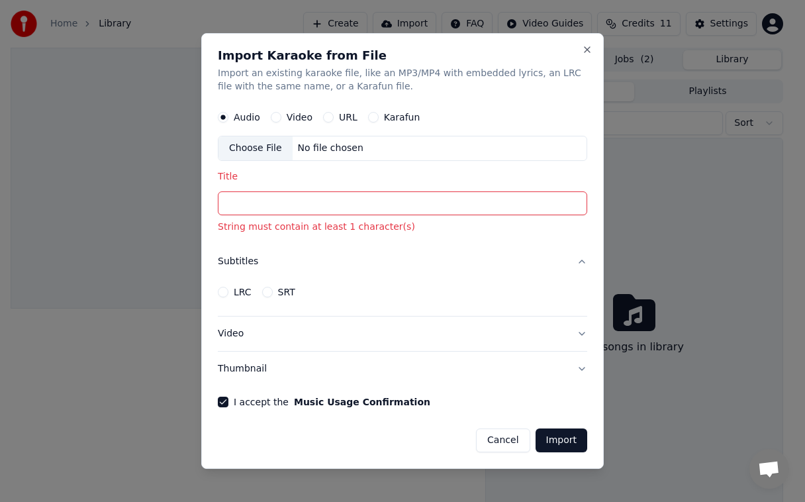
click at [279, 158] on div "Choose File" at bounding box center [256, 148] width 74 height 24
click at [264, 153] on div "Choose File" at bounding box center [256, 148] width 74 height 24
type input "**********"
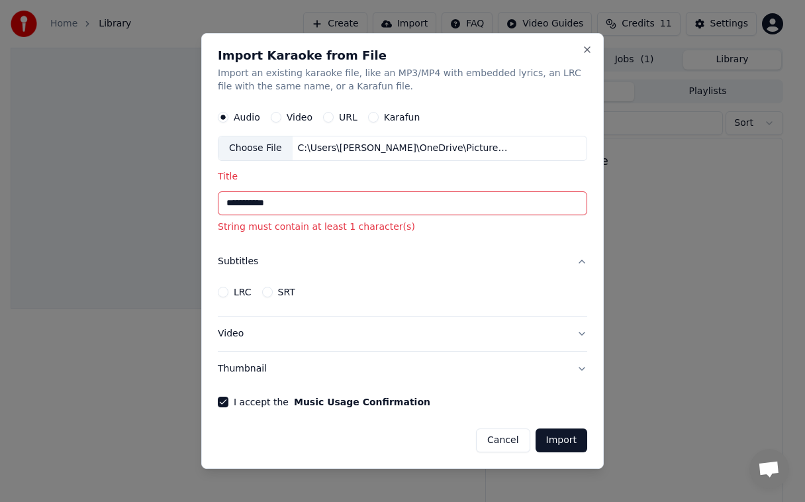
click at [559, 439] on button "Import" at bounding box center [562, 440] width 52 height 24
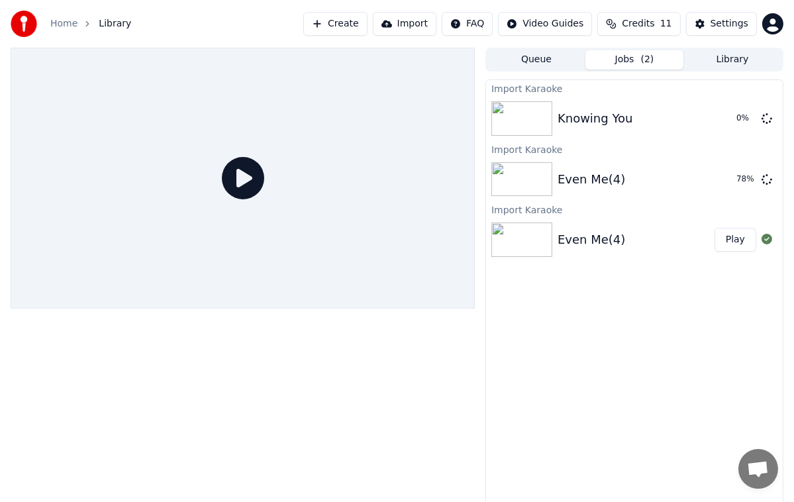
click at [242, 174] on icon at bounding box center [243, 178] width 42 height 42
click at [423, 28] on button "Import" at bounding box center [405, 24] width 64 height 24
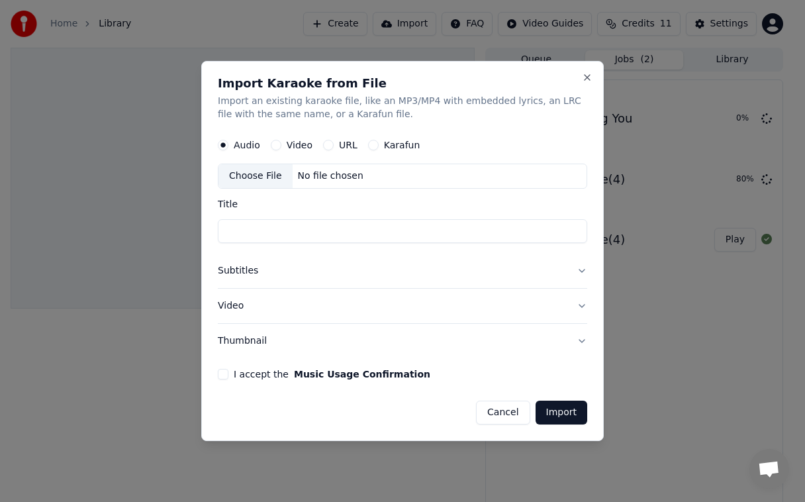
click at [431, 17] on div at bounding box center [402, 251] width 805 height 502
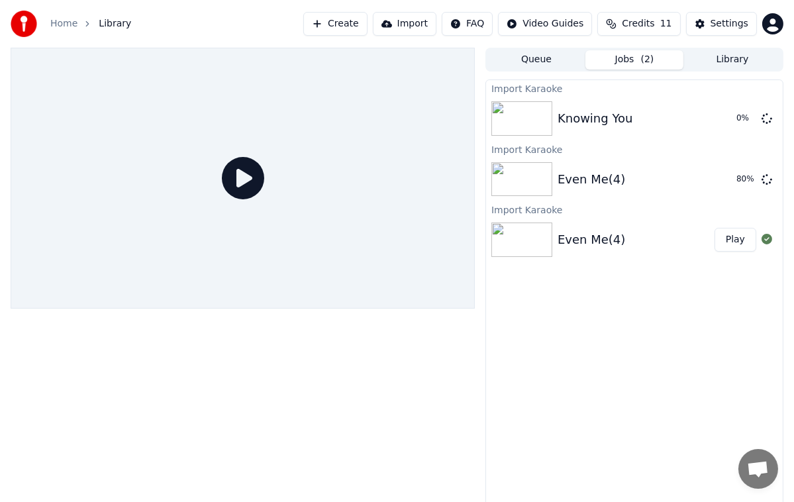
click at [436, 27] on button "Import" at bounding box center [405, 24] width 64 height 24
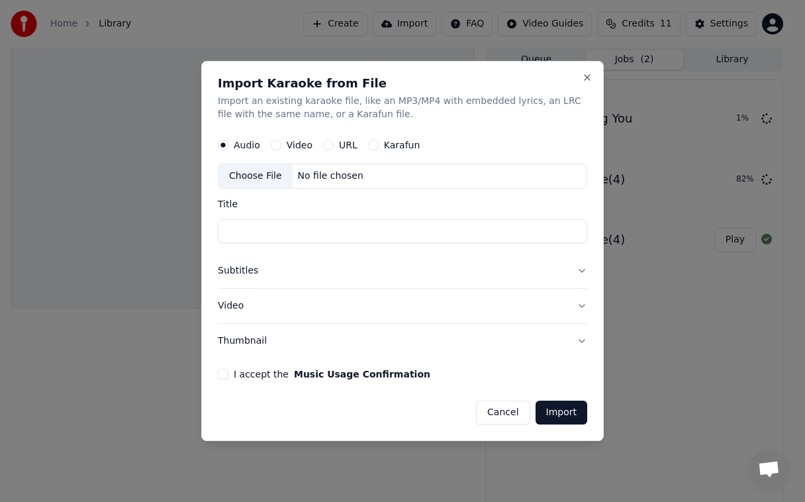
click at [405, 142] on label "Karafun" at bounding box center [402, 144] width 36 height 9
click at [379, 142] on button "Karafun" at bounding box center [373, 145] width 11 height 11
click at [426, 176] on div "Choose File No file chosen" at bounding box center [402, 176] width 369 height 25
click at [257, 177] on div "Choose File" at bounding box center [256, 176] width 74 height 24
click at [268, 178] on div "Choose File" at bounding box center [256, 176] width 74 height 24
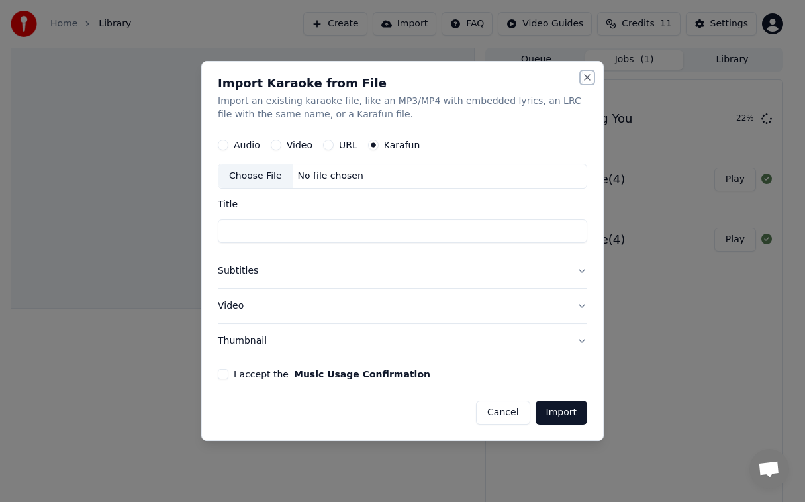
click at [587, 75] on button "Close" at bounding box center [587, 77] width 11 height 11
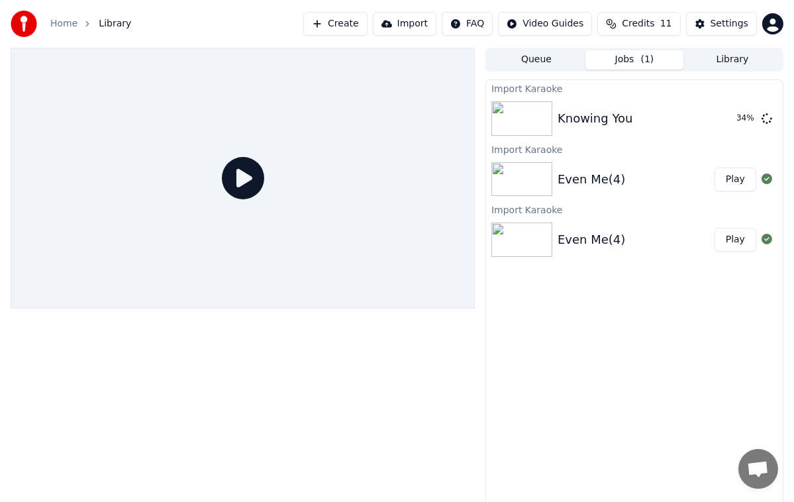
click at [440, 391] on div at bounding box center [243, 277] width 464 height 458
click at [422, 21] on button "Import" at bounding box center [405, 24] width 64 height 24
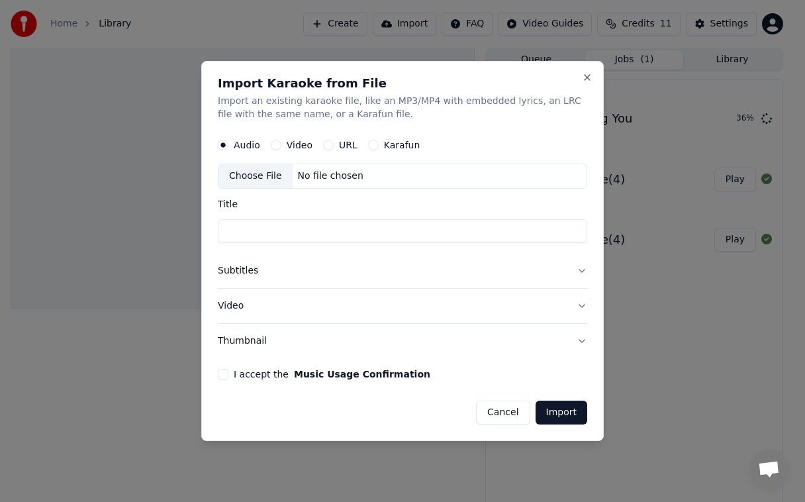
click at [238, 371] on label "I accept the Music Usage Confirmation" at bounding box center [332, 373] width 197 height 9
click at [228, 371] on button "I accept the Music Usage Confirmation" at bounding box center [223, 374] width 11 height 11
click at [265, 177] on div "Choose File" at bounding box center [256, 176] width 74 height 24
click at [569, 409] on button "Import" at bounding box center [562, 413] width 52 height 24
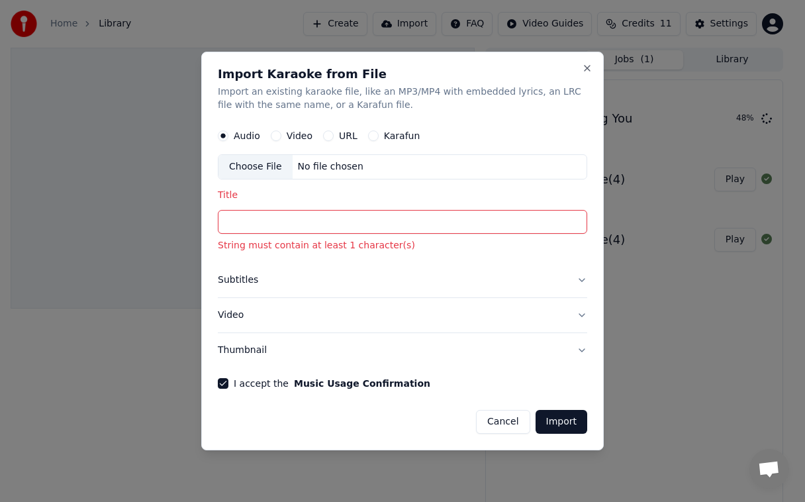
click at [252, 179] on div "Choose File No file chosen" at bounding box center [402, 166] width 369 height 25
click at [278, 165] on div "Choose File" at bounding box center [256, 167] width 74 height 24
click at [257, 217] on input "Title" at bounding box center [402, 222] width 369 height 24
click at [265, 165] on div "Choose File" at bounding box center [256, 167] width 74 height 24
click at [21, 35] on div at bounding box center [402, 251] width 805 height 502
